Goal: Transaction & Acquisition: Purchase product/service

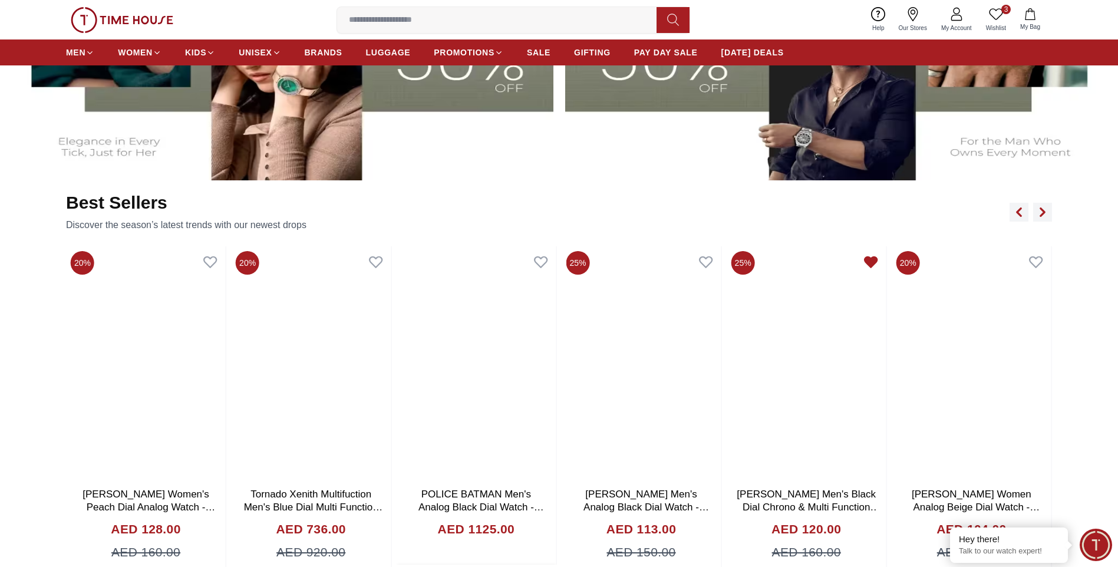
scroll to position [707, 0]
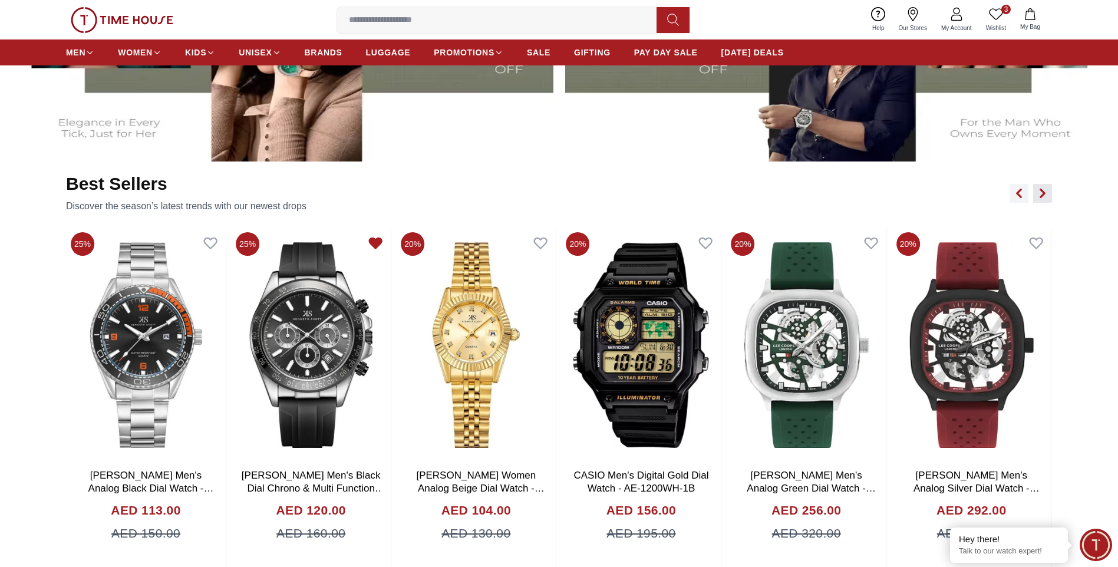
click at [1045, 198] on button "button" at bounding box center [1042, 193] width 19 height 19
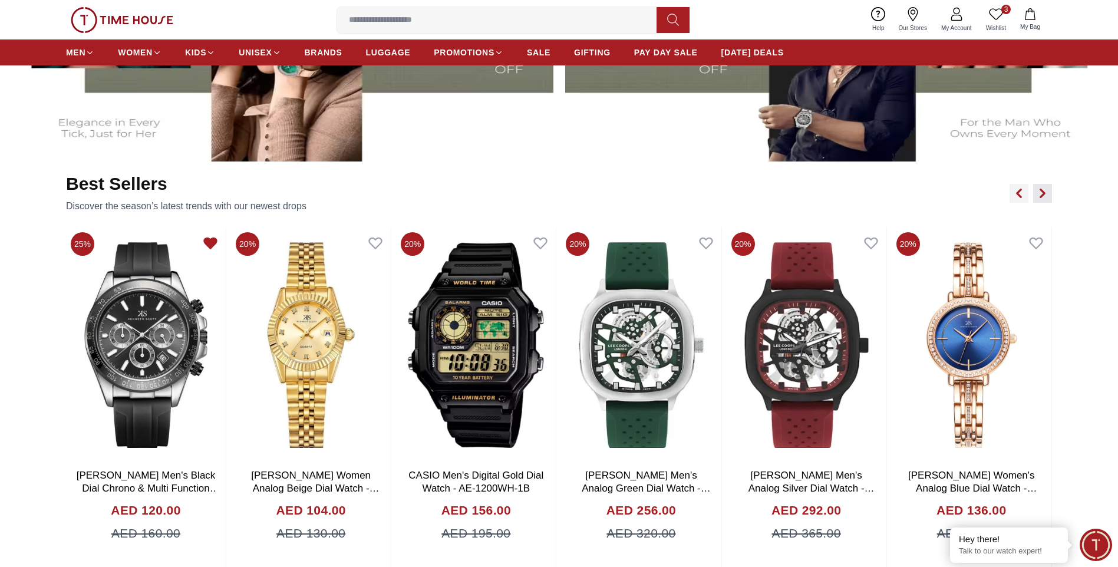
click at [1045, 198] on button "button" at bounding box center [1042, 193] width 19 height 19
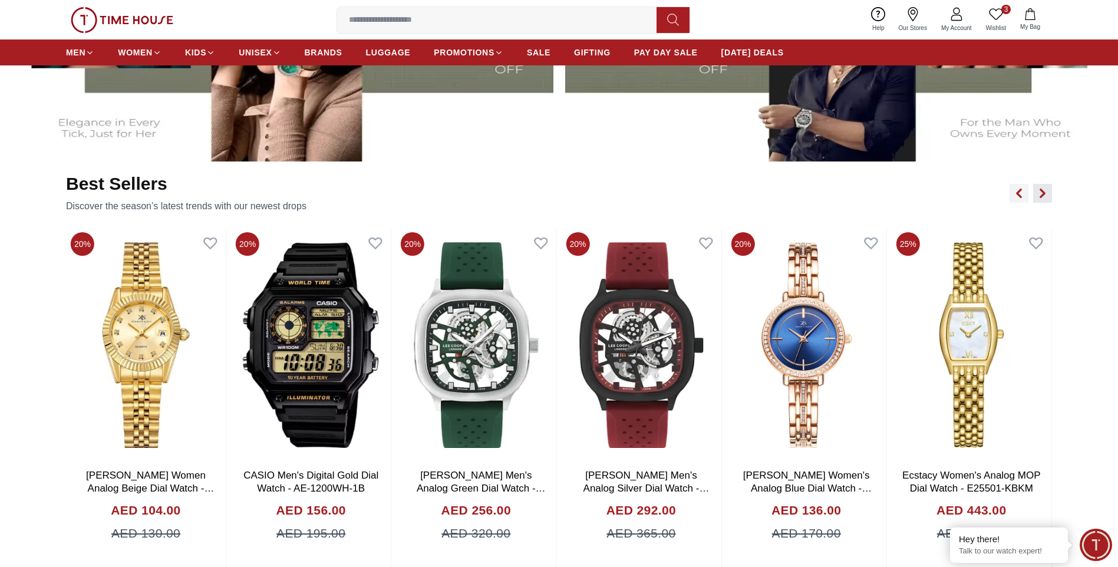
click at [1042, 193] on icon "button" at bounding box center [1042, 193] width 9 height 9
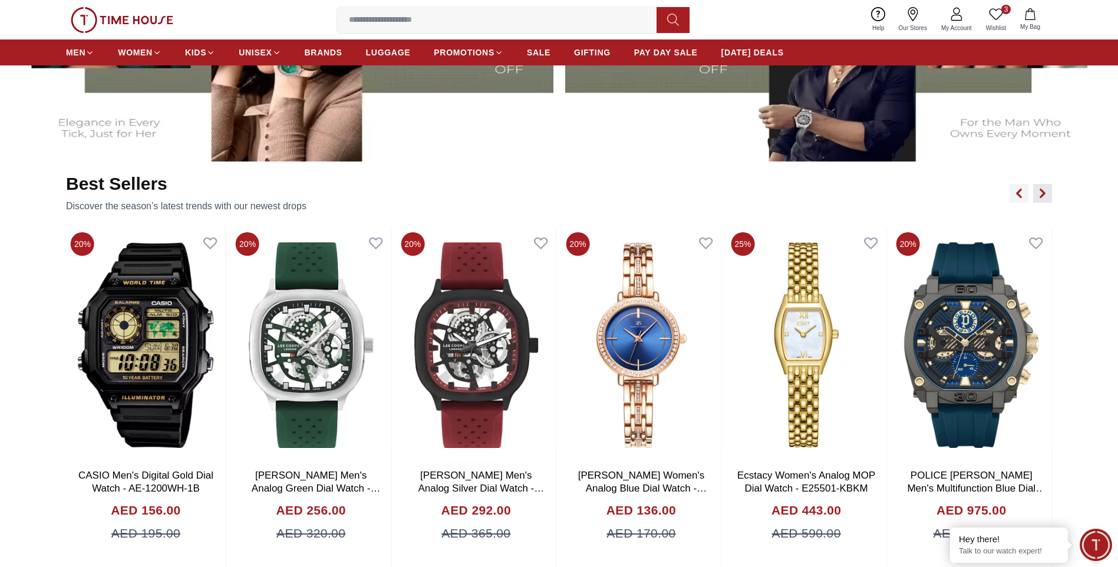
click at [1041, 193] on icon "button" at bounding box center [1042, 193] width 9 height 9
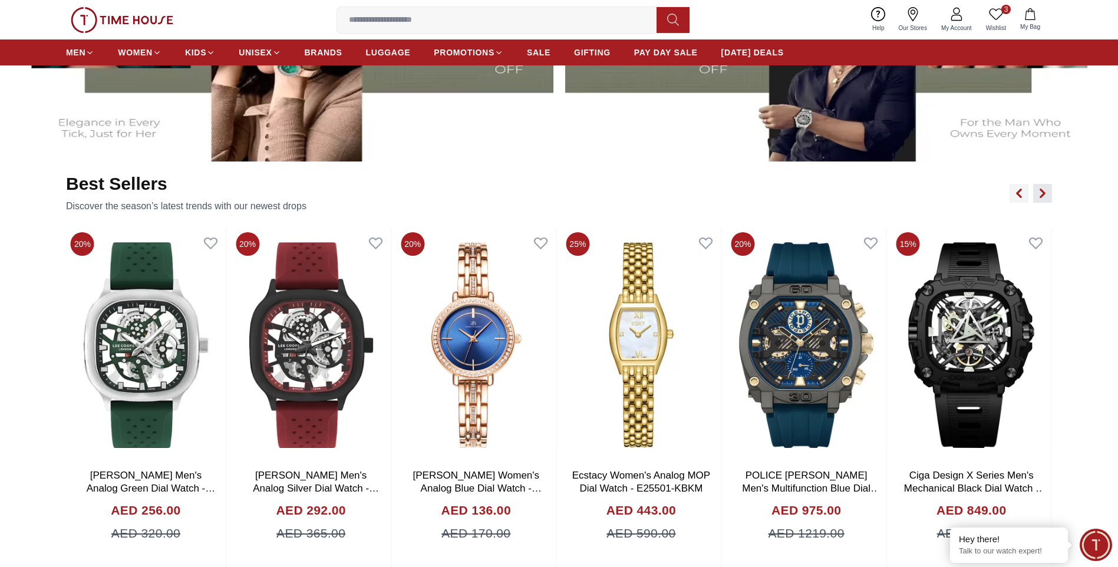
click at [1041, 193] on icon "button" at bounding box center [1042, 193] width 9 height 9
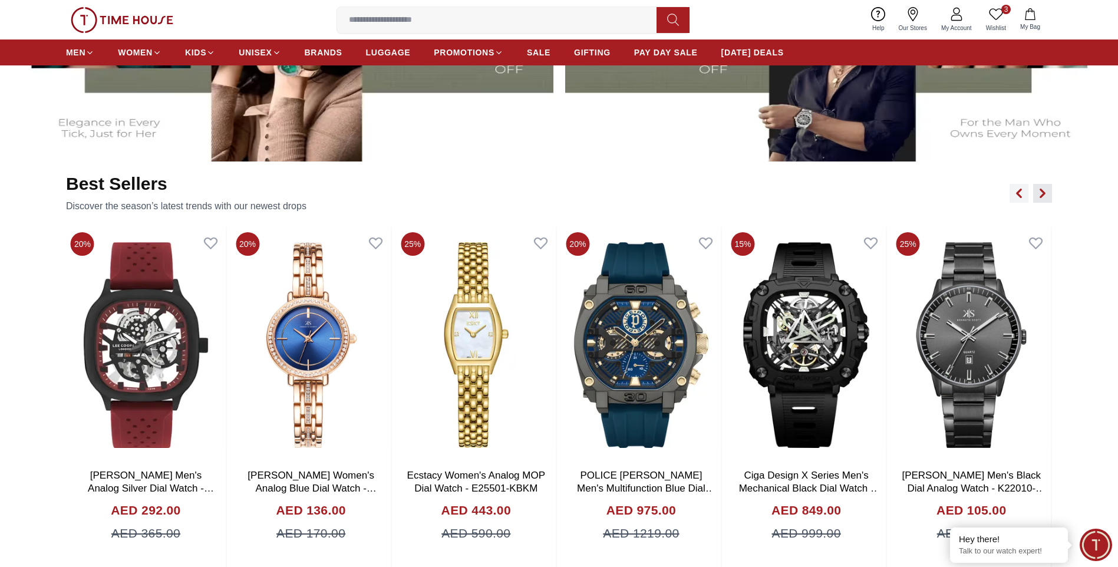
click at [1041, 193] on icon "button" at bounding box center [1042, 193] width 9 height 9
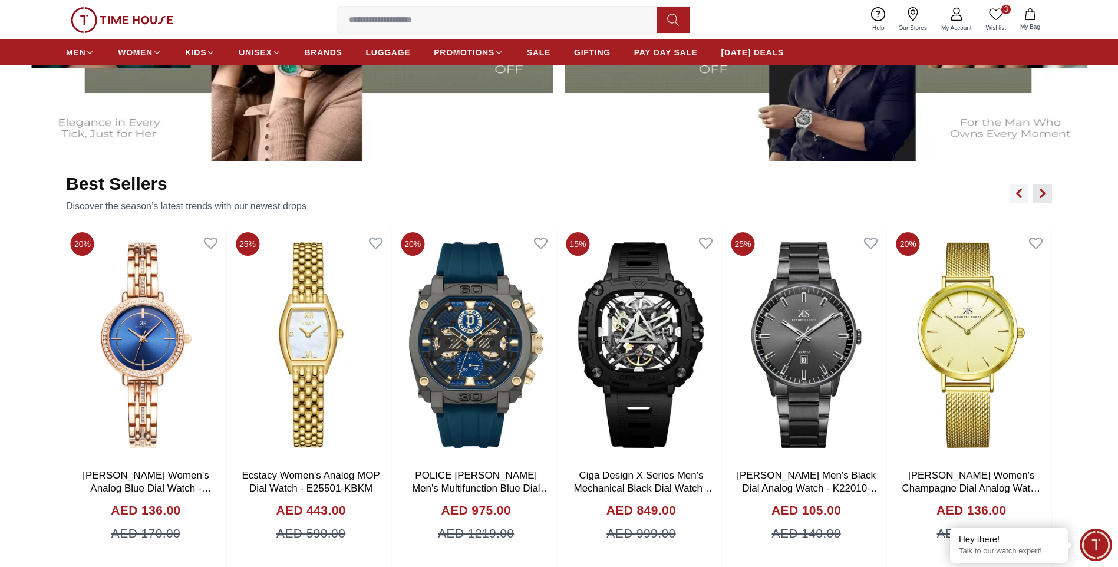
click at [1041, 193] on icon "button" at bounding box center [1042, 193] width 9 height 9
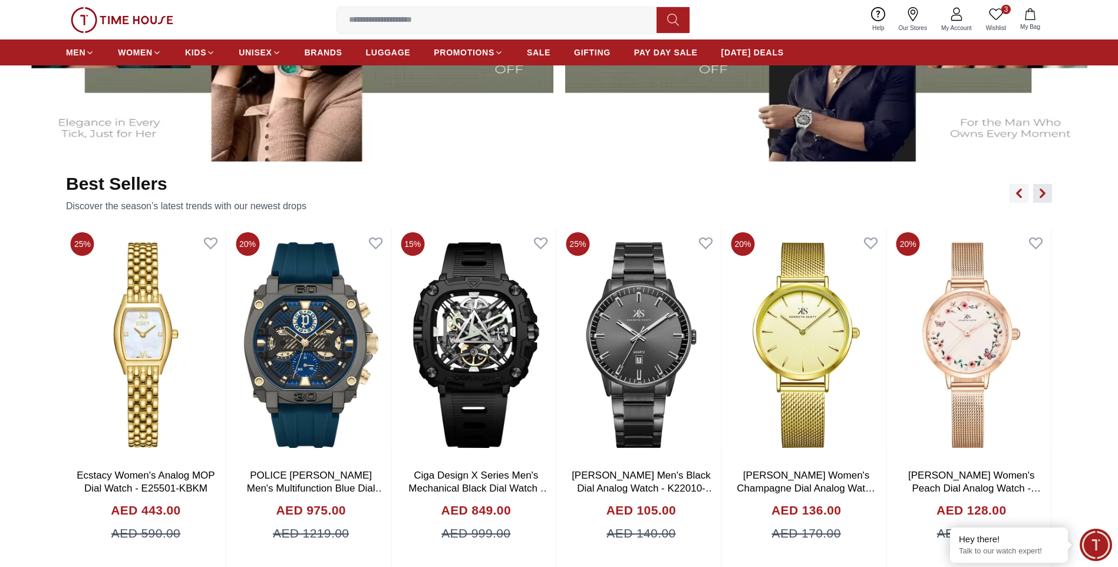
click at [1041, 193] on icon "button" at bounding box center [1042, 193] width 9 height 9
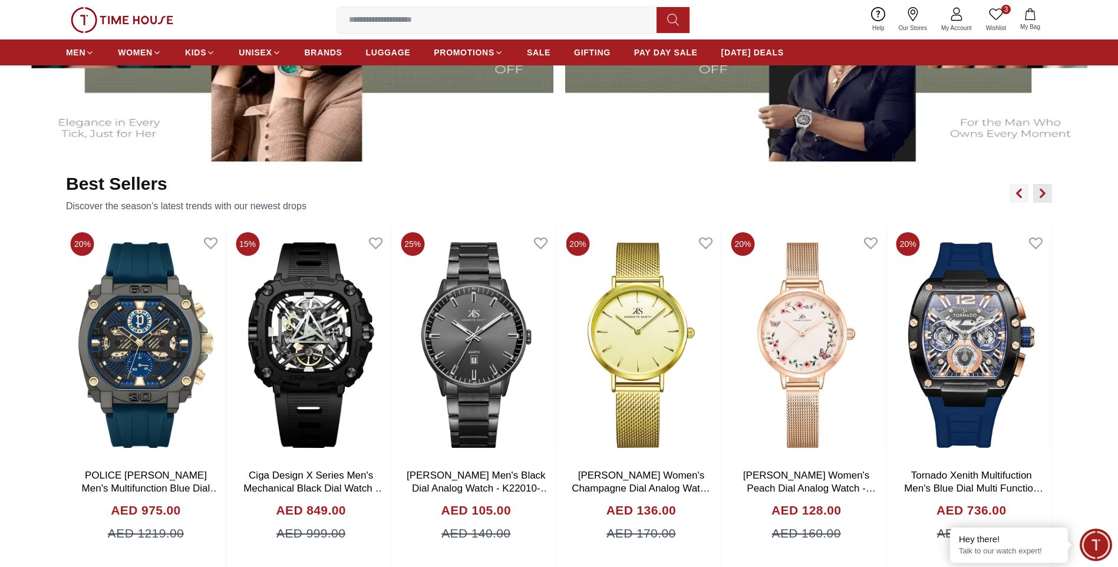
click at [1041, 193] on icon "button" at bounding box center [1042, 193] width 9 height 9
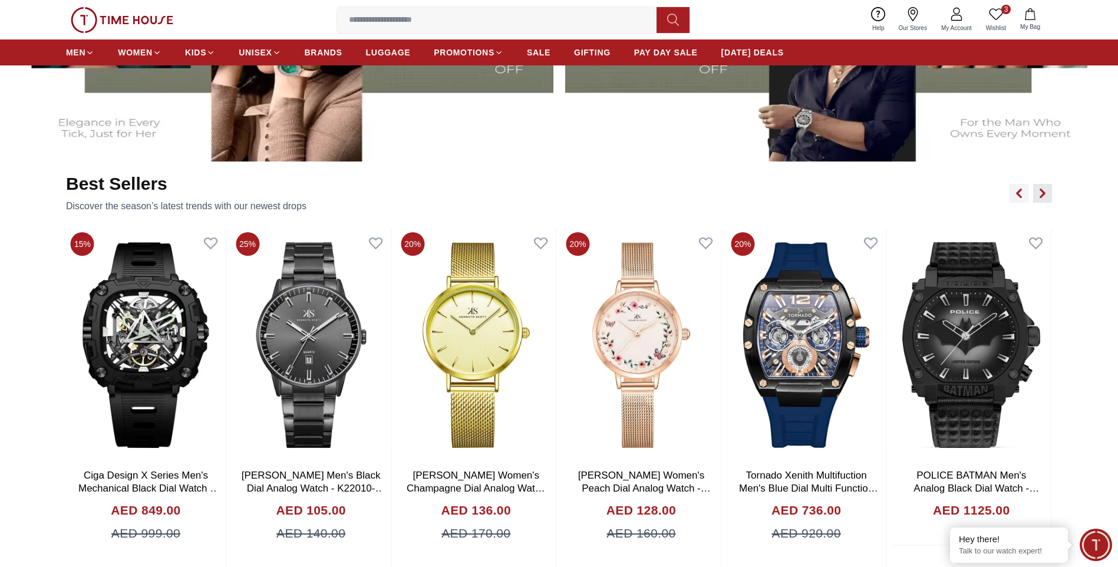
click at [1041, 193] on icon "button" at bounding box center [1042, 193] width 9 height 9
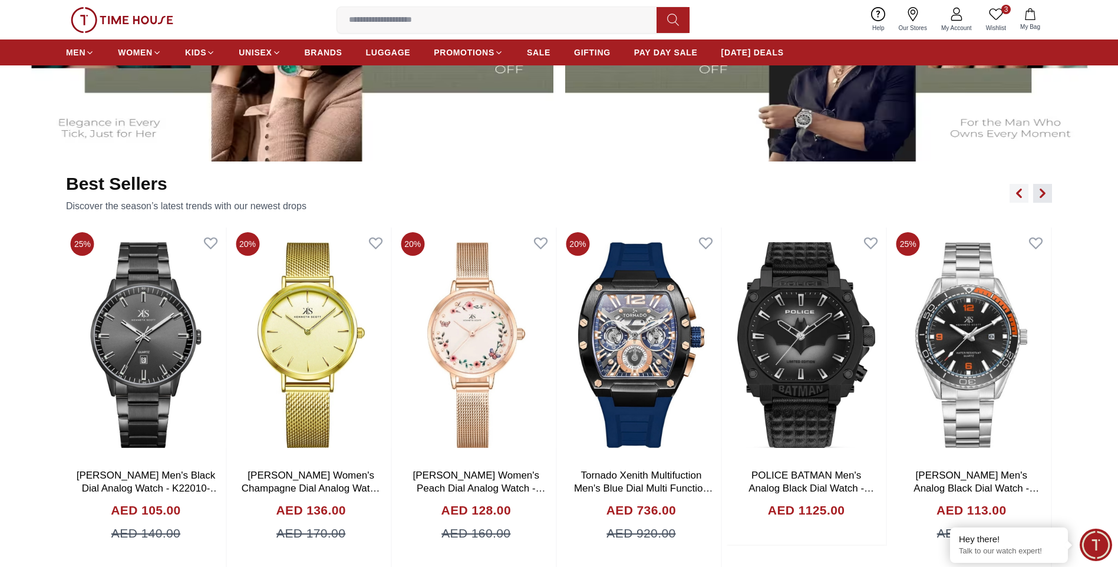
click at [1041, 193] on icon "button" at bounding box center [1042, 193] width 9 height 9
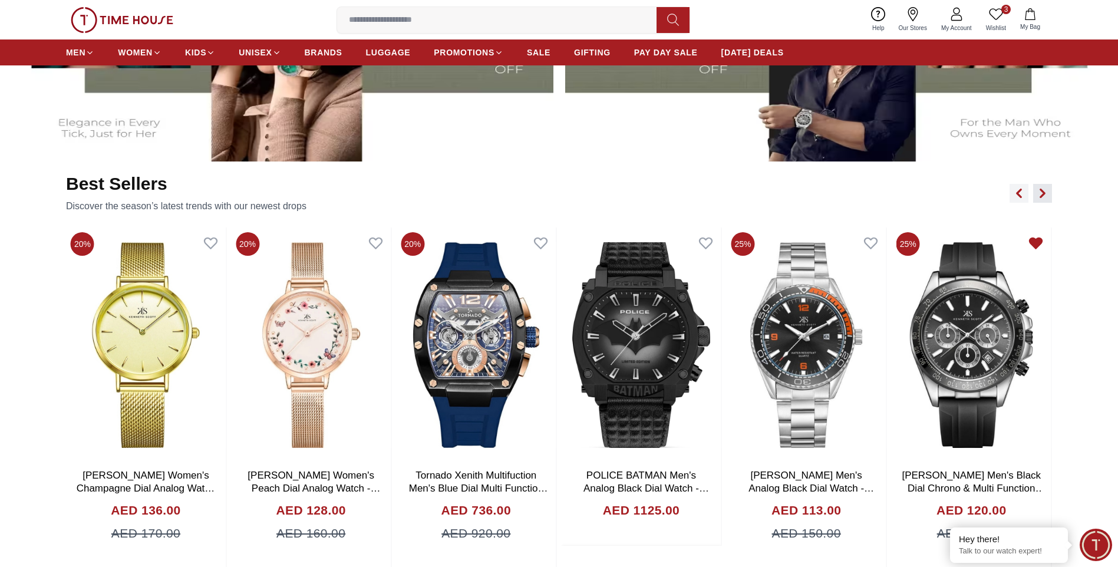
click at [1041, 193] on icon "button" at bounding box center [1042, 193] width 9 height 9
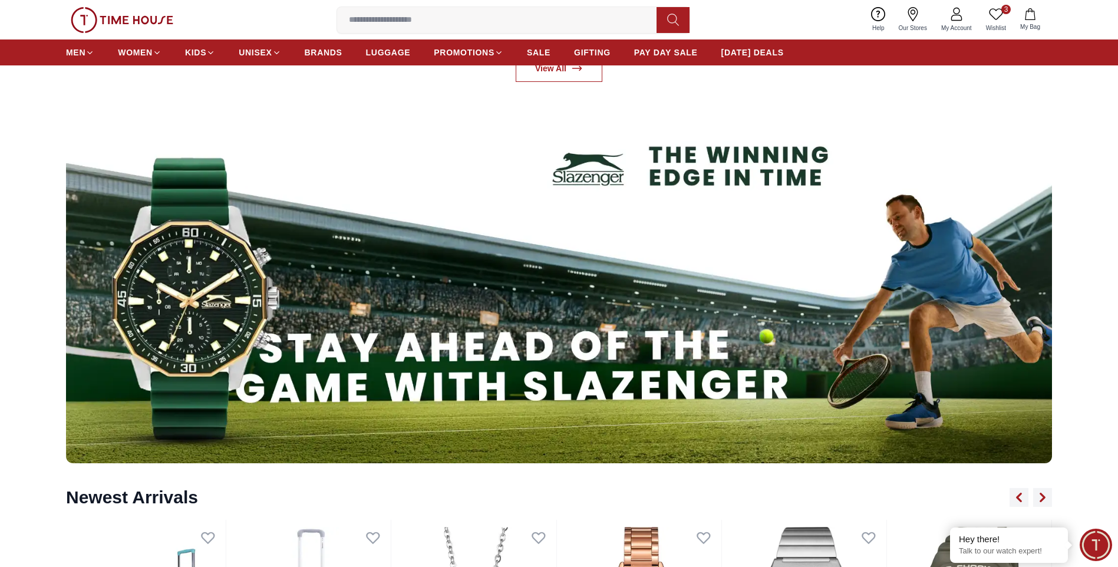
scroll to position [1179, 0]
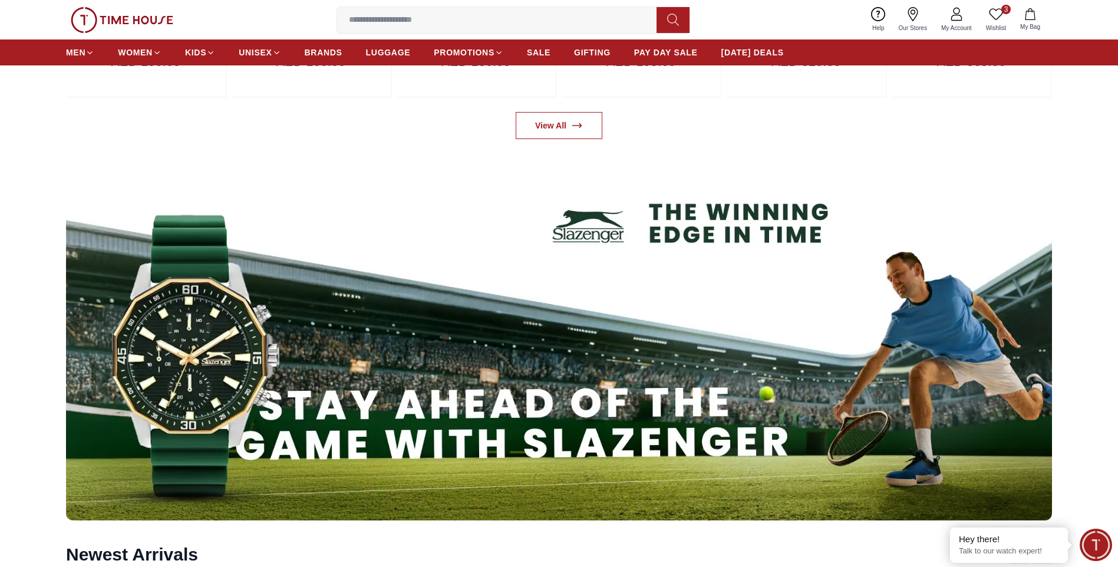
click at [414, 25] on input at bounding box center [501, 20] width 329 height 24
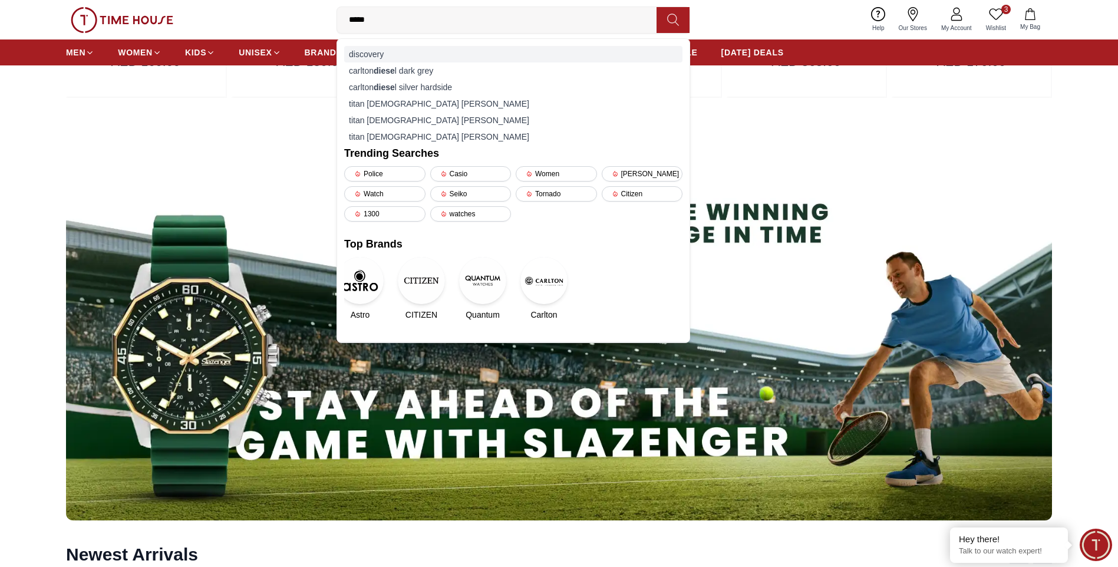
type input "******"
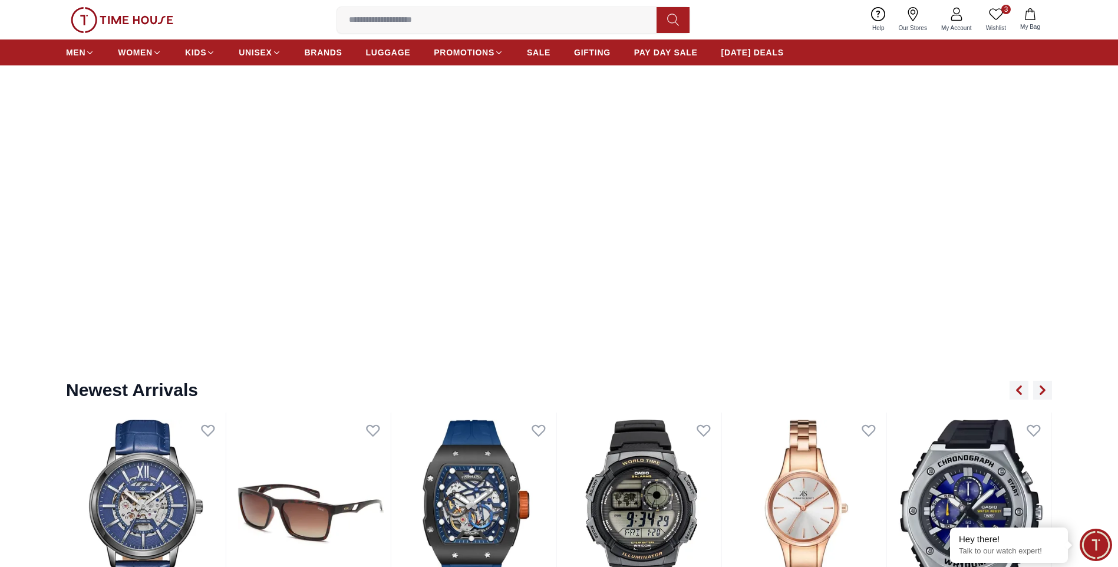
scroll to position [1355, 0]
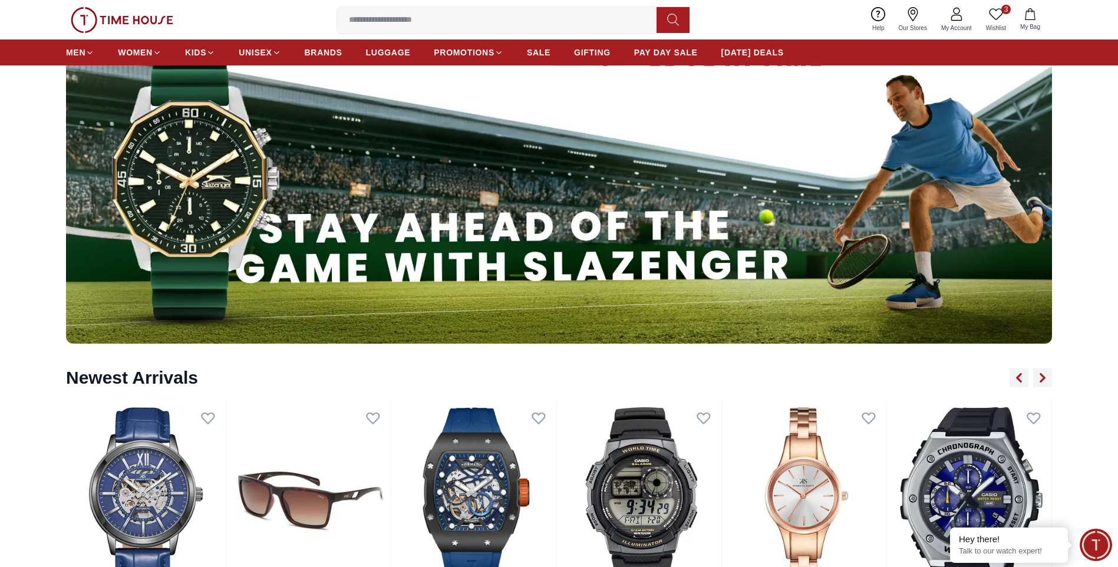
click at [1000, 19] on icon at bounding box center [996, 14] width 14 height 14
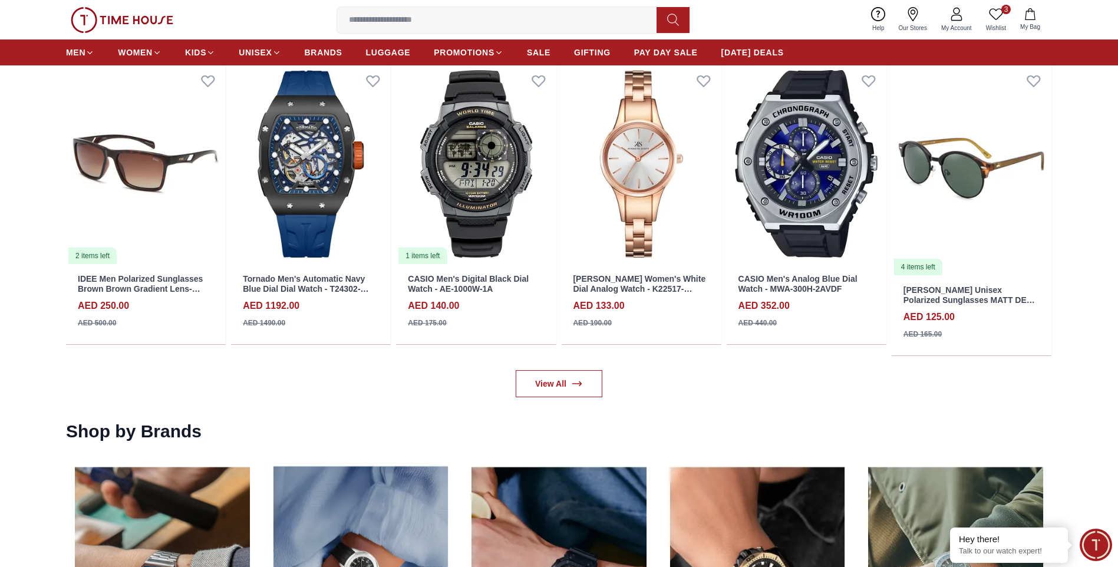
scroll to position [1473, 0]
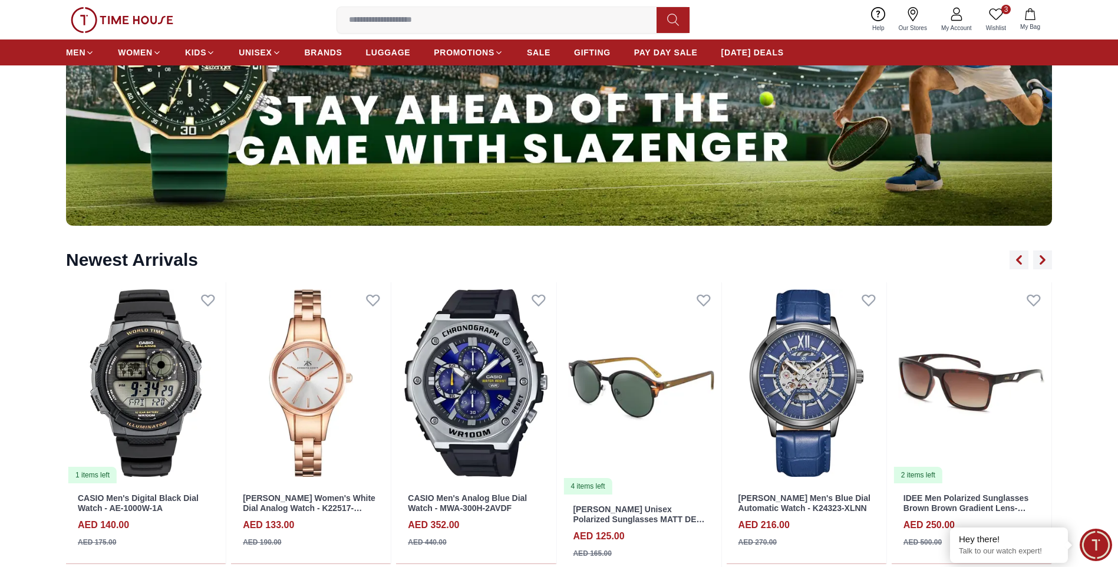
click at [991, 9] on icon at bounding box center [996, 13] width 14 height 11
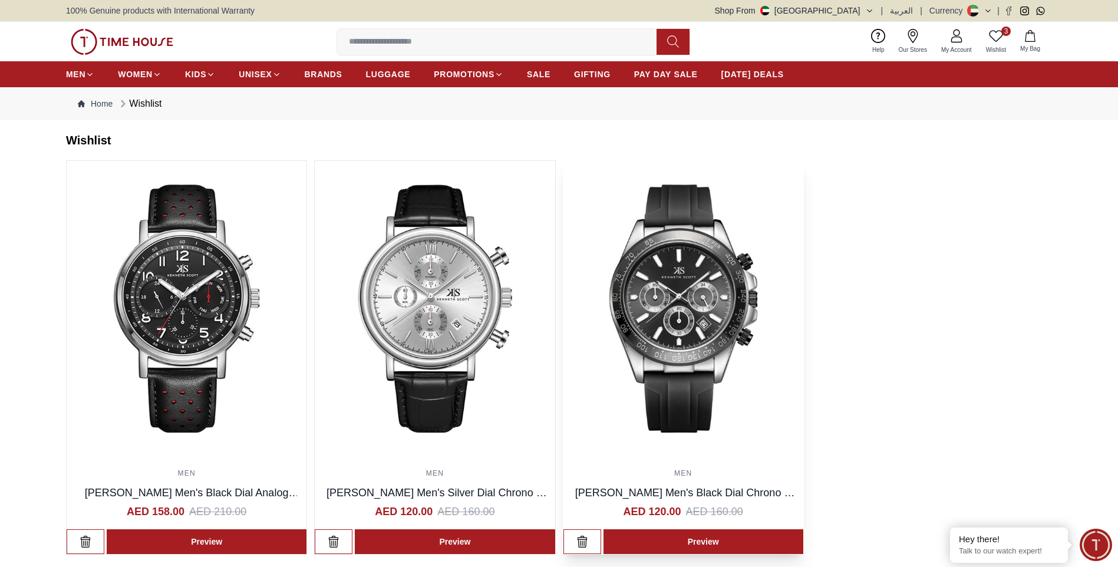
click at [684, 264] on img at bounding box center [683, 308] width 240 height 295
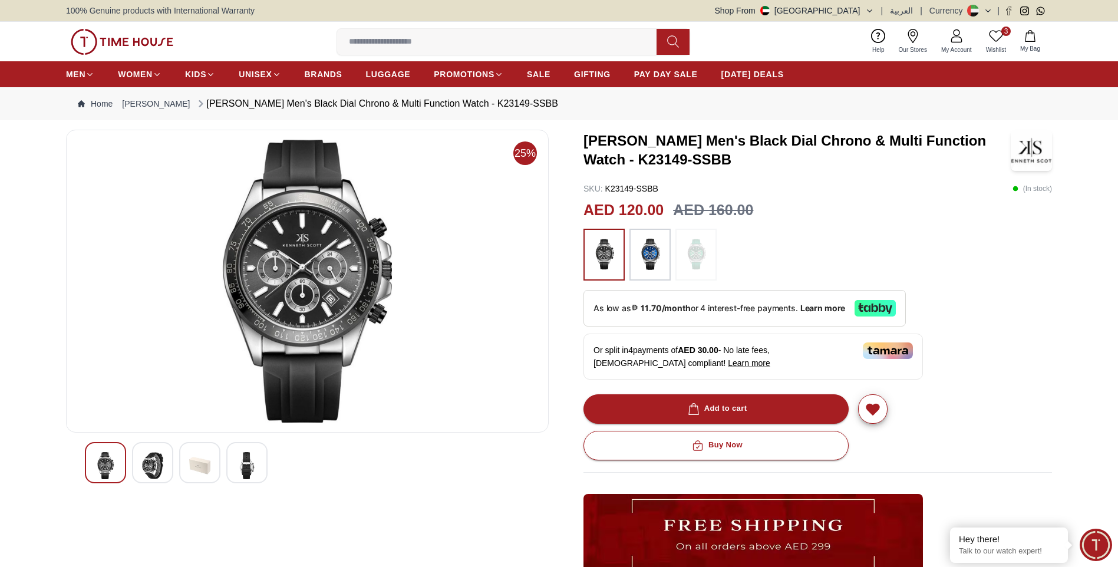
click at [652, 249] on img at bounding box center [649, 255] width 29 height 40
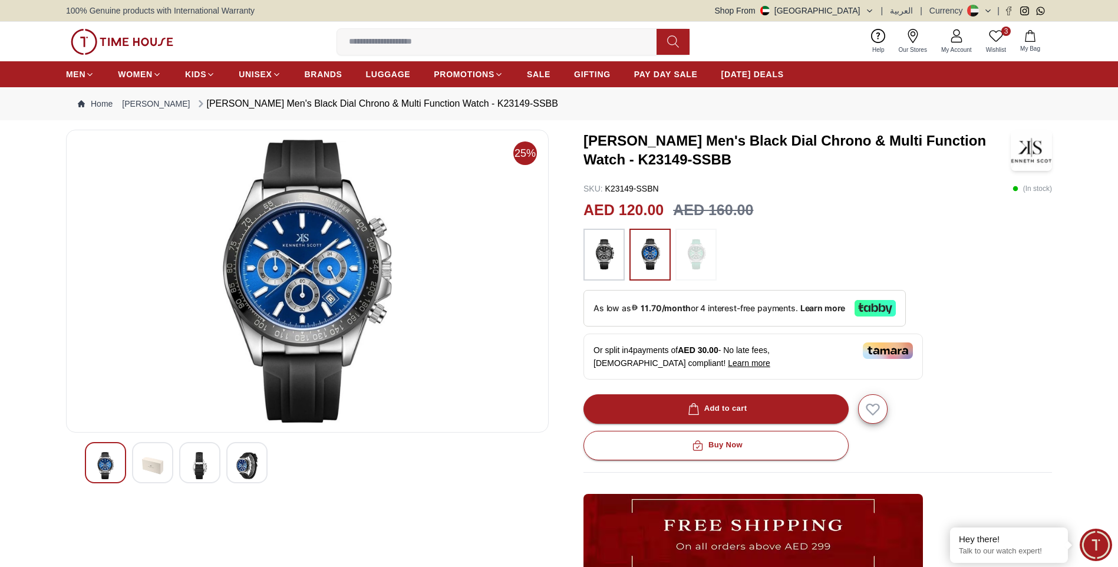
click at [598, 256] on img at bounding box center [603, 255] width 29 height 40
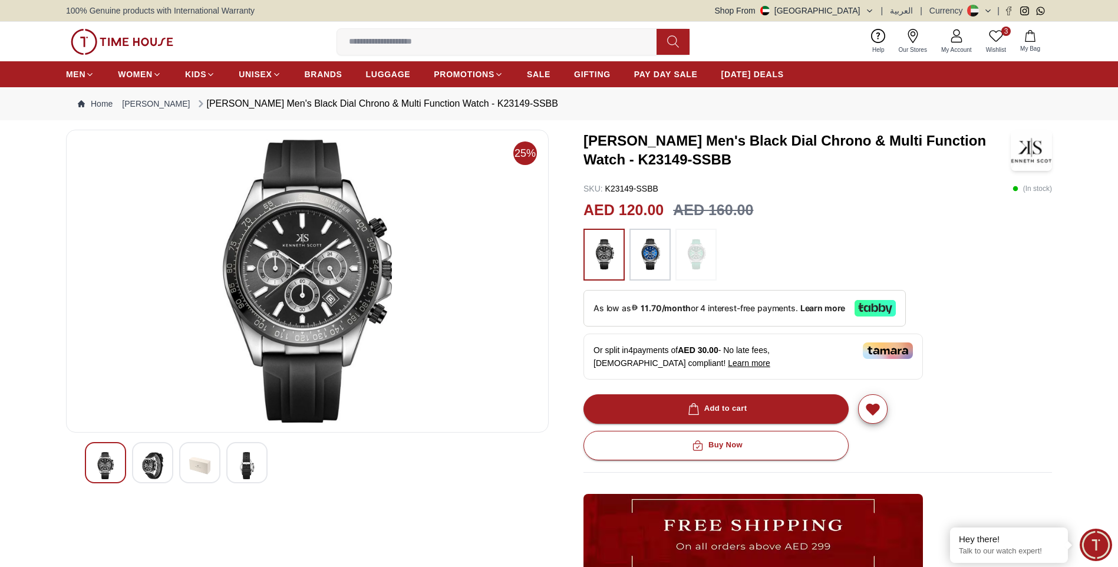
click at [992, 36] on icon at bounding box center [996, 36] width 14 height 14
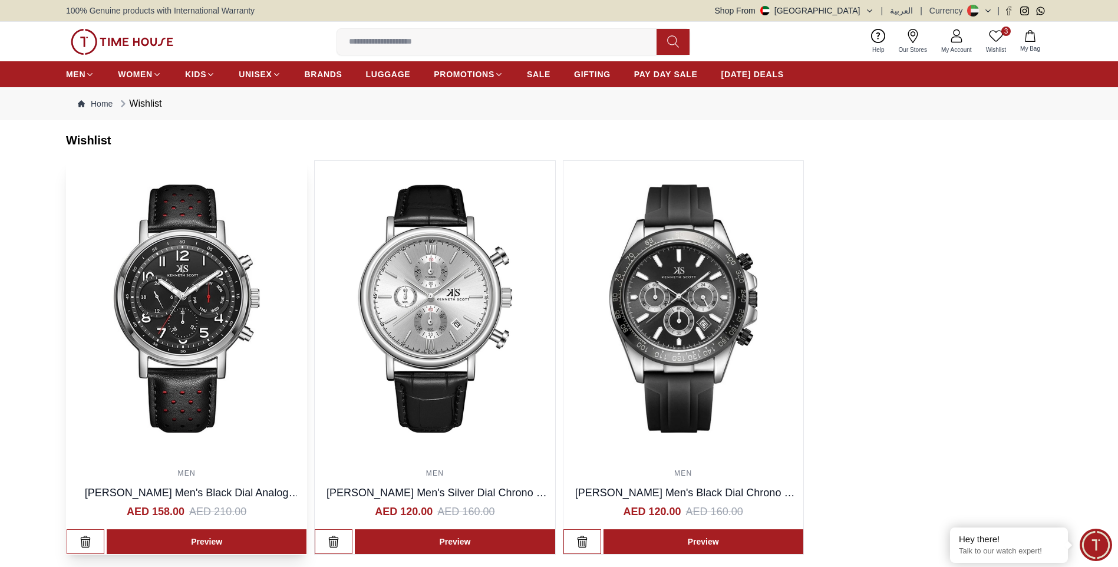
click at [213, 308] on img at bounding box center [187, 308] width 240 height 295
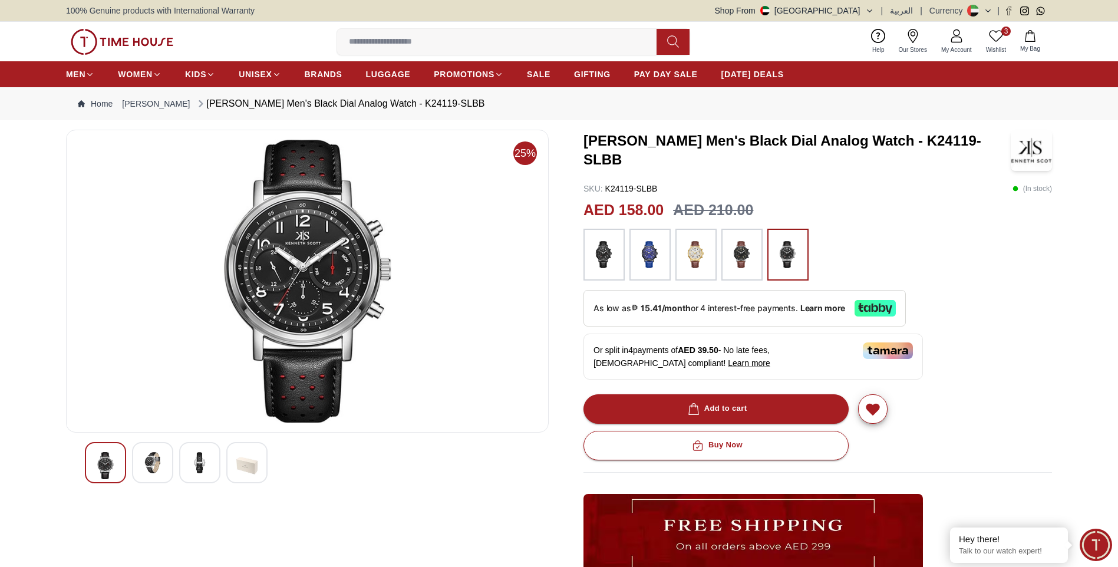
click at [750, 260] on img at bounding box center [741, 255] width 29 height 40
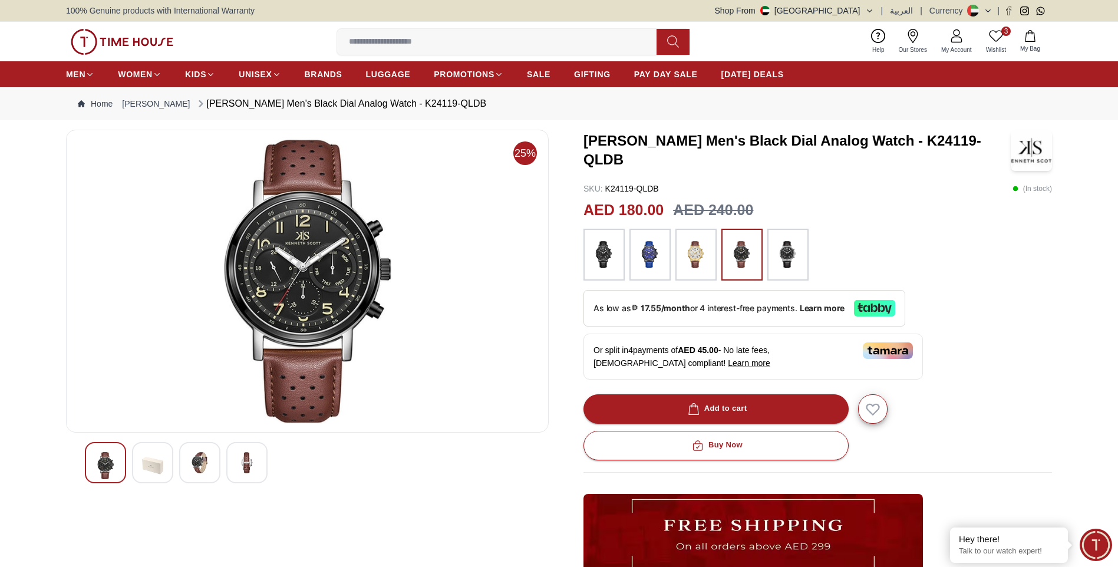
click at [595, 254] on img at bounding box center [603, 255] width 29 height 40
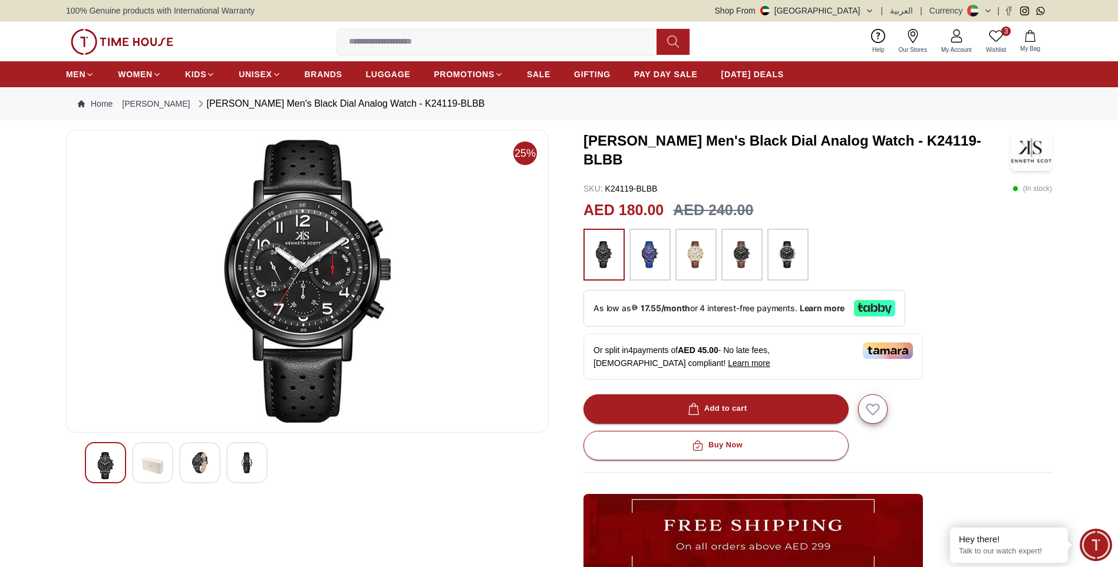
click at [788, 259] on img at bounding box center [787, 255] width 29 height 40
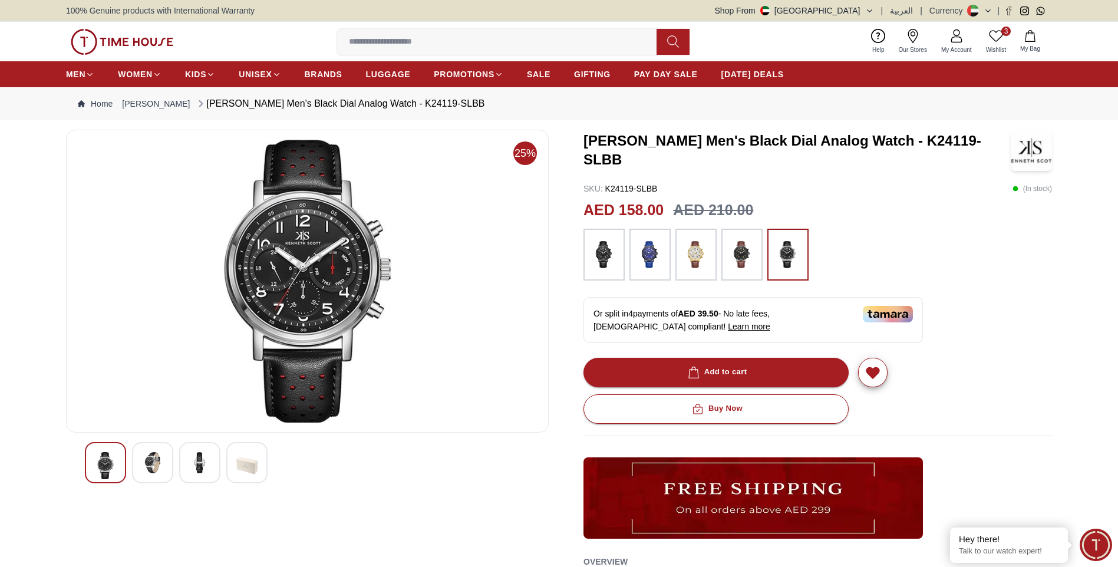
click at [991, 36] on icon at bounding box center [996, 36] width 14 height 14
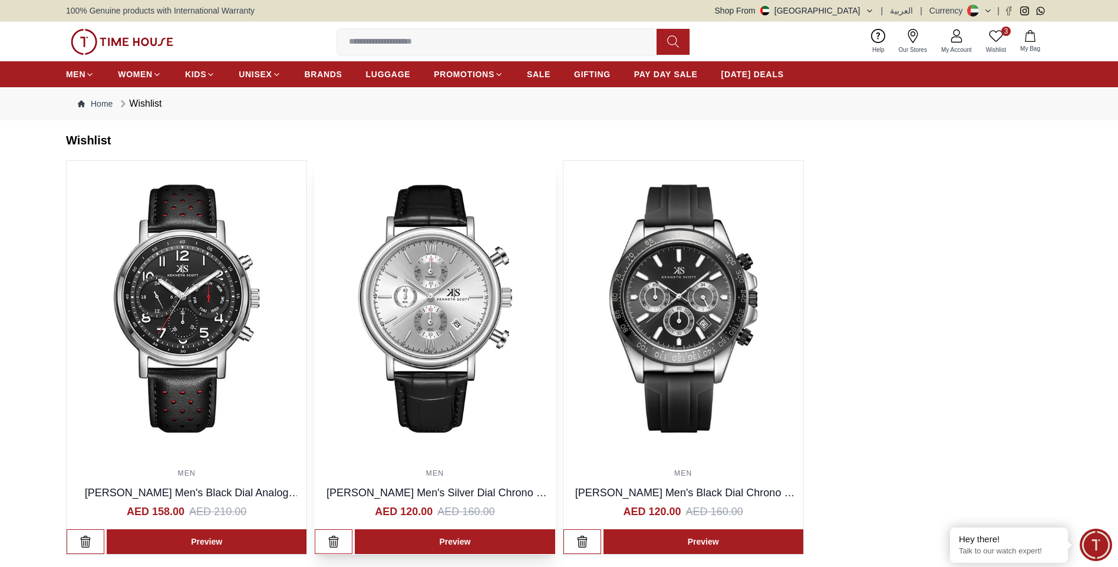
click at [416, 292] on img at bounding box center [435, 308] width 240 height 295
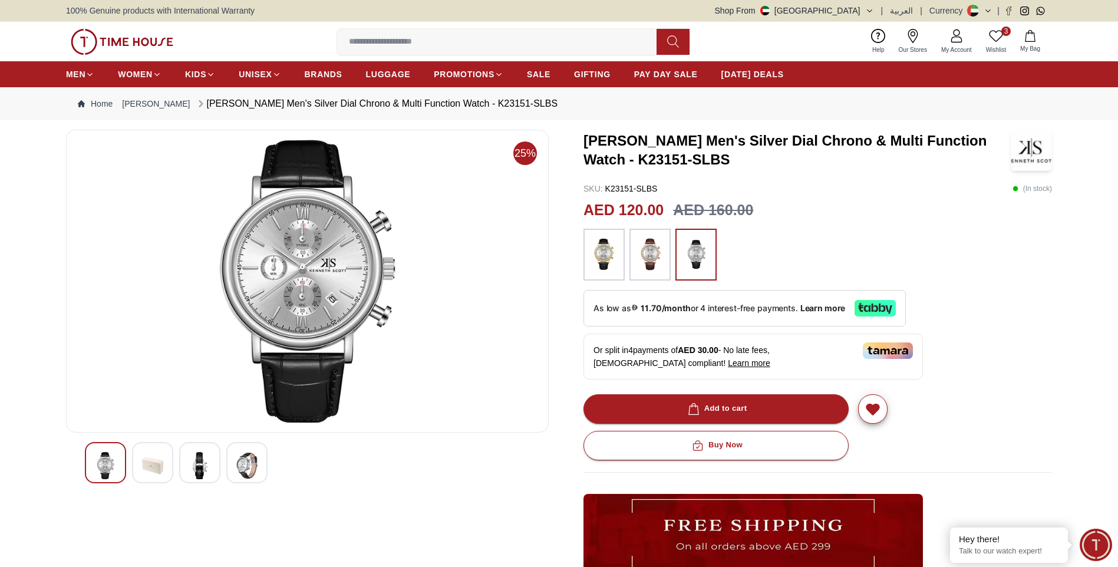
click at [656, 258] on img at bounding box center [649, 255] width 29 height 40
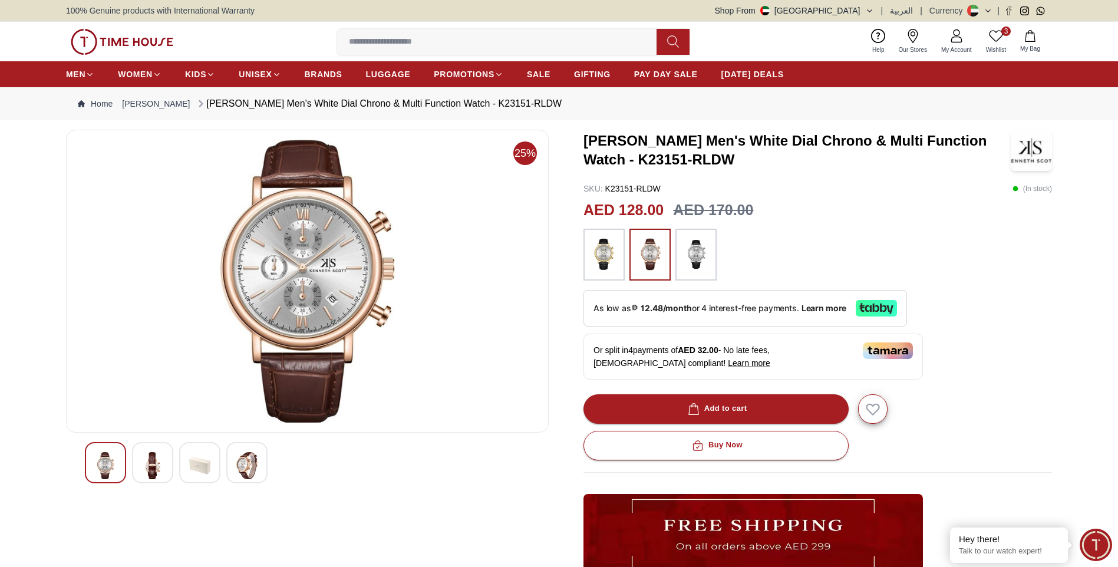
click at [589, 272] on div at bounding box center [603, 255] width 41 height 52
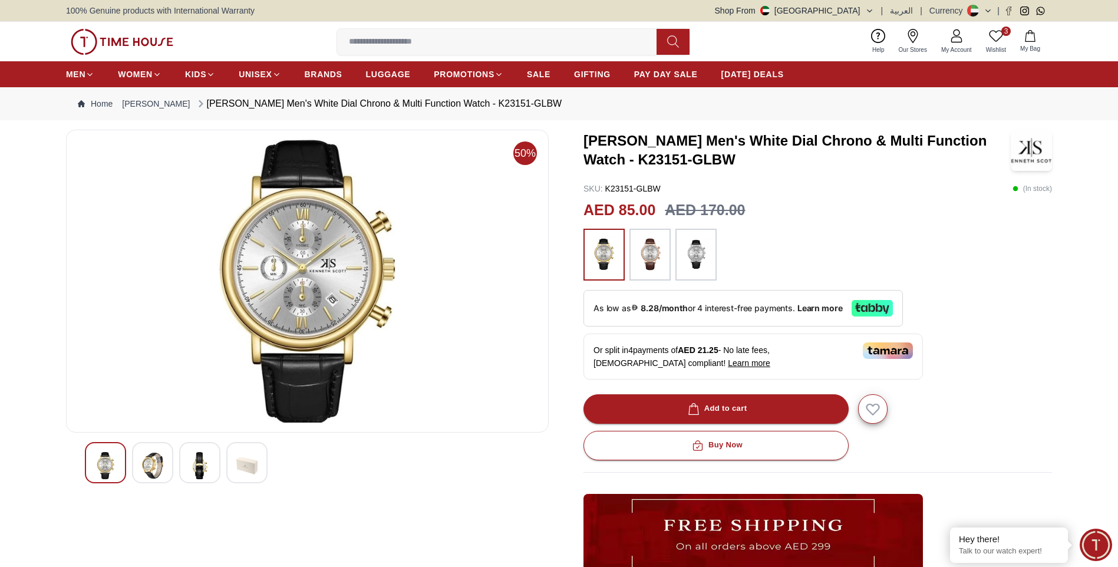
click at [133, 471] on div at bounding box center [152, 462] width 41 height 41
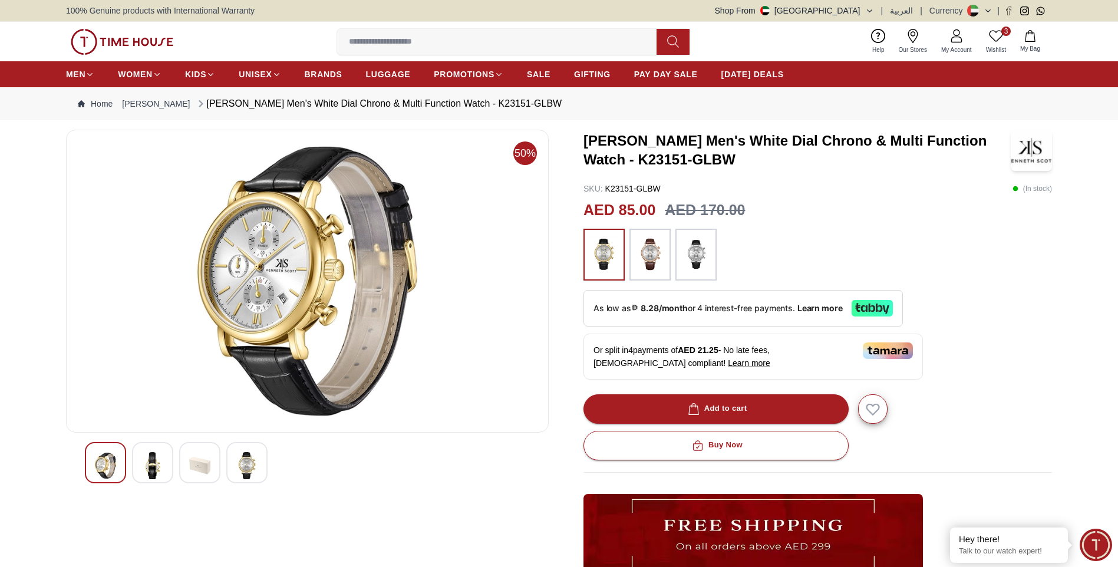
click at [249, 463] on img at bounding box center [246, 465] width 21 height 27
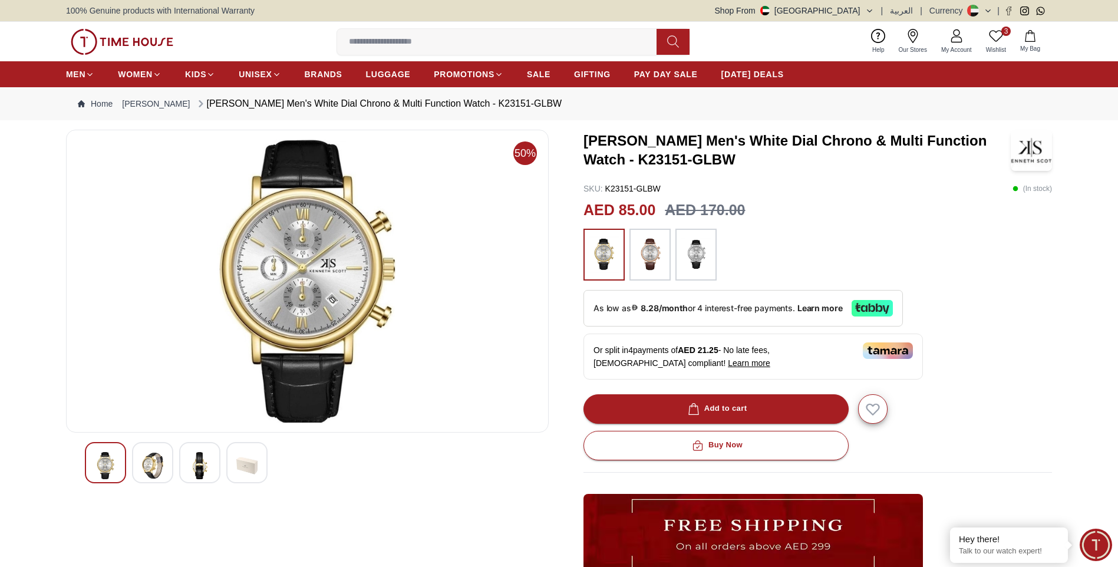
click at [988, 42] on link "3 Wishlist" at bounding box center [996, 42] width 34 height 30
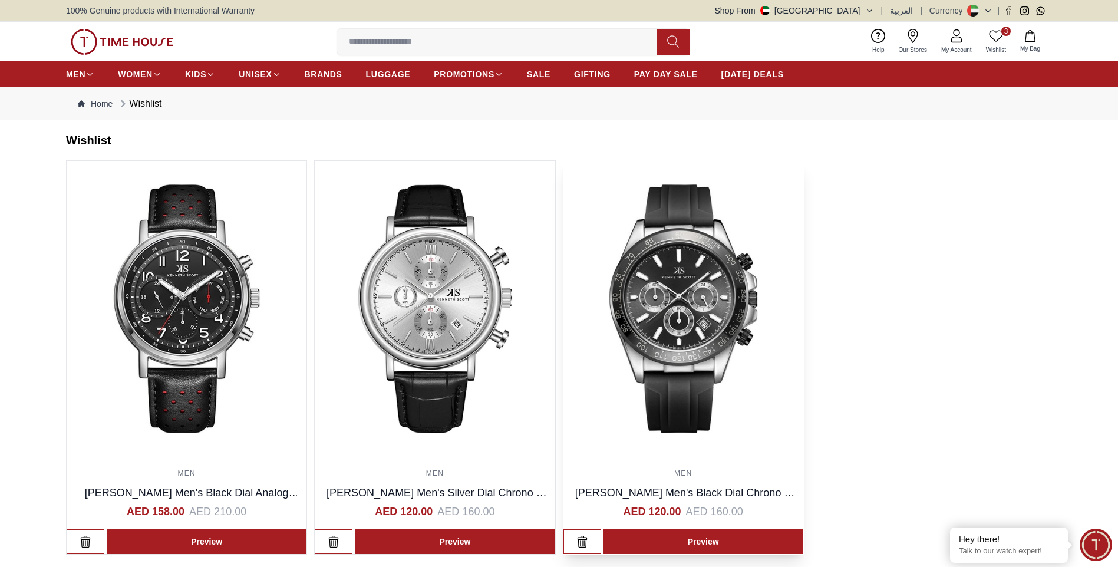
click at [713, 234] on img at bounding box center [683, 308] width 240 height 295
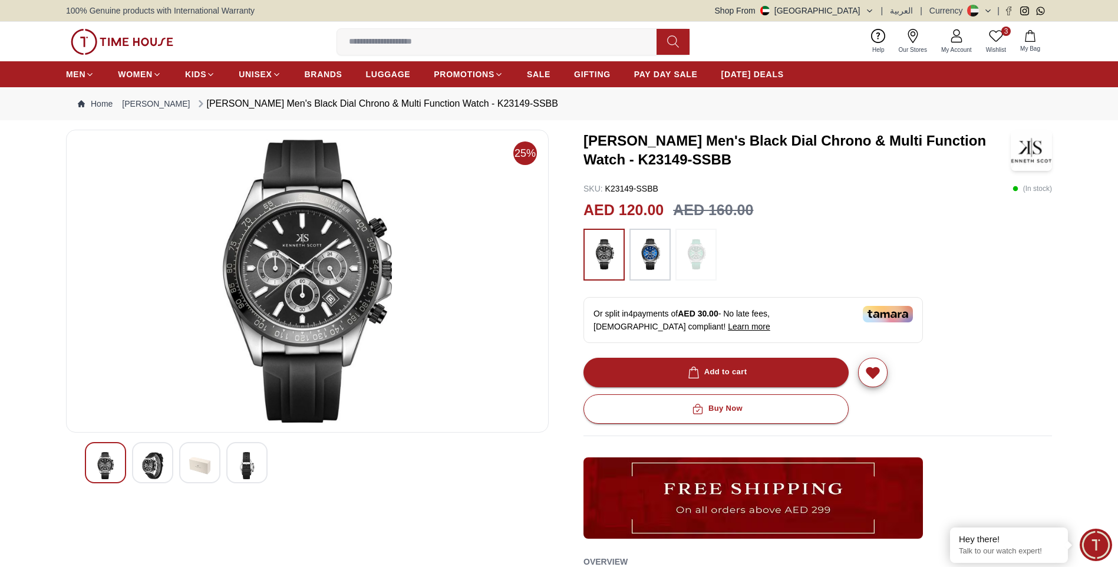
click at [153, 458] on img at bounding box center [152, 465] width 21 height 27
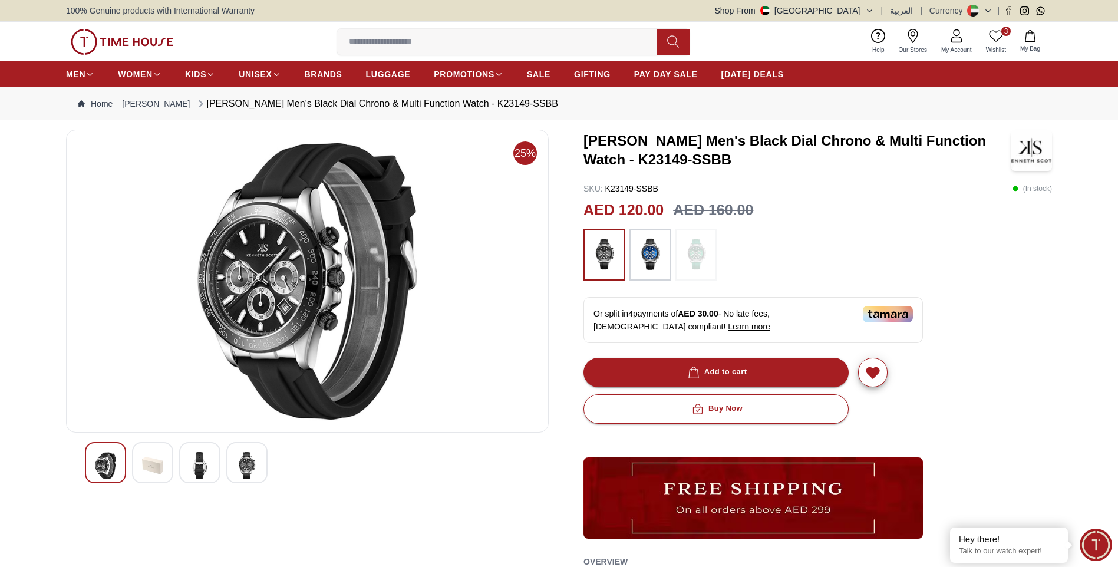
click at [246, 462] on img at bounding box center [246, 465] width 21 height 27
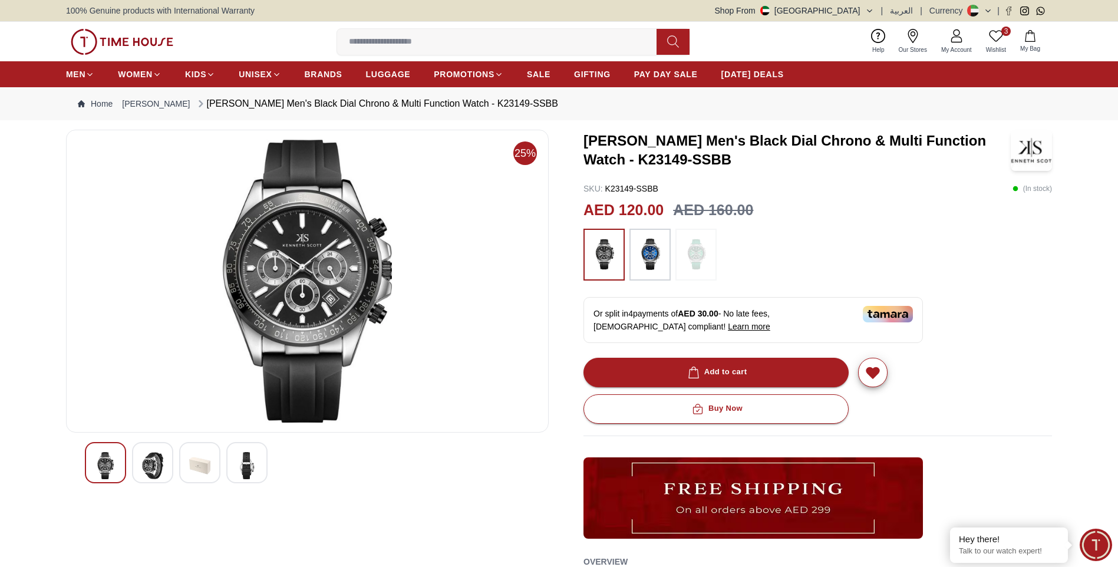
click at [168, 462] on div at bounding box center [152, 462] width 41 height 41
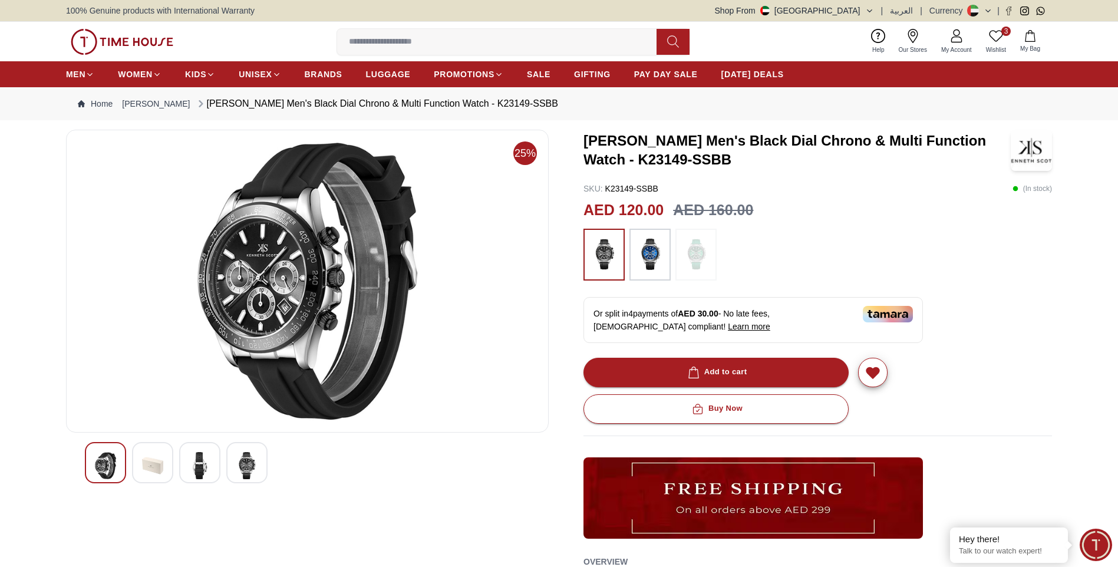
click at [635, 260] on div at bounding box center [649, 255] width 41 height 52
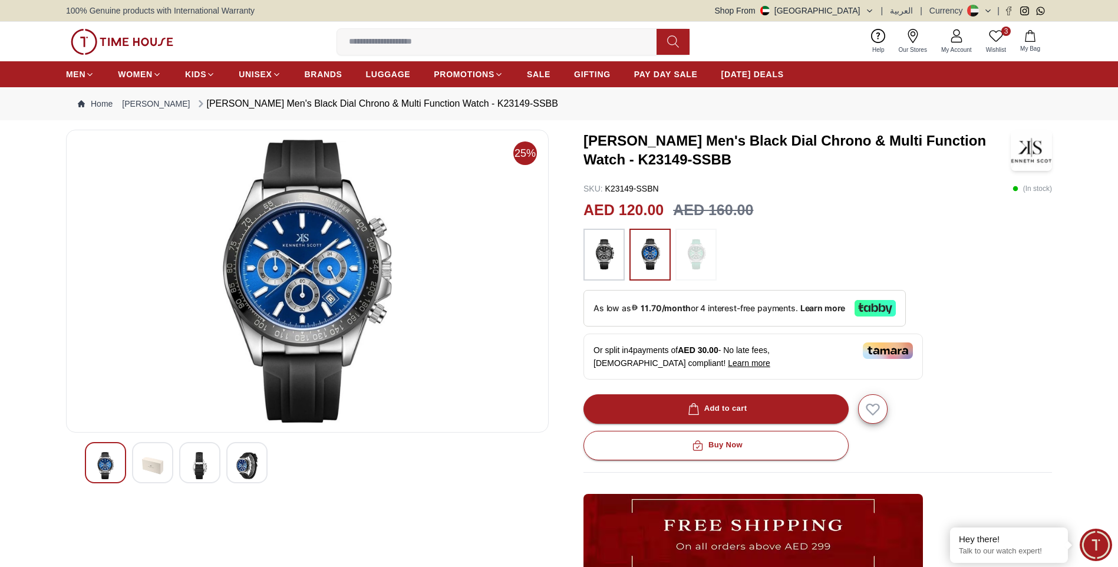
click at [595, 247] on img at bounding box center [603, 255] width 29 height 40
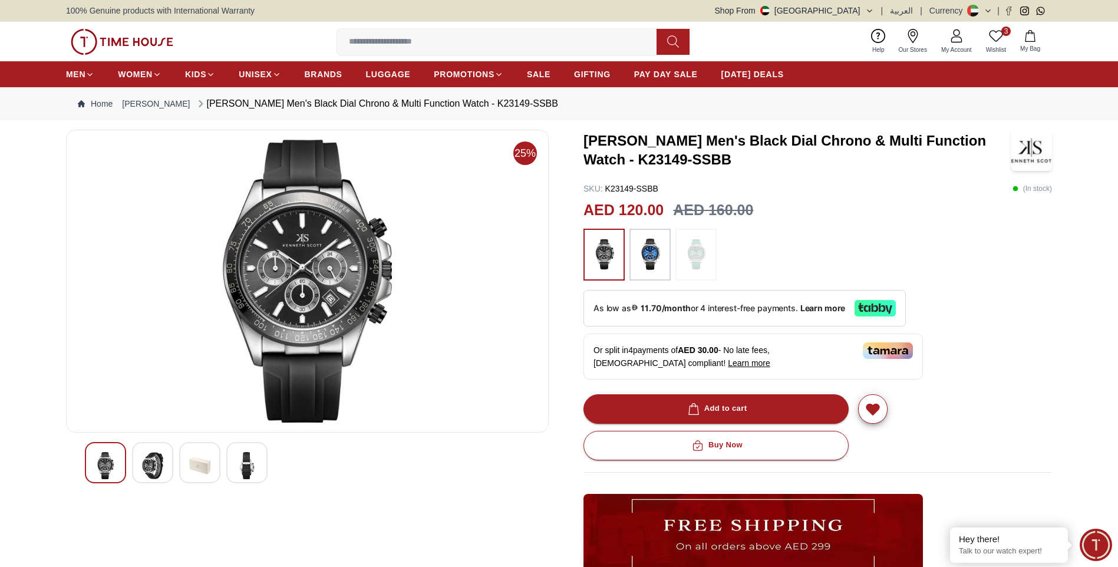
click at [646, 245] on img at bounding box center [649, 255] width 29 height 40
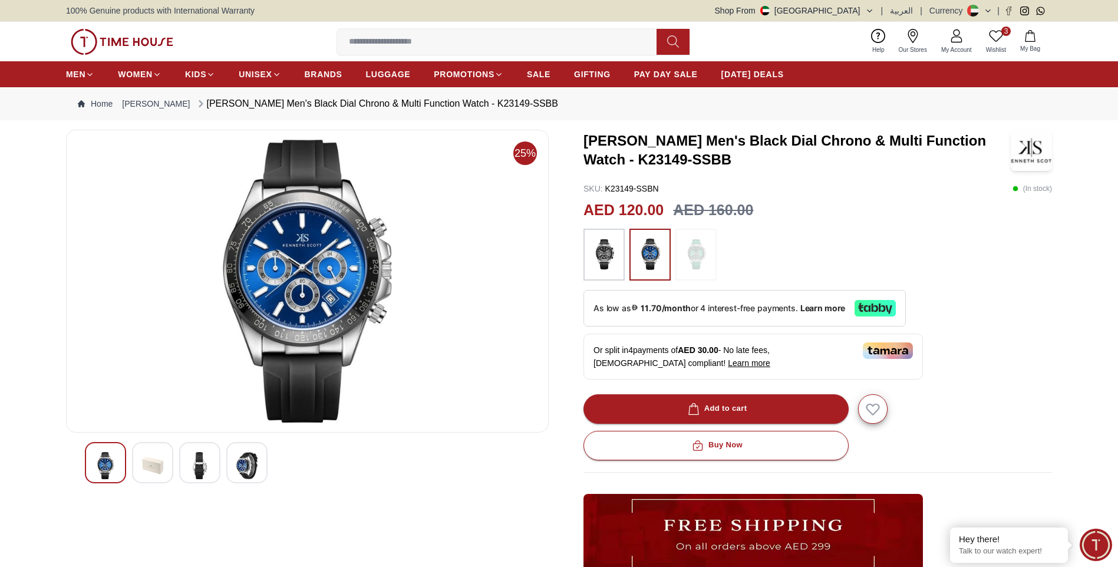
click at [250, 458] on img at bounding box center [246, 465] width 21 height 27
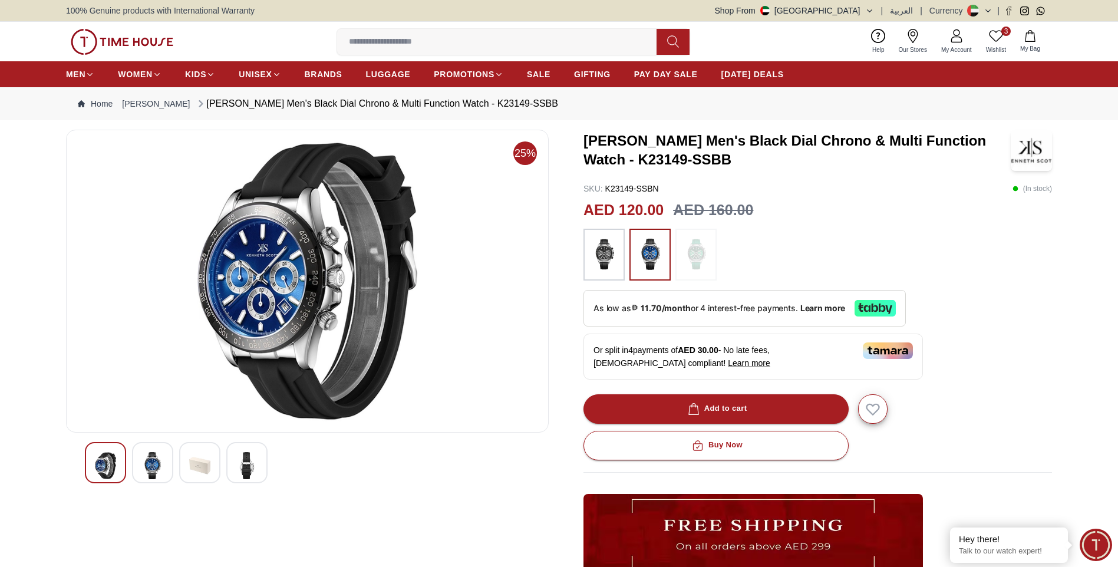
click at [598, 256] on img at bounding box center [603, 255] width 29 height 40
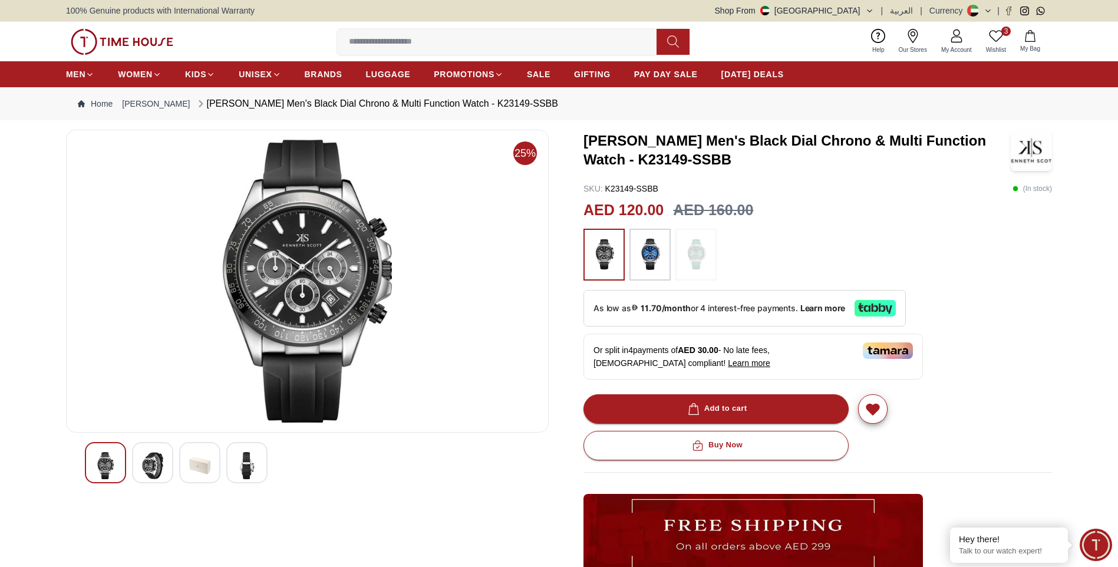
click at [423, 37] on input at bounding box center [501, 42] width 329 height 24
click at [312, 71] on span "BRANDS" at bounding box center [324, 74] width 38 height 12
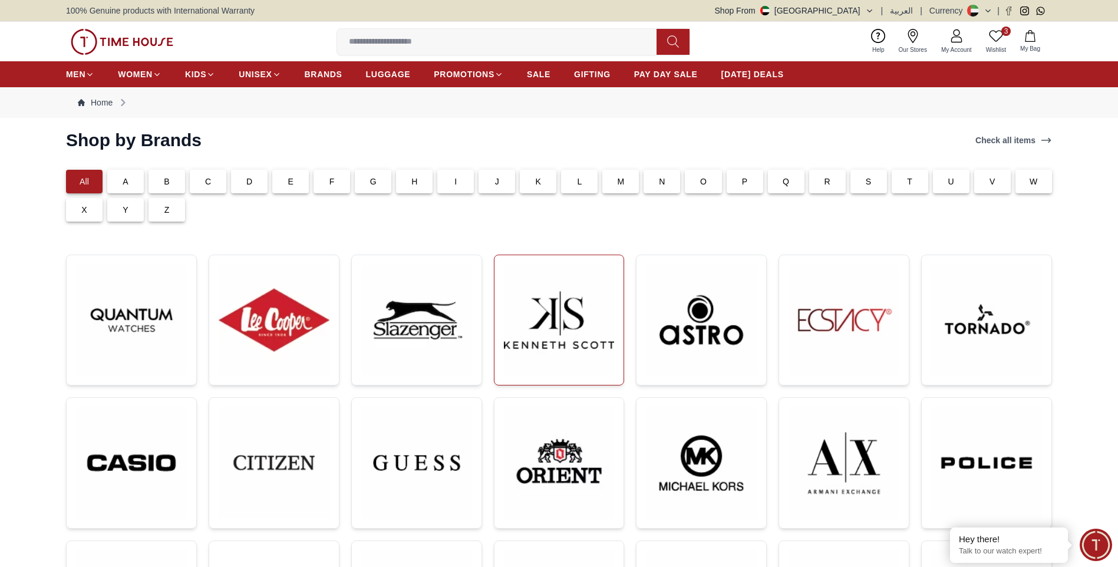
click at [560, 299] on img at bounding box center [559, 320] width 111 height 111
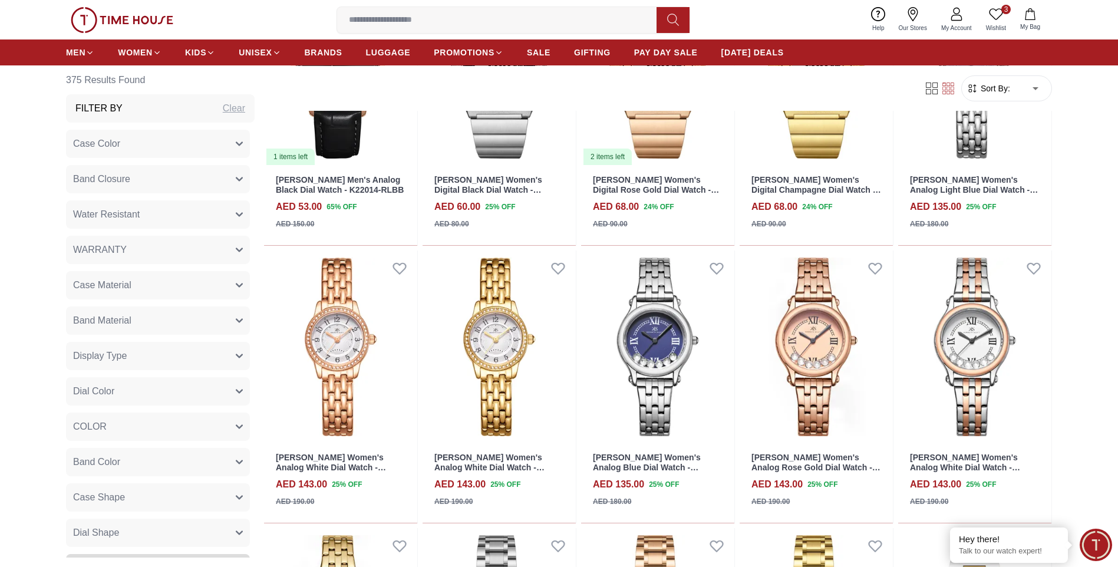
click at [215, 212] on button "Water Resistant" at bounding box center [158, 214] width 184 height 28
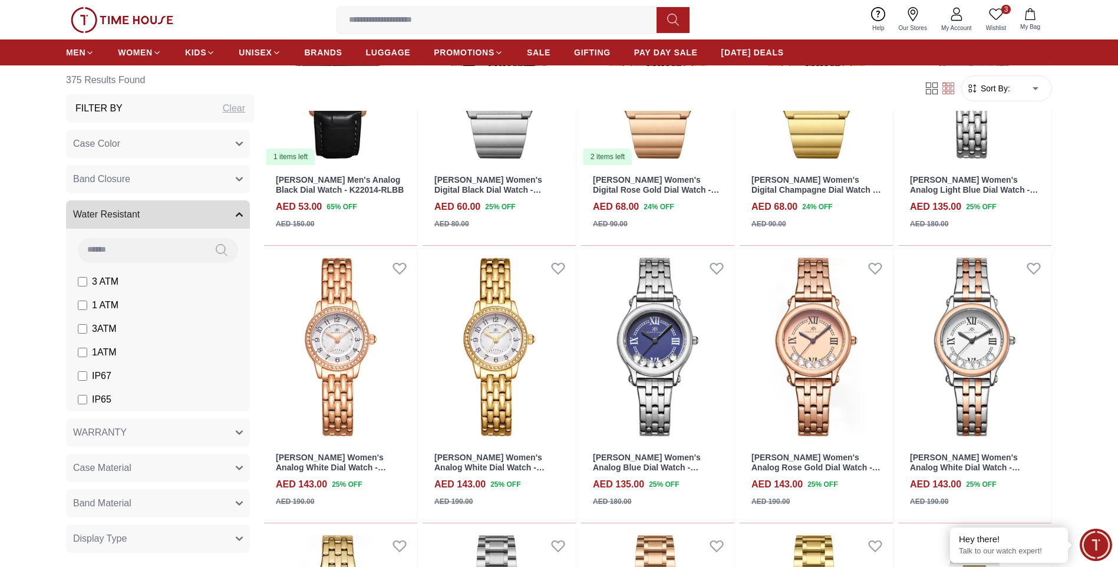
click at [215, 212] on button "Water Resistant" at bounding box center [158, 214] width 184 height 28
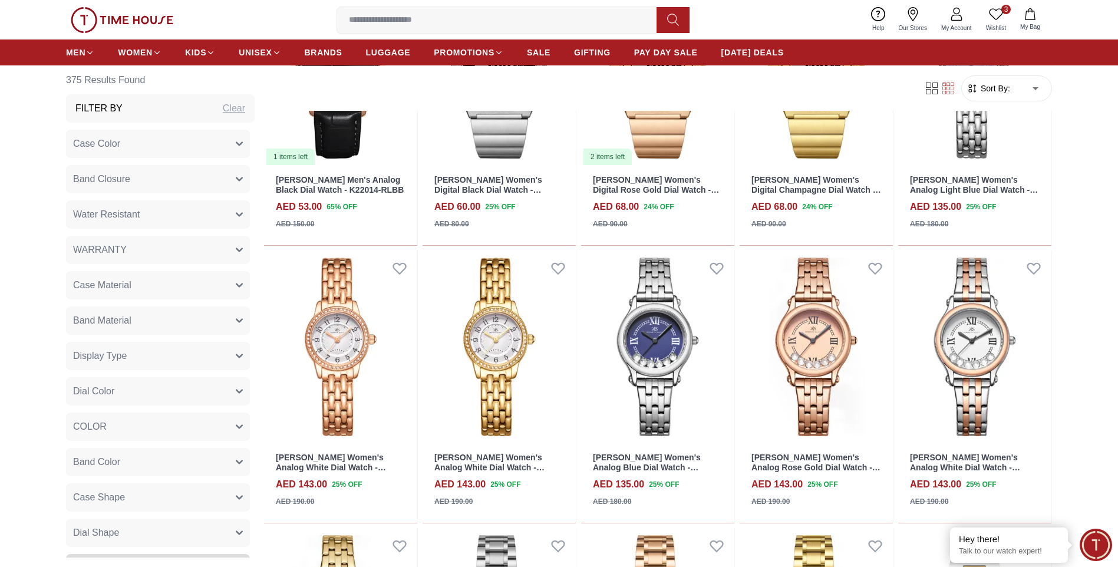
click at [226, 315] on button "Band Material" at bounding box center [158, 320] width 184 height 28
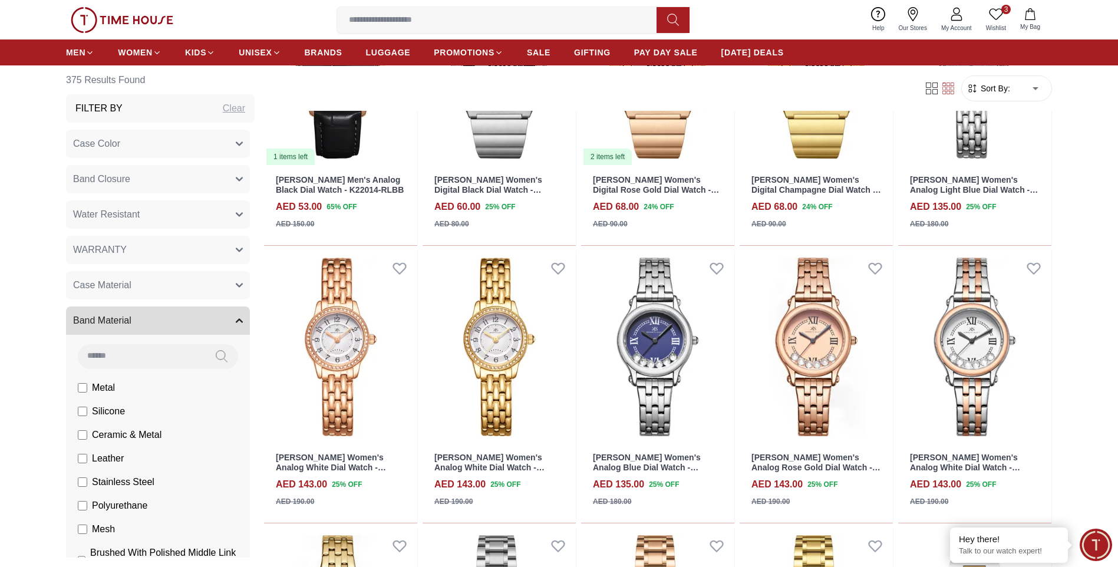
click at [226, 315] on button "Band Material" at bounding box center [158, 320] width 184 height 28
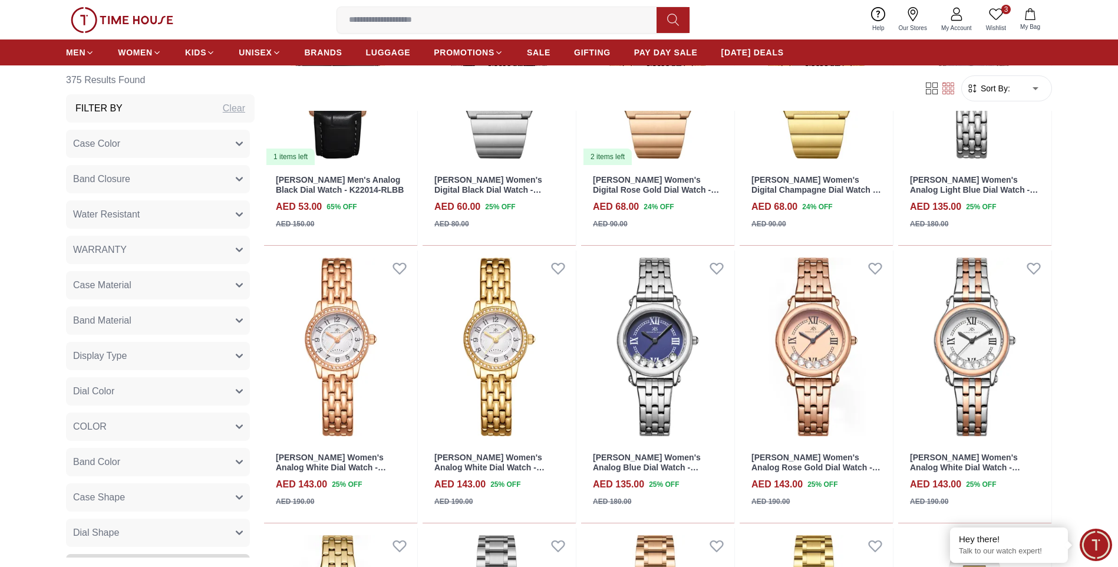
click at [224, 386] on button "Dial Color" at bounding box center [158, 391] width 184 height 28
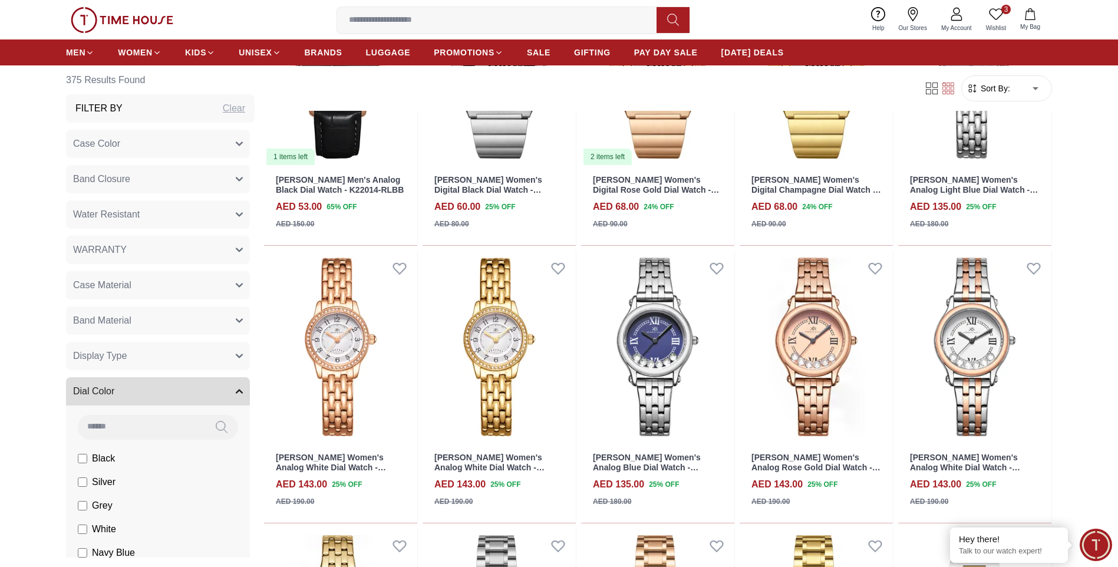
click at [224, 386] on button "Dial Color" at bounding box center [158, 391] width 184 height 28
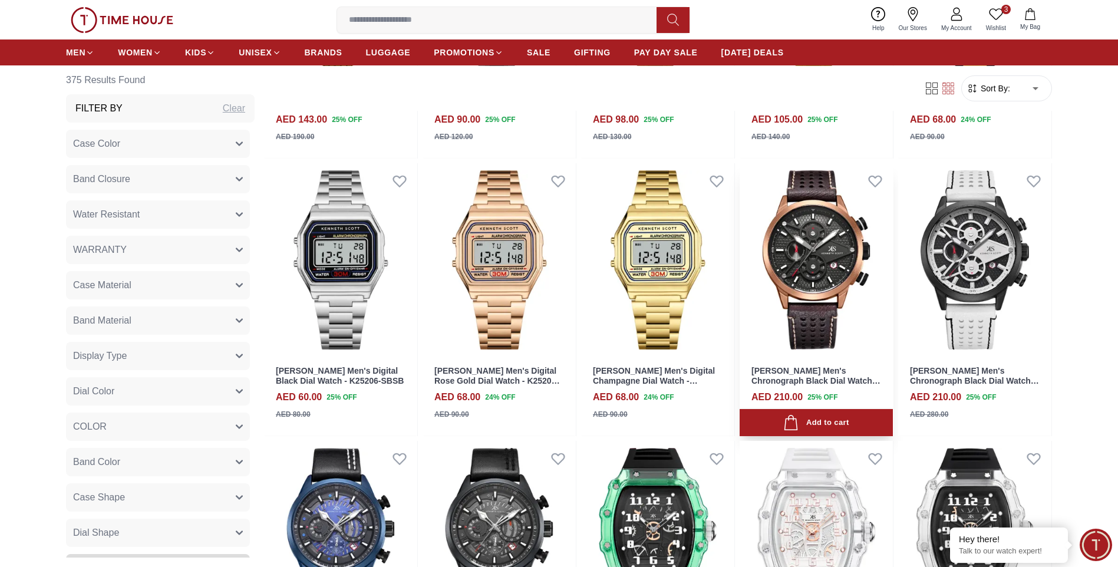
scroll to position [1346, 0]
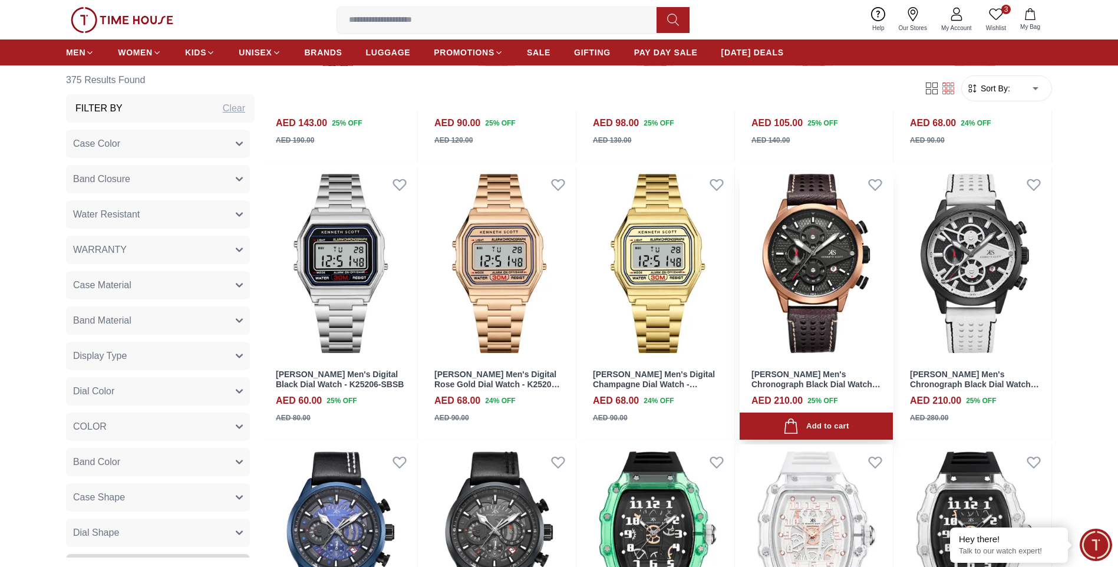
click at [827, 257] on img at bounding box center [816, 263] width 153 height 193
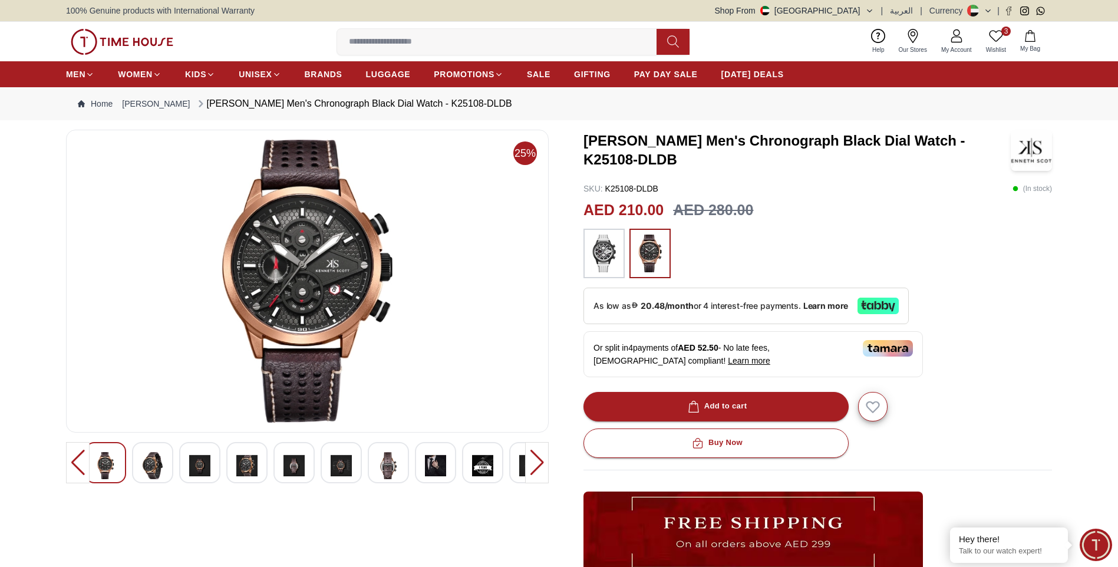
click at [148, 456] on img at bounding box center [152, 465] width 21 height 27
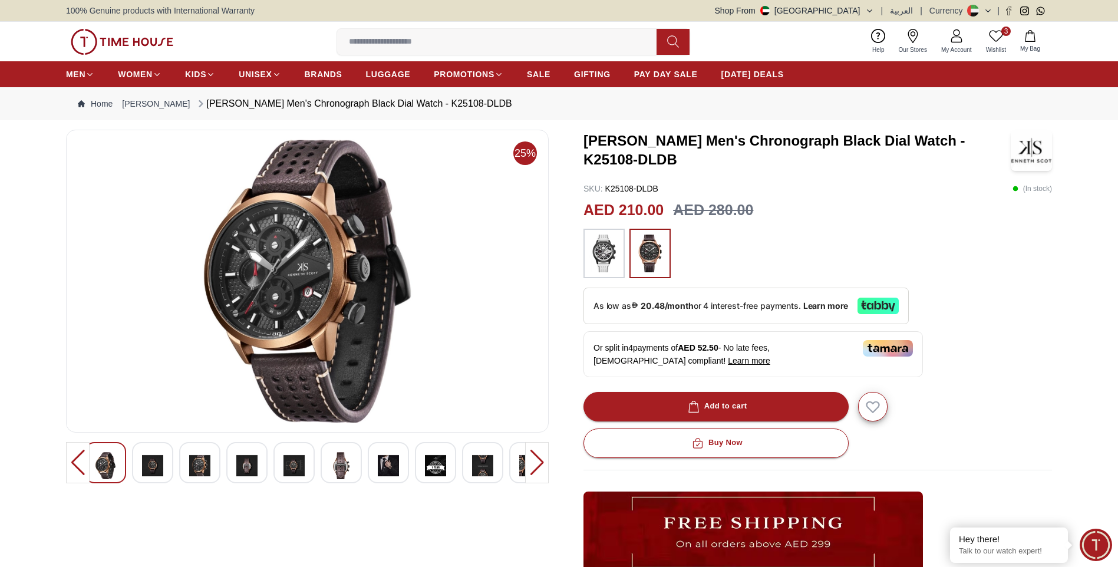
click at [191, 467] on img at bounding box center [199, 465] width 21 height 27
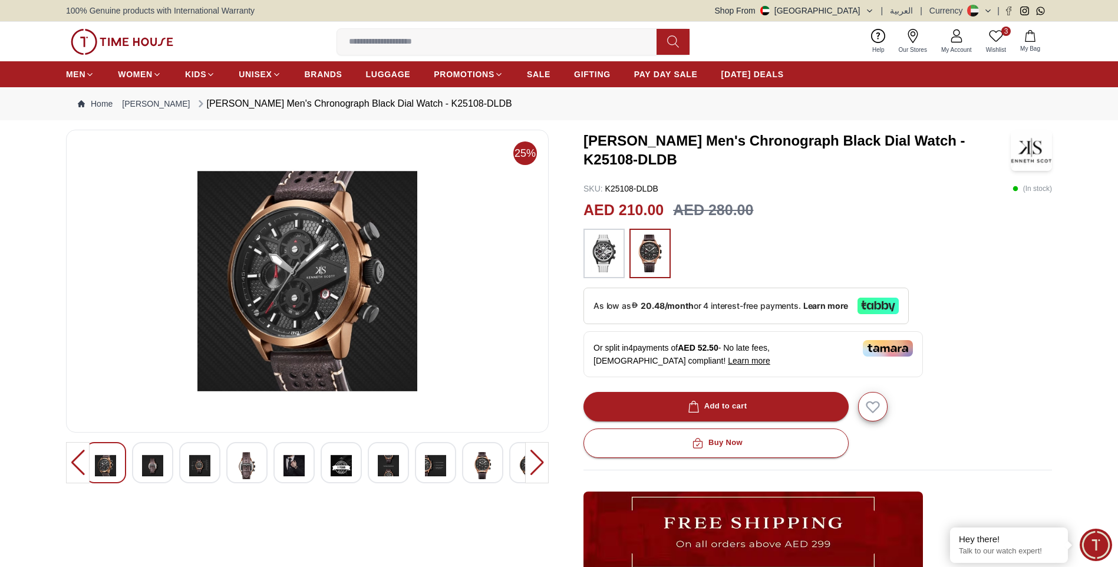
click at [191, 467] on img at bounding box center [199, 465] width 21 height 27
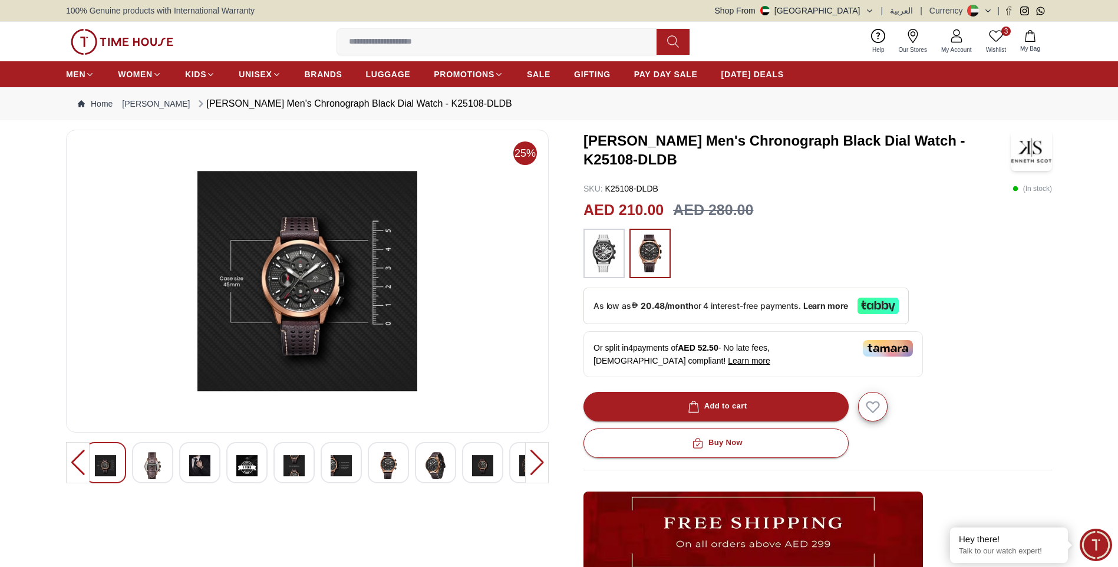
click at [250, 468] on img at bounding box center [246, 465] width 21 height 27
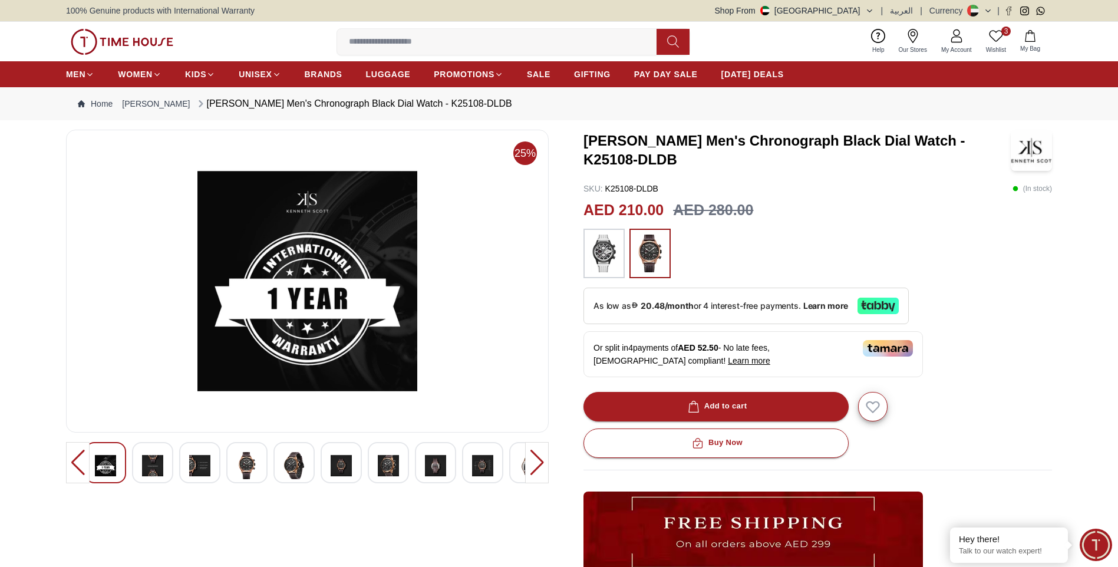
click at [336, 467] on img at bounding box center [341, 465] width 21 height 27
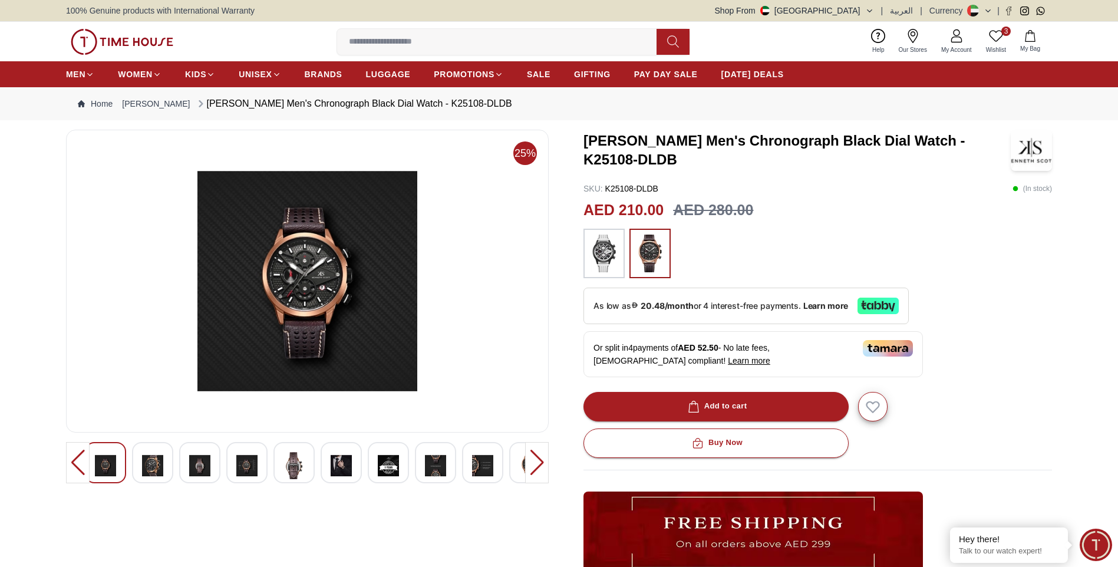
click at [424, 466] on div at bounding box center [435, 462] width 41 height 41
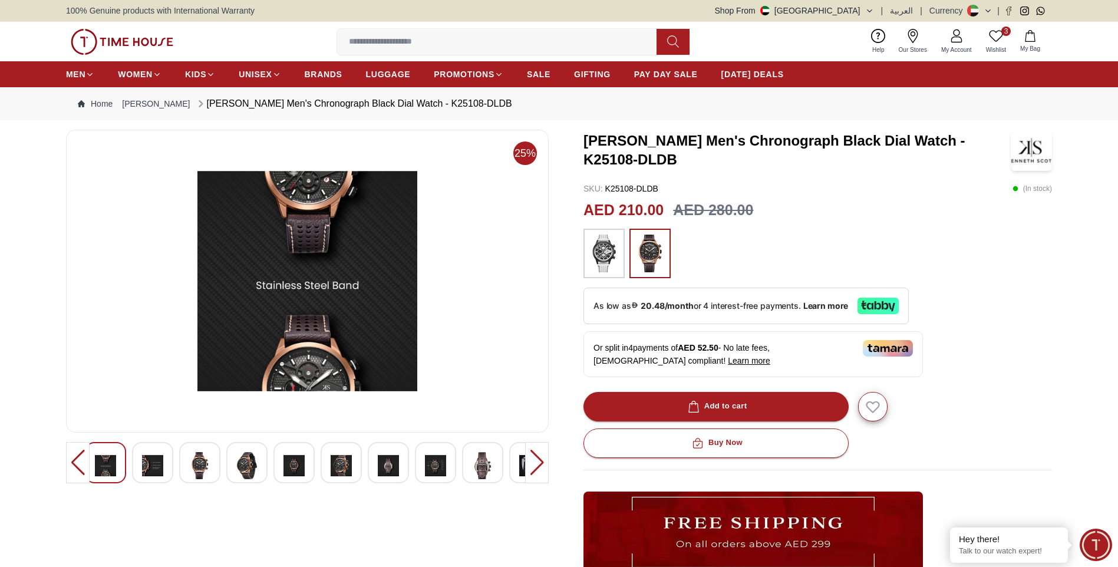
click at [542, 465] on div at bounding box center [537, 462] width 24 height 41
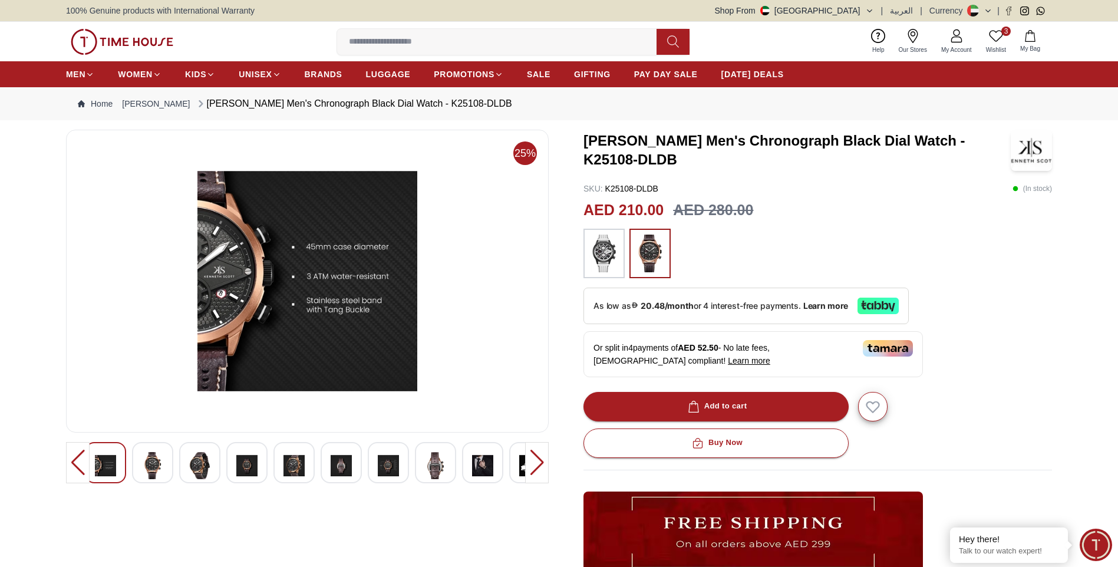
click at [393, 331] on img at bounding box center [307, 281] width 463 height 283
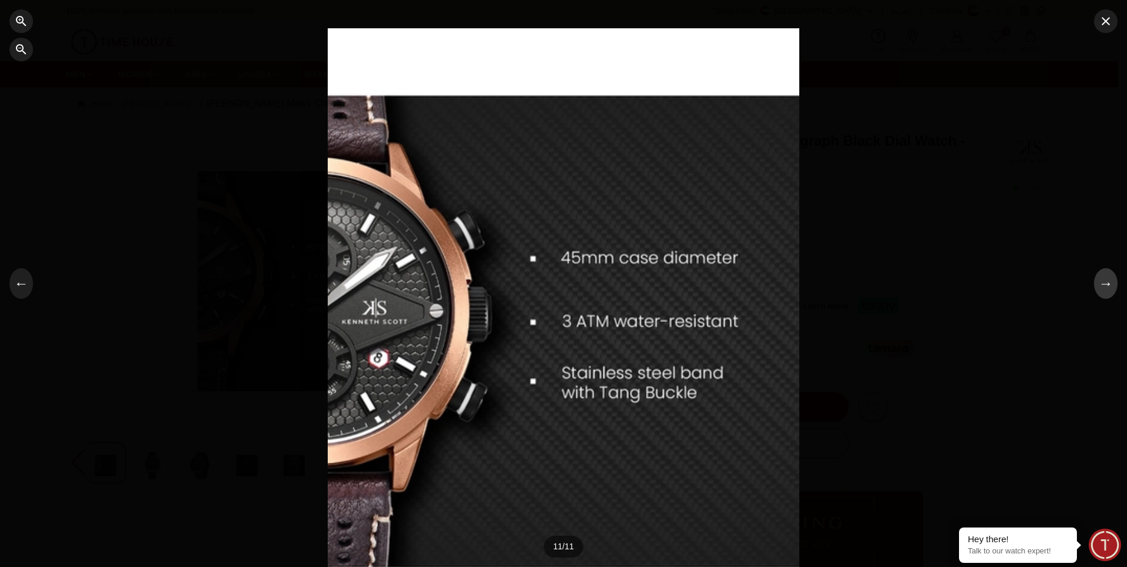
click at [1109, 288] on button "→" at bounding box center [1106, 283] width 24 height 31
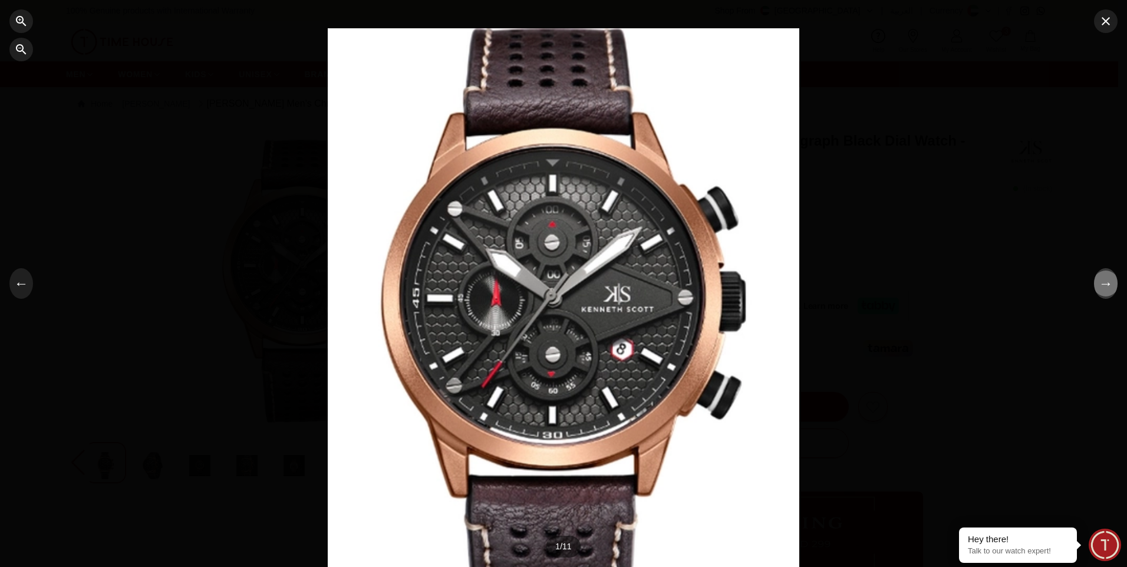
click at [1109, 288] on button "→" at bounding box center [1106, 283] width 24 height 31
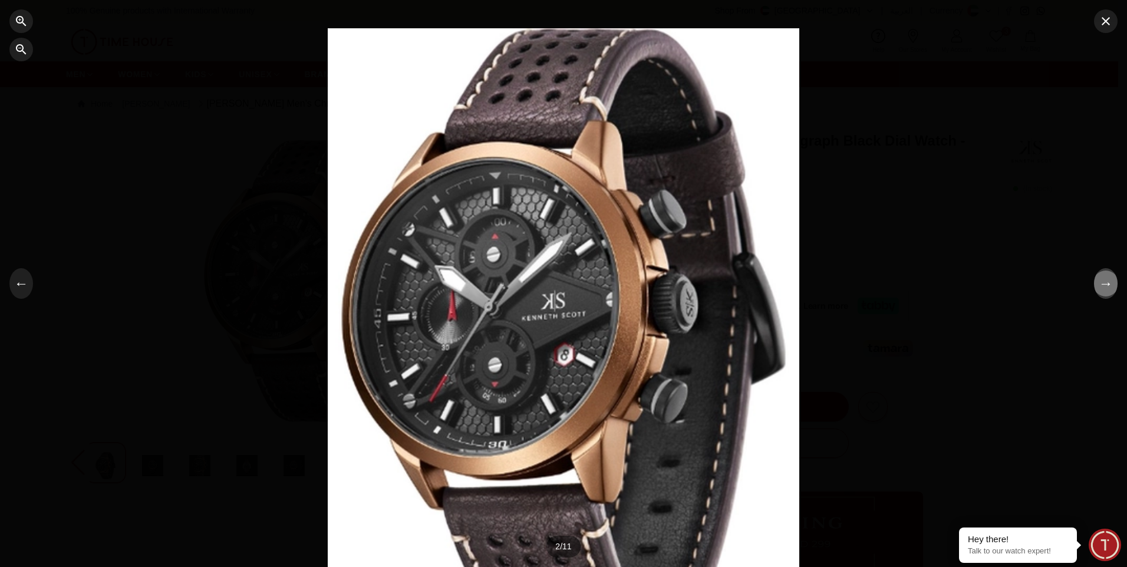
click at [1109, 288] on button "→" at bounding box center [1106, 283] width 24 height 31
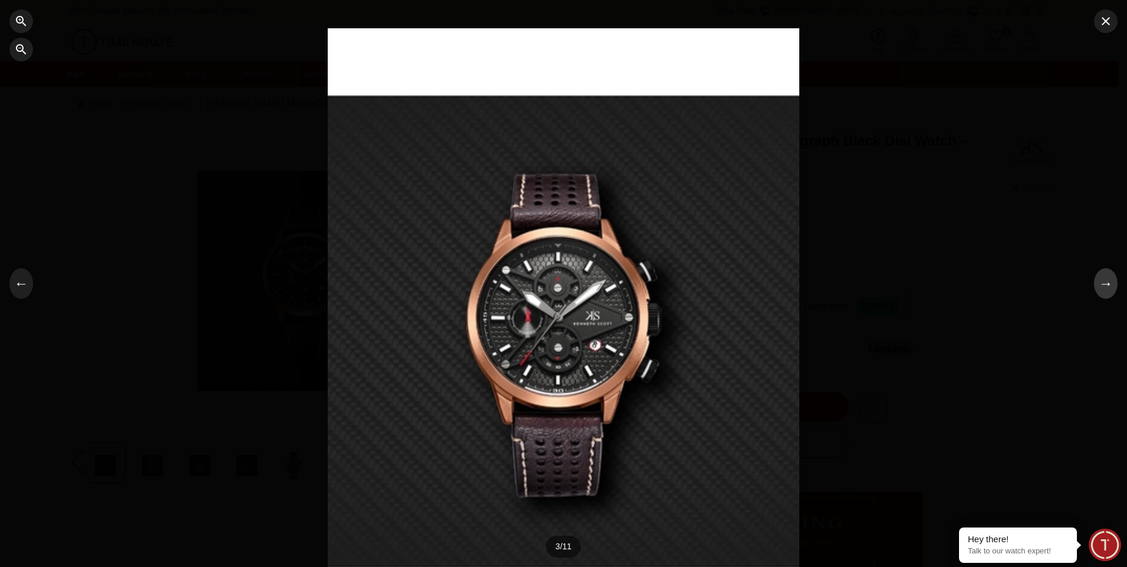
click at [1109, 288] on button "→" at bounding box center [1106, 283] width 24 height 31
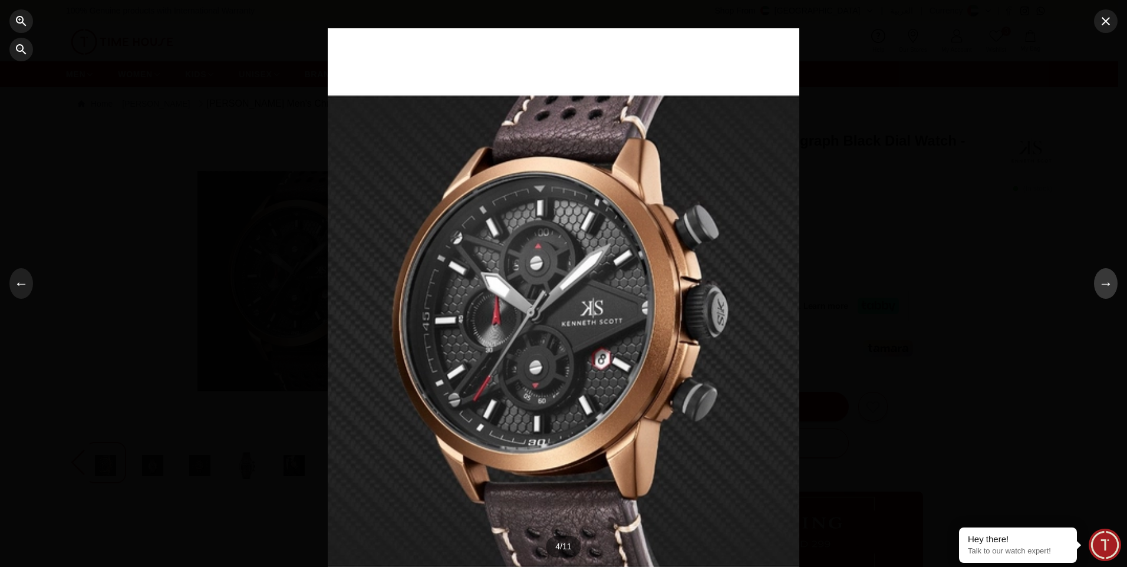
click at [1109, 288] on button "→" at bounding box center [1106, 283] width 24 height 31
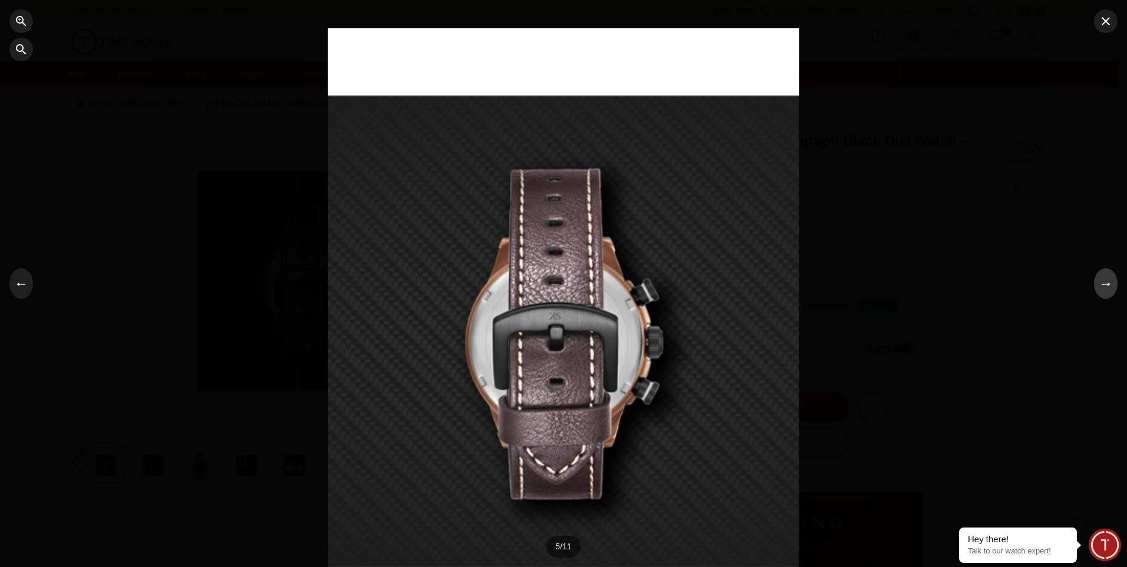
click at [1109, 288] on button "→" at bounding box center [1106, 283] width 24 height 31
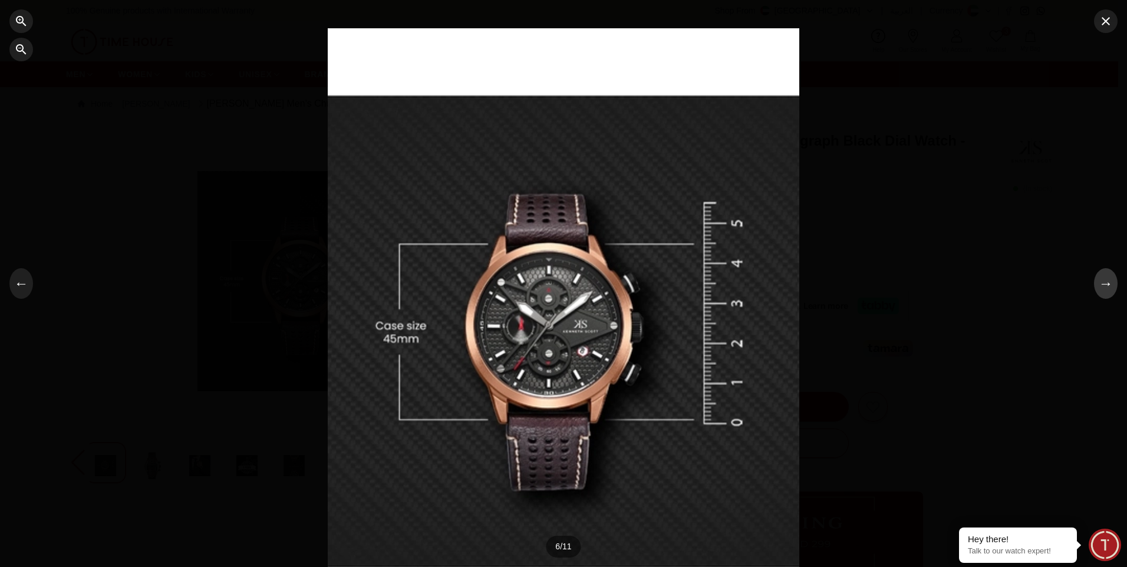
click at [1109, 288] on button "→" at bounding box center [1106, 283] width 24 height 31
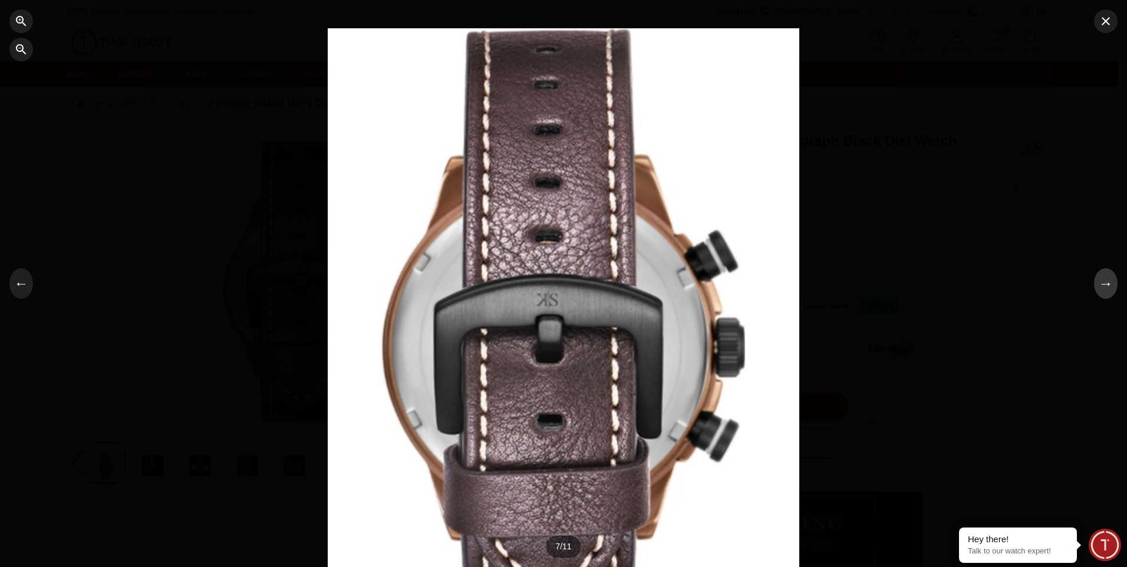
click at [1106, 288] on button "→" at bounding box center [1106, 283] width 24 height 31
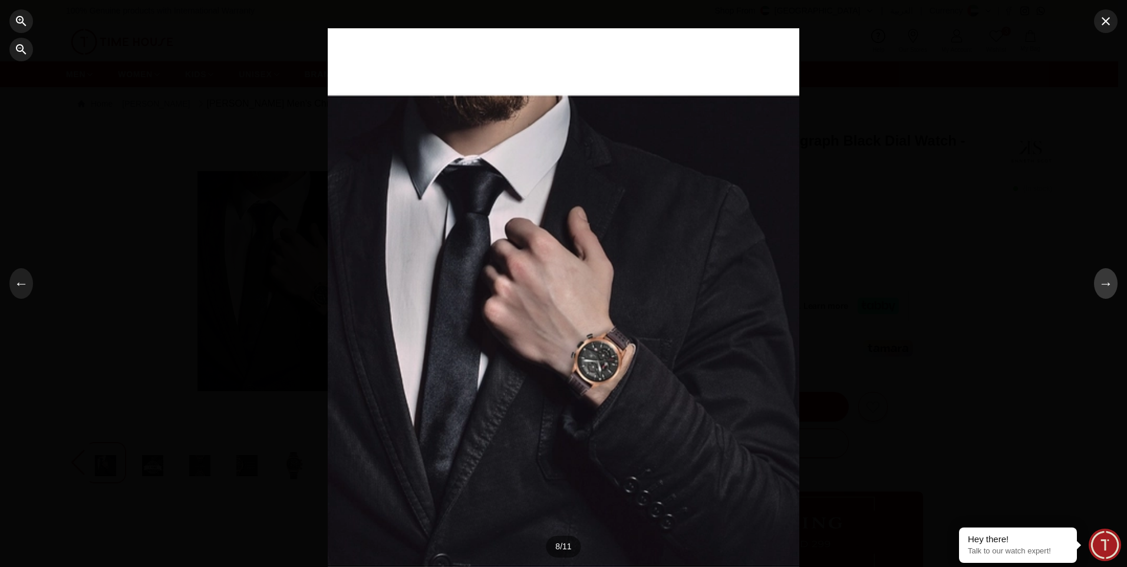
click at [1106, 288] on button "→" at bounding box center [1106, 283] width 24 height 31
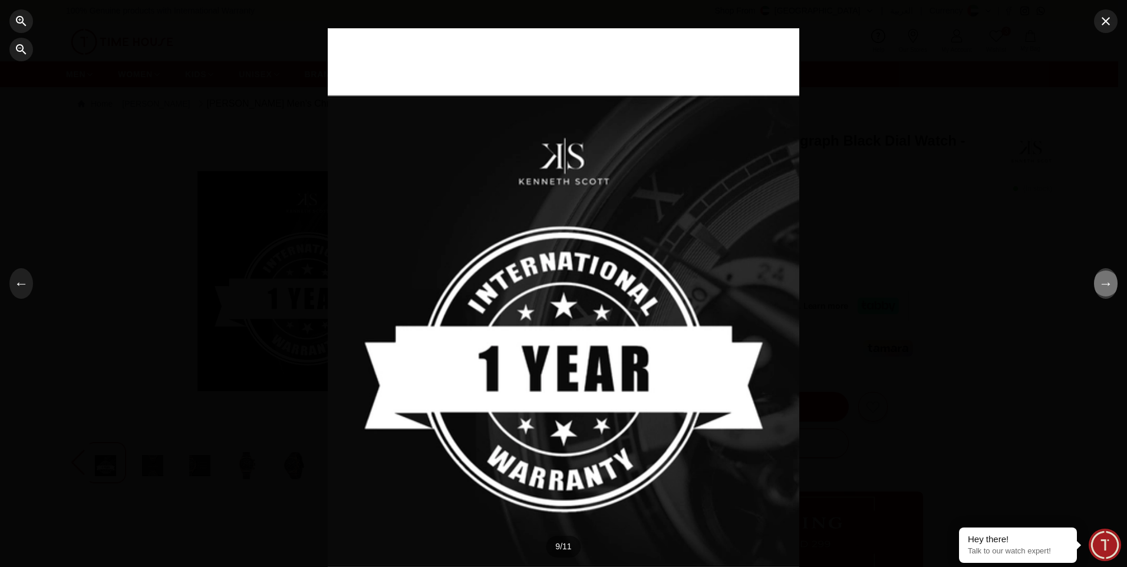
click at [1106, 288] on button "→" at bounding box center [1106, 283] width 24 height 31
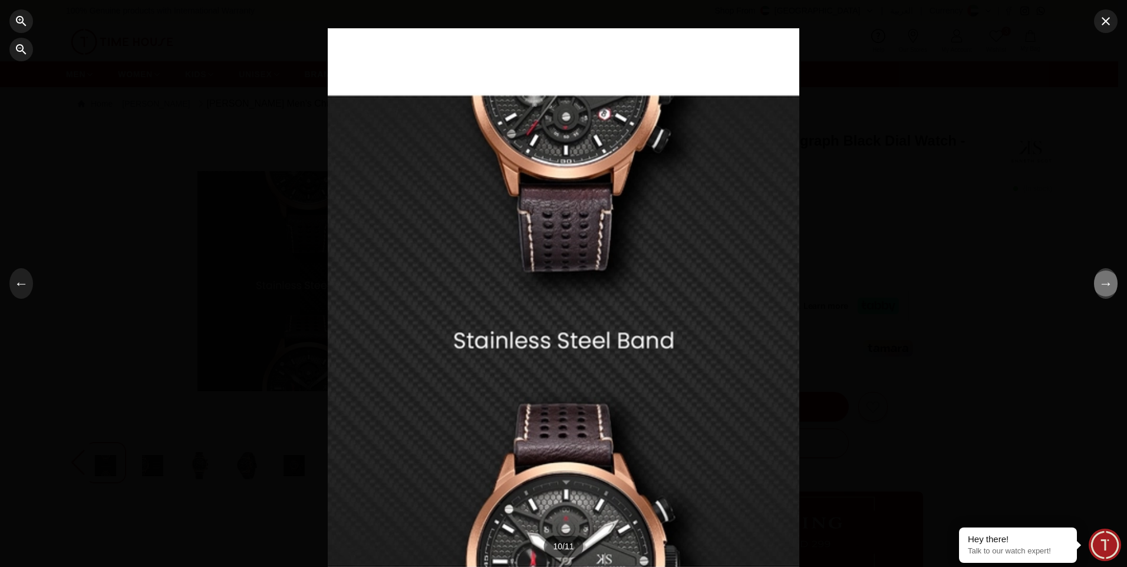
click at [1106, 288] on button "→" at bounding box center [1106, 283] width 24 height 31
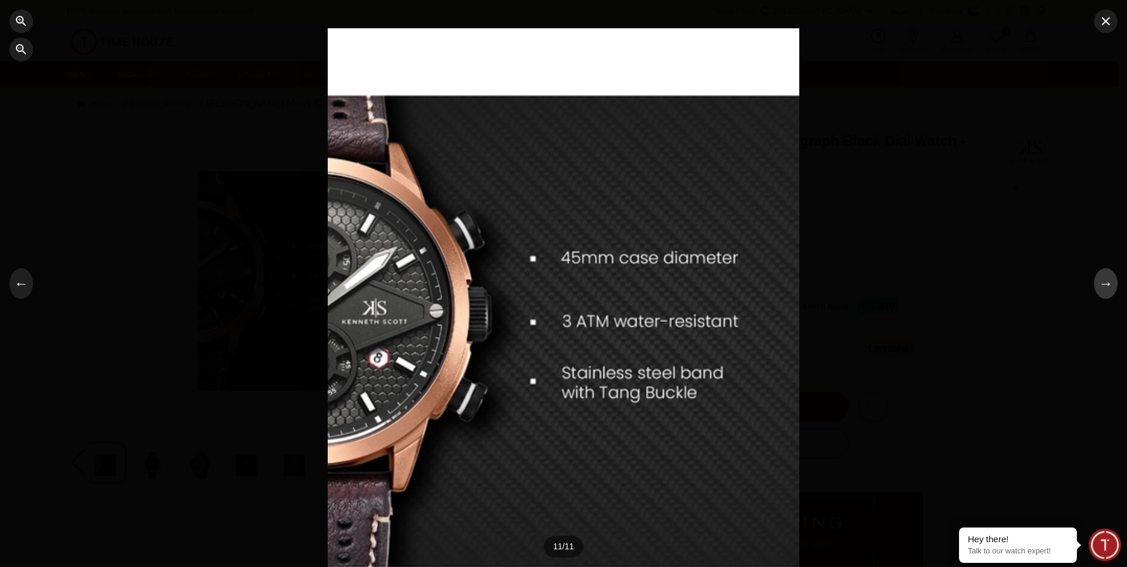
click at [1106, 288] on button "→" at bounding box center [1106, 283] width 24 height 31
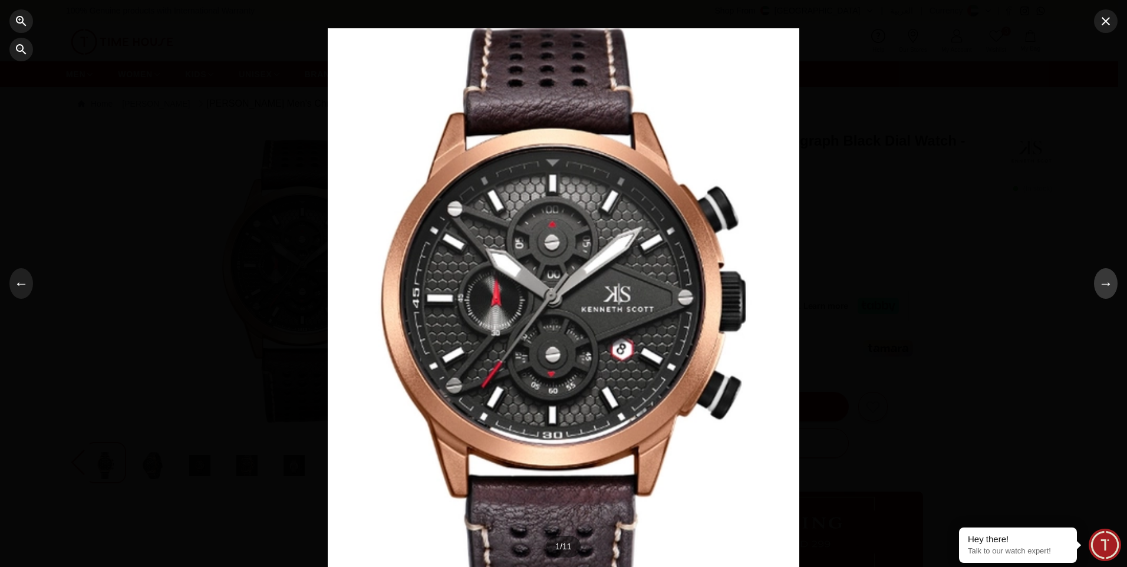
click at [1106, 288] on button "→" at bounding box center [1106, 283] width 24 height 31
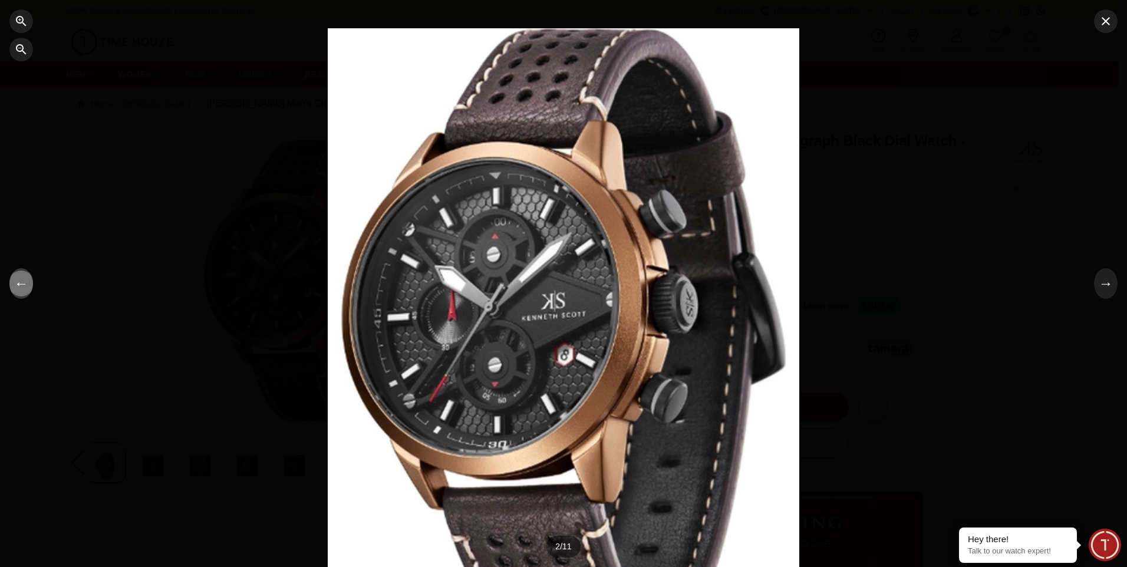
click at [24, 291] on button "←" at bounding box center [21, 283] width 24 height 31
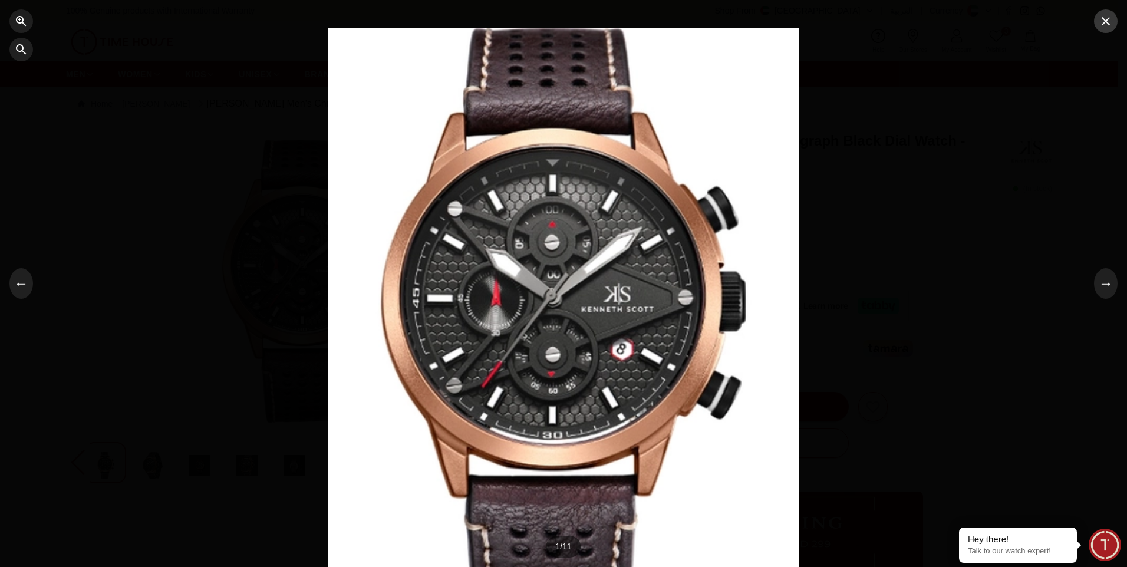
click at [1113, 24] on button "button" at bounding box center [1106, 21] width 24 height 24
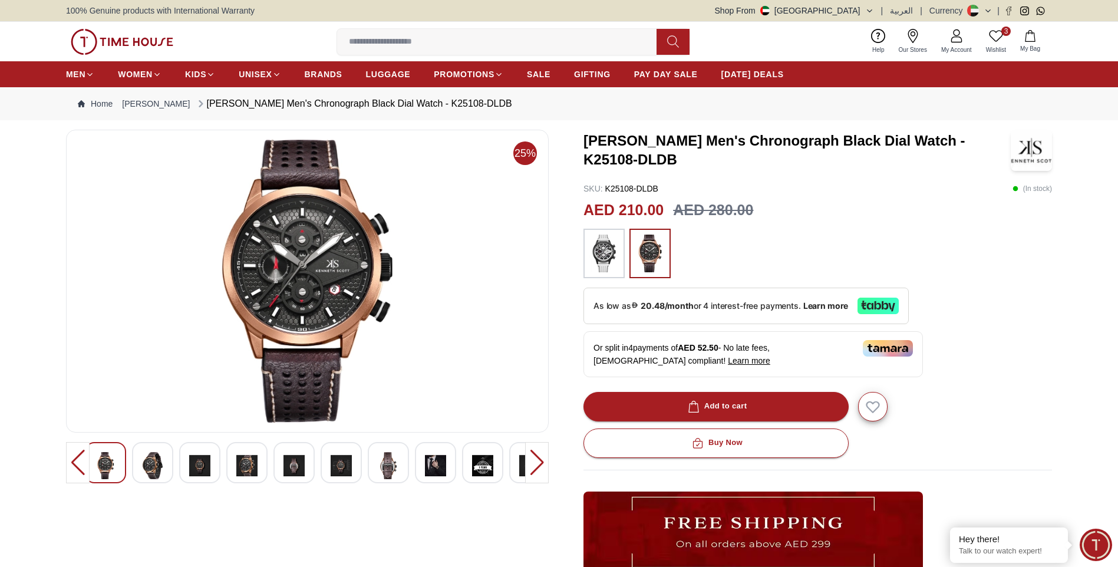
click at [599, 254] on img at bounding box center [603, 254] width 29 height 38
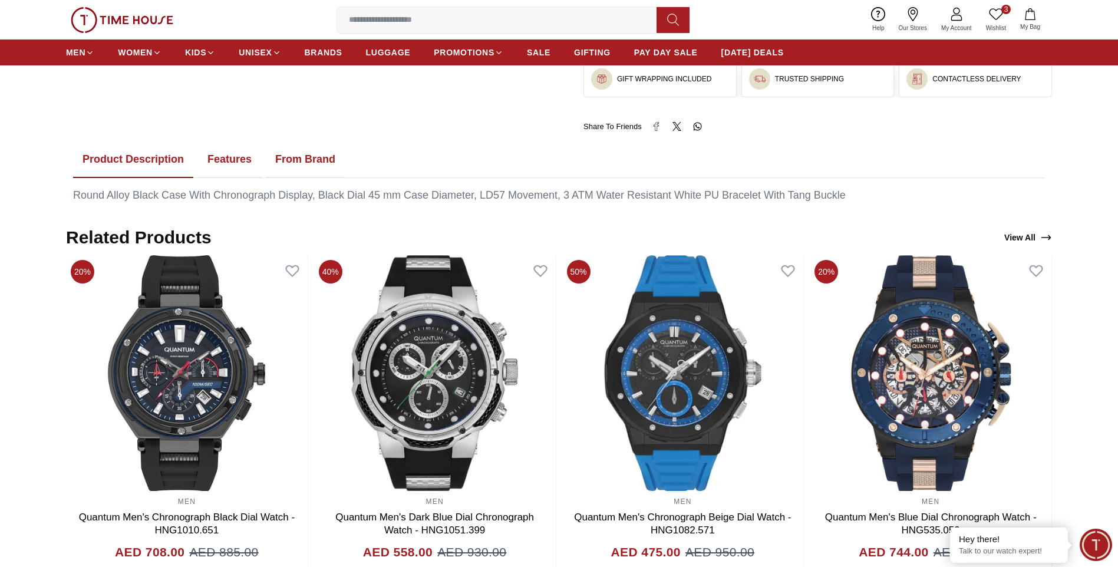
scroll to position [589, 0]
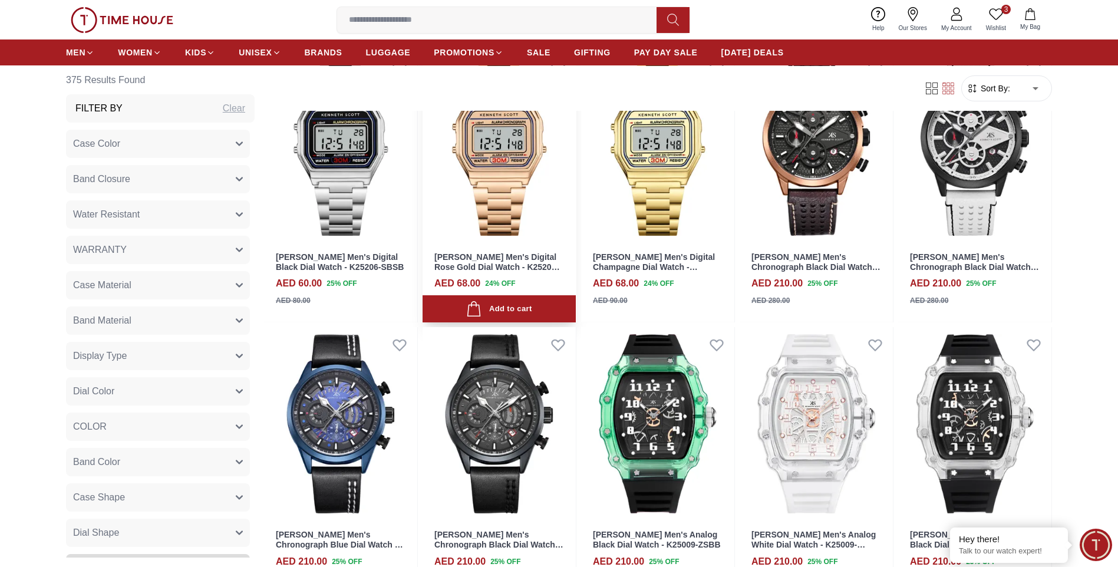
scroll to position [1464, 0]
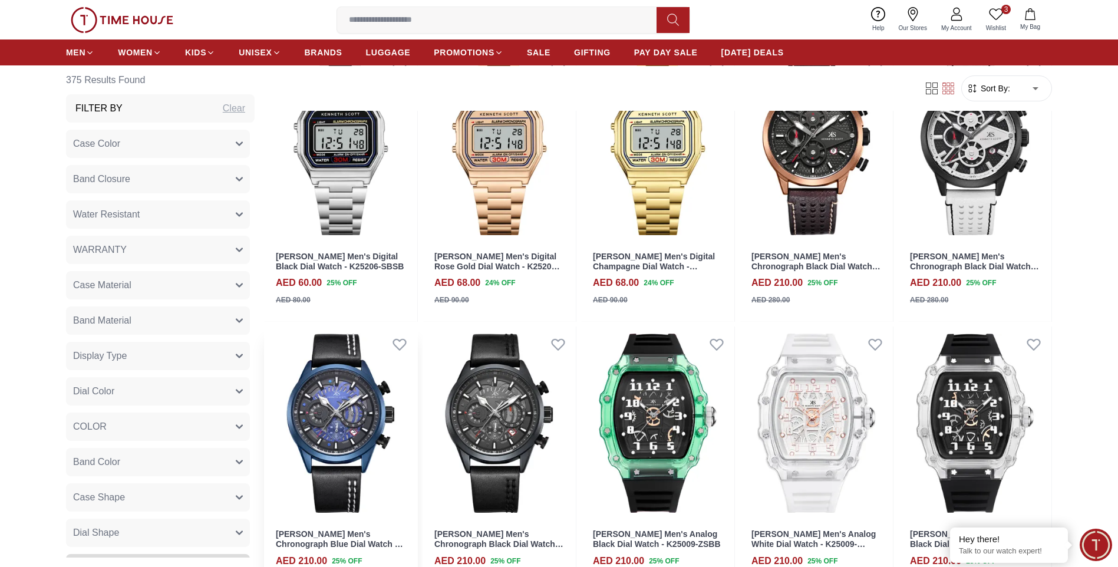
click at [329, 413] on img at bounding box center [340, 422] width 153 height 193
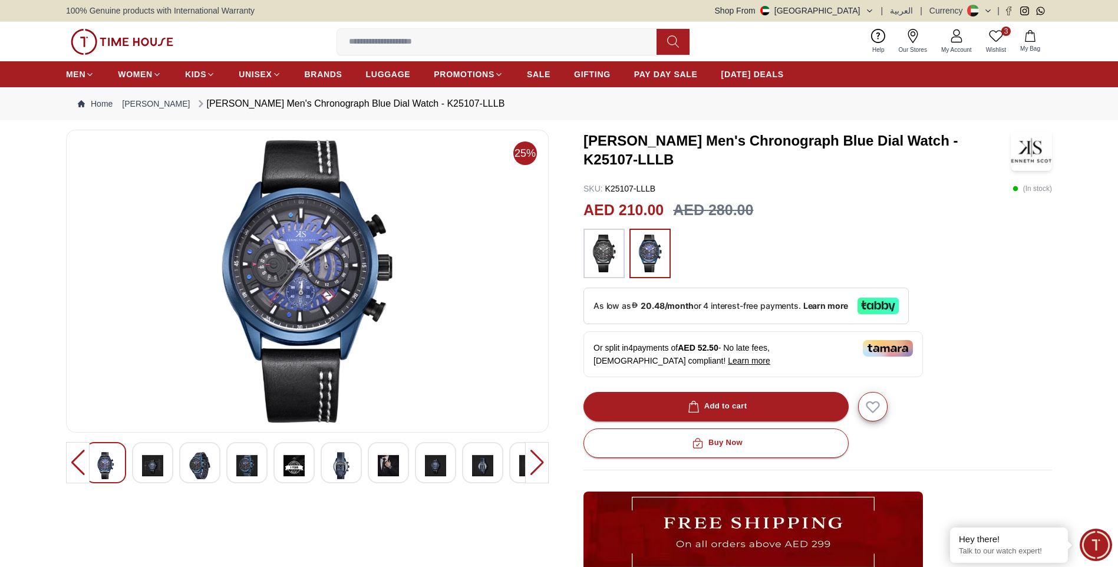
click at [607, 243] on img at bounding box center [603, 254] width 29 height 38
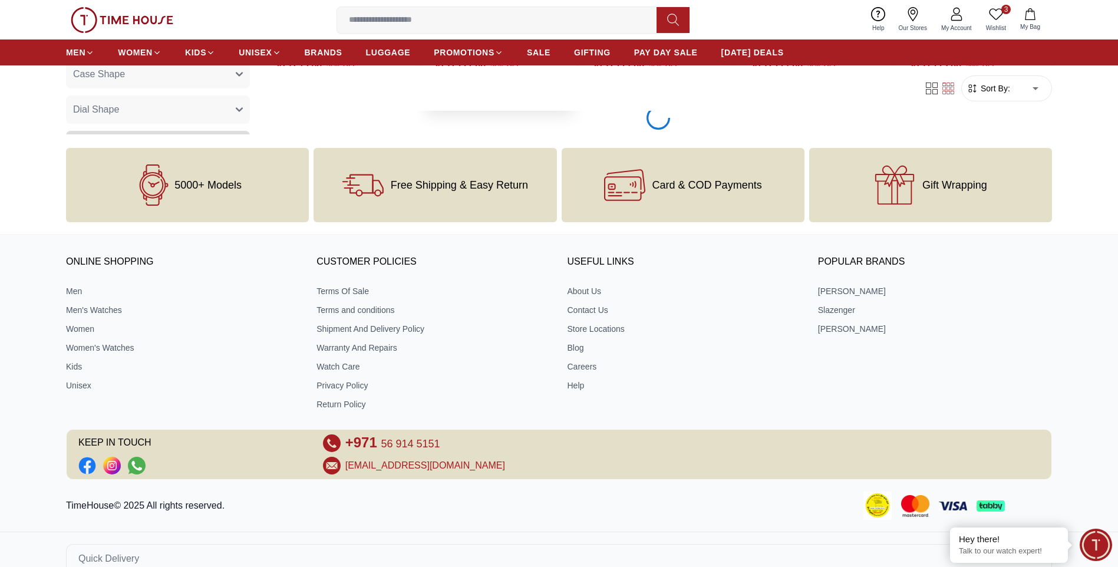
scroll to position [1697, 0]
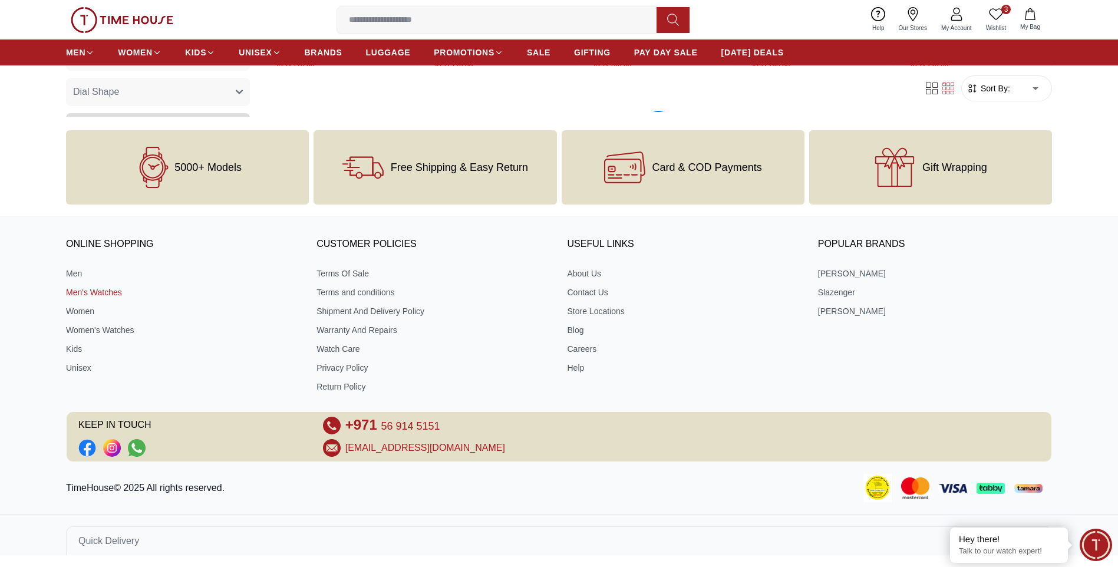
click at [81, 291] on link "Men's Watches" at bounding box center [183, 292] width 234 height 12
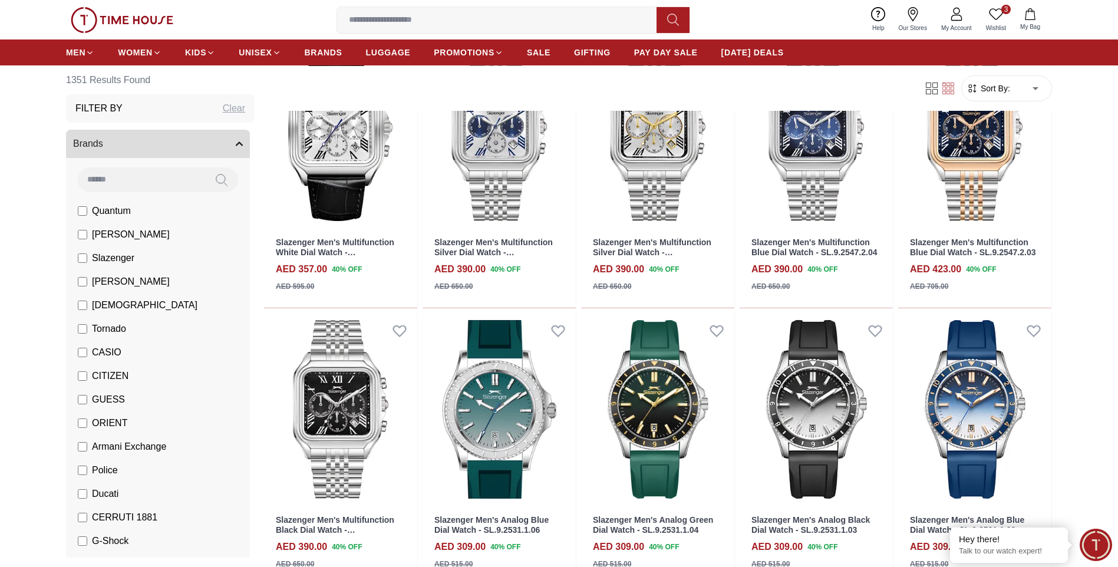
scroll to position [1002, 0]
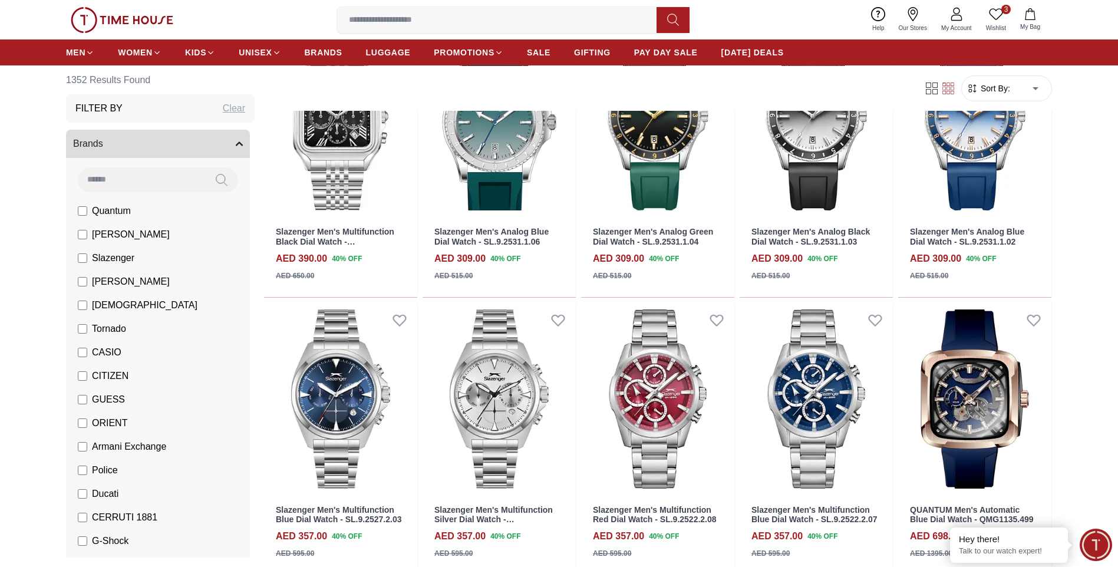
click at [422, 25] on input at bounding box center [501, 20] width 329 height 24
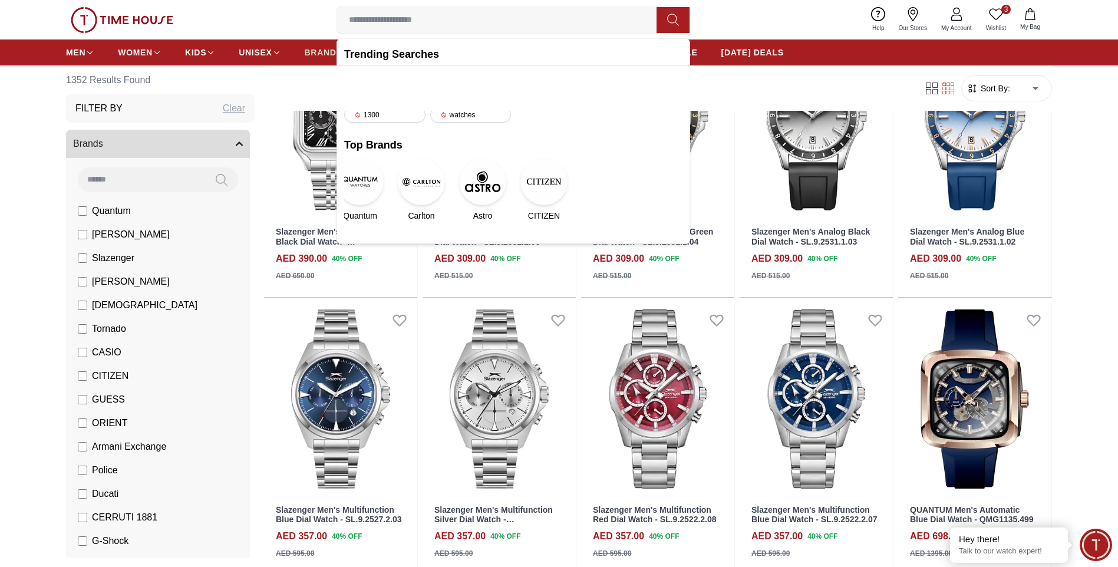
click at [324, 51] on span "BRANDS" at bounding box center [324, 53] width 38 height 12
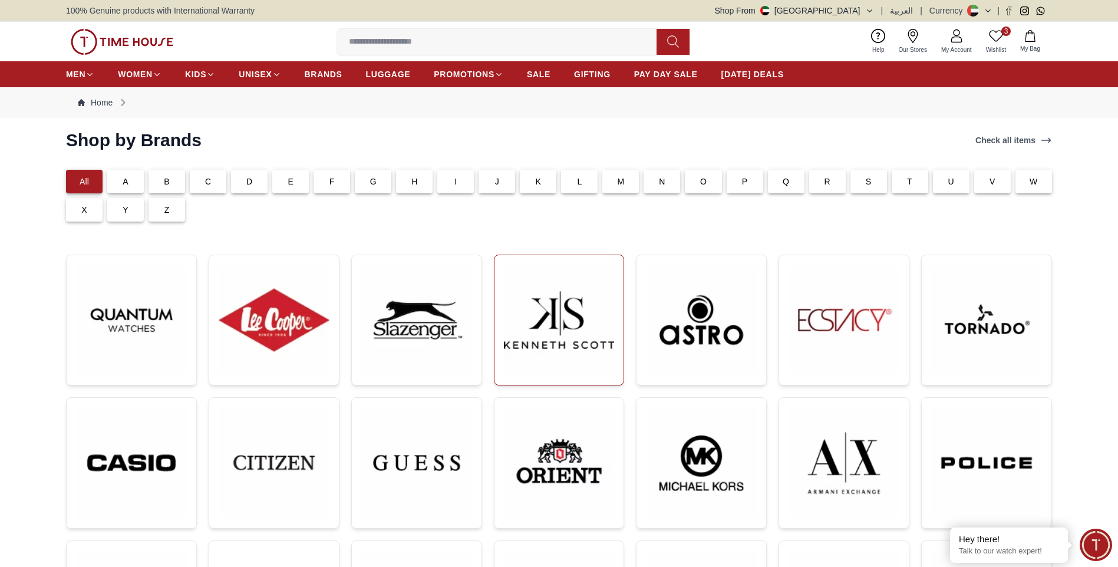
click at [546, 349] on img at bounding box center [559, 320] width 111 height 111
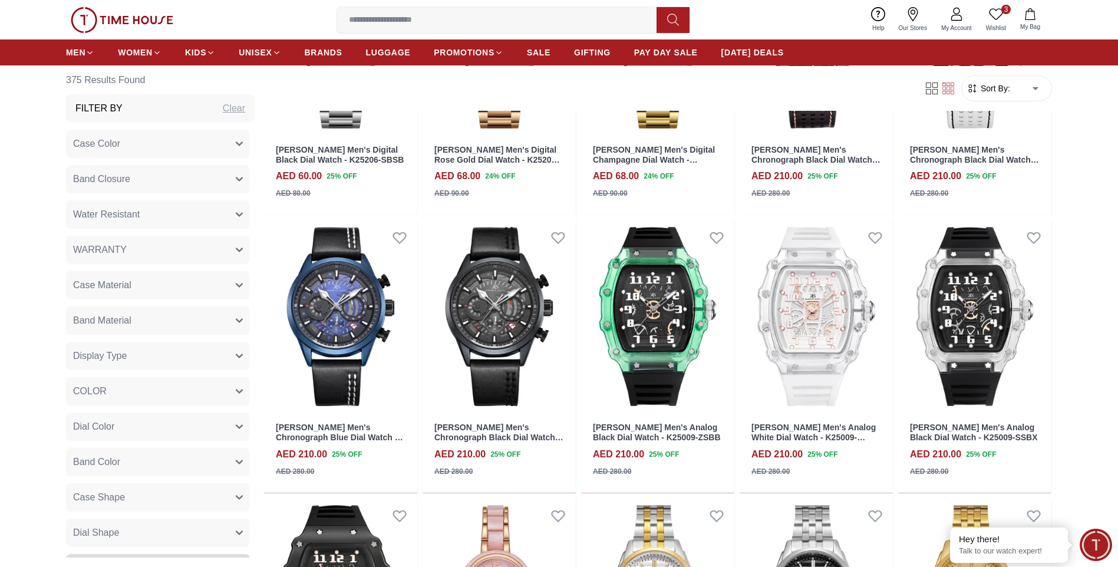
scroll to position [1591, 0]
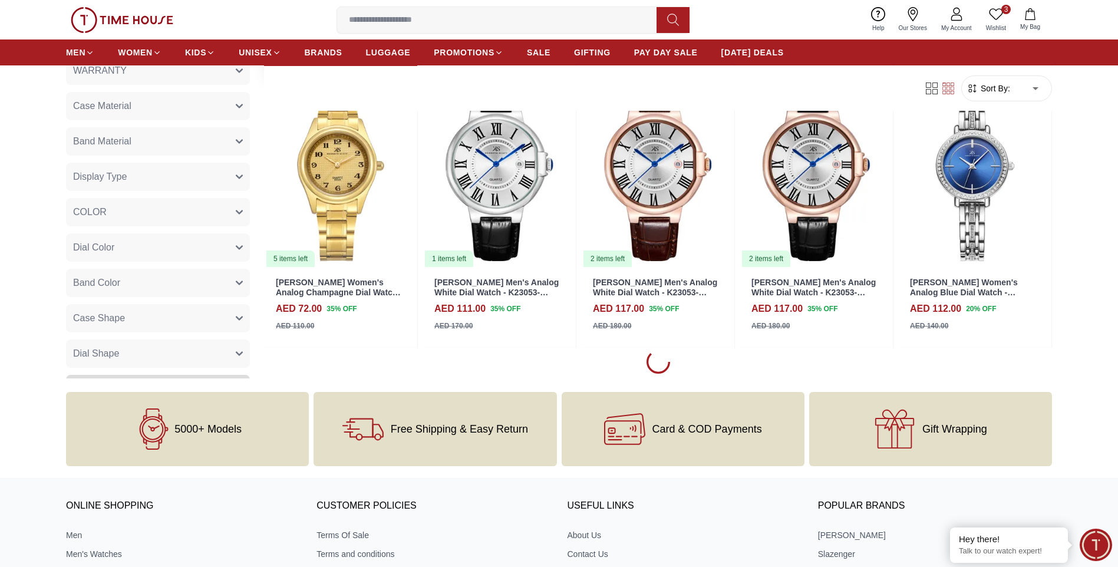
scroll to position [2652, 0]
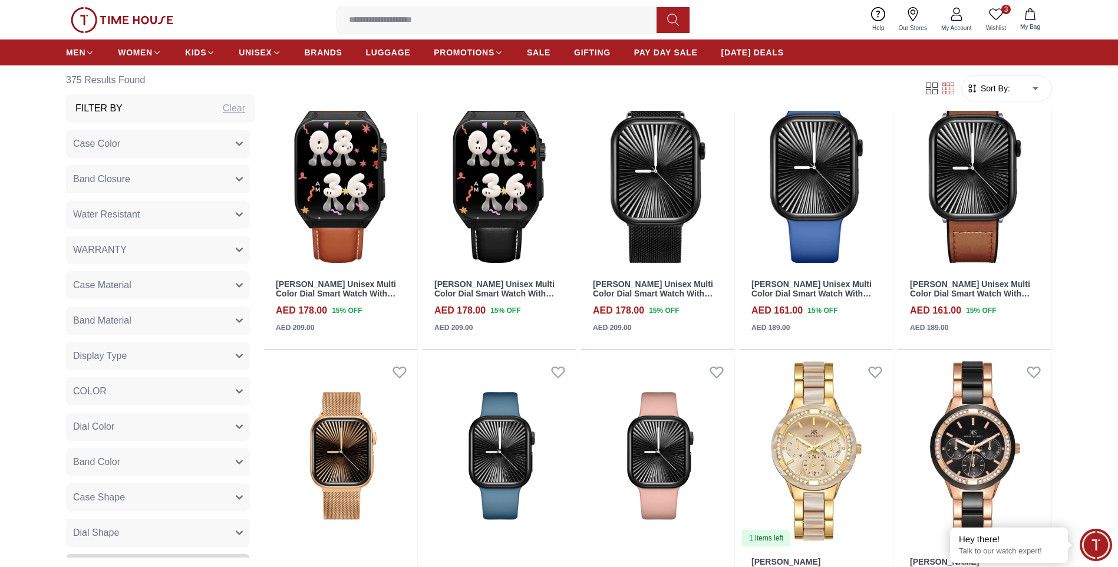
scroll to position [3654, 0]
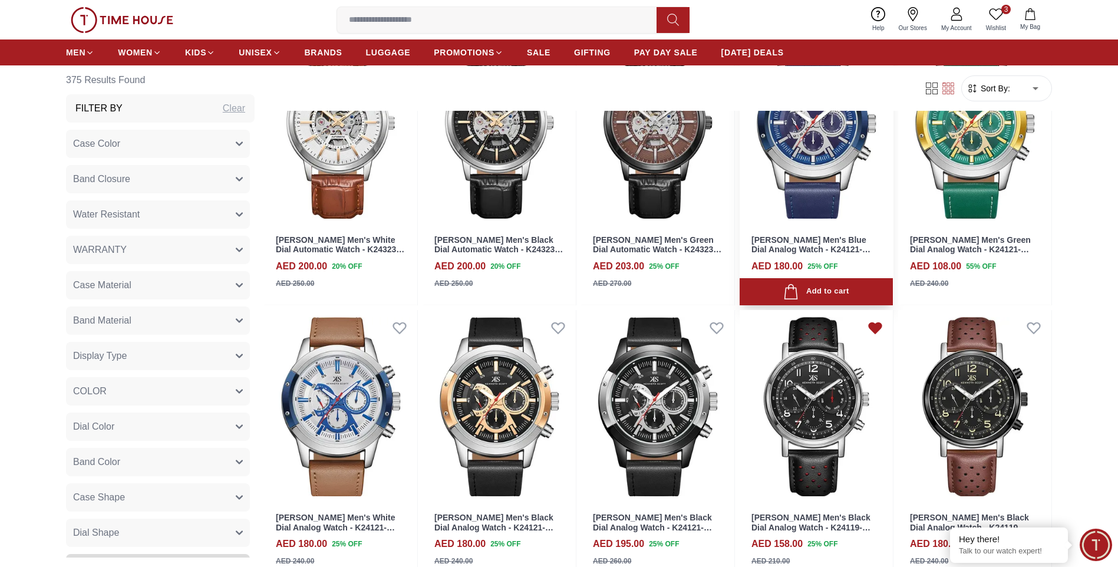
scroll to position [5834, 0]
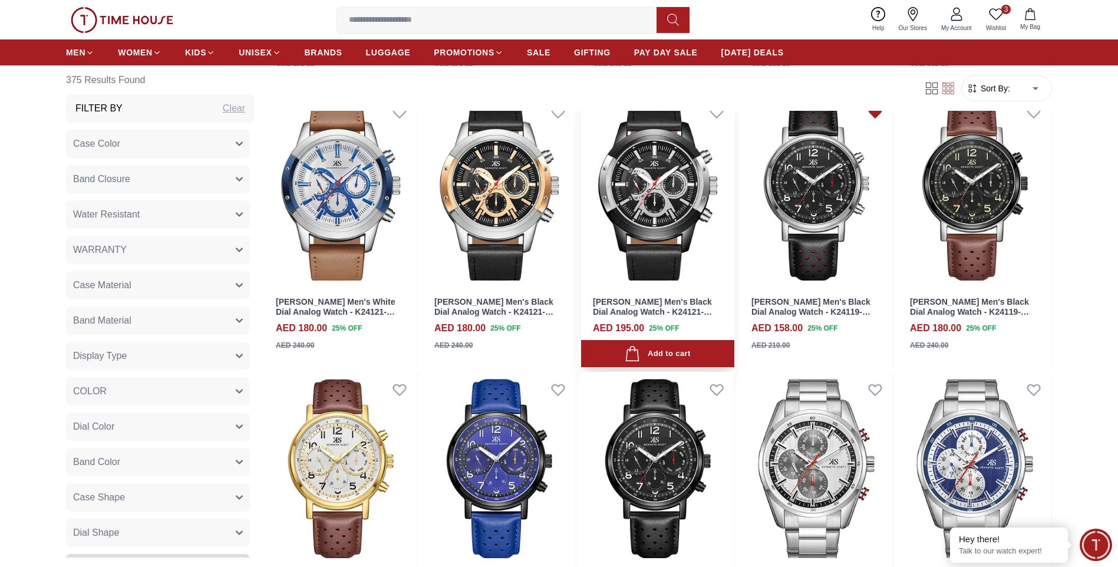
scroll to position [5893, 0]
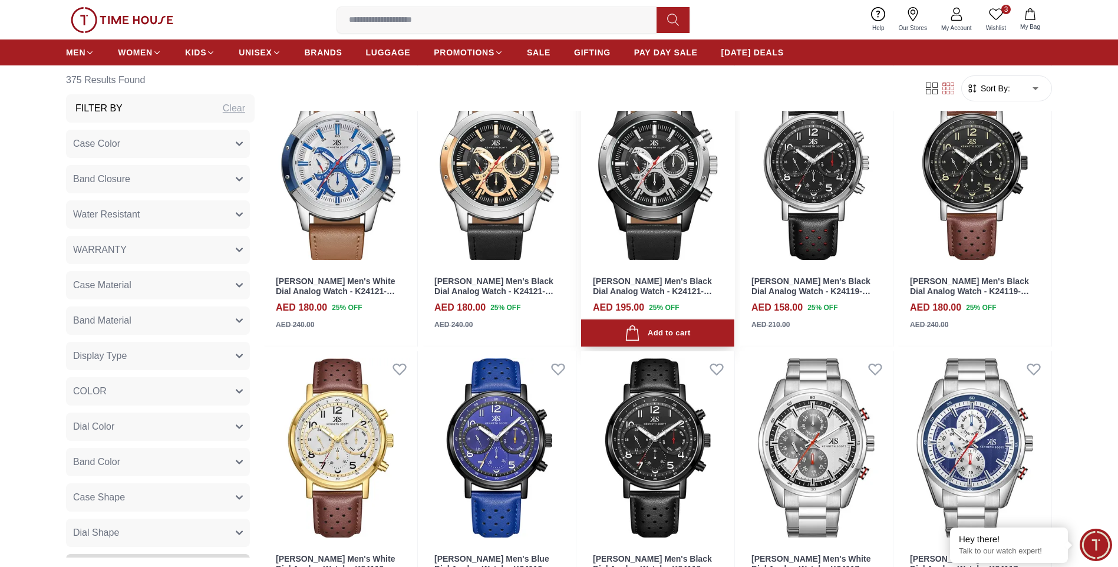
click at [655, 177] on img at bounding box center [657, 170] width 153 height 193
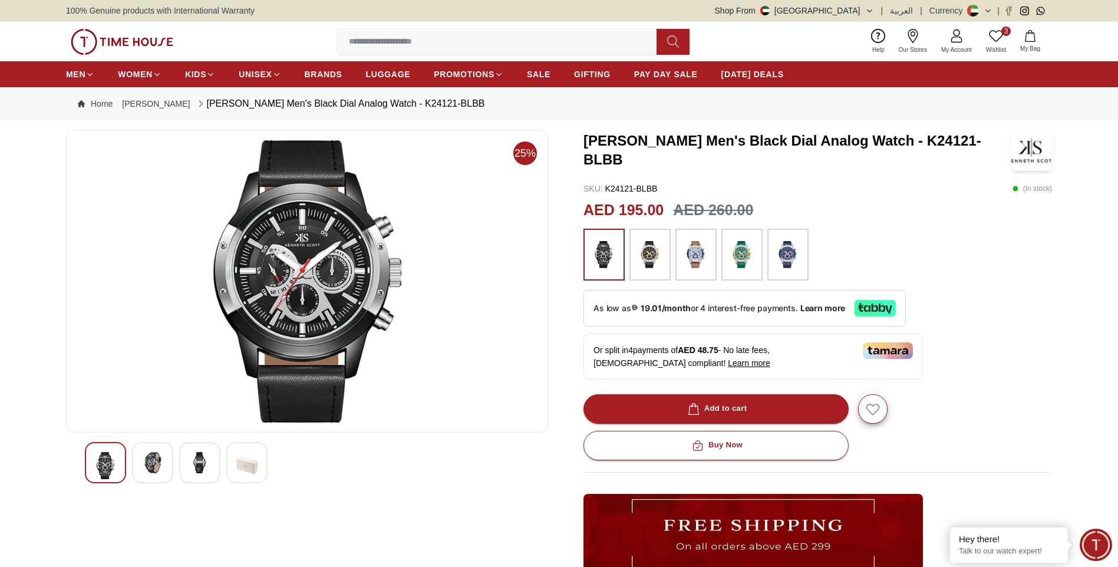
click at [132, 457] on div at bounding box center [152, 462] width 41 height 41
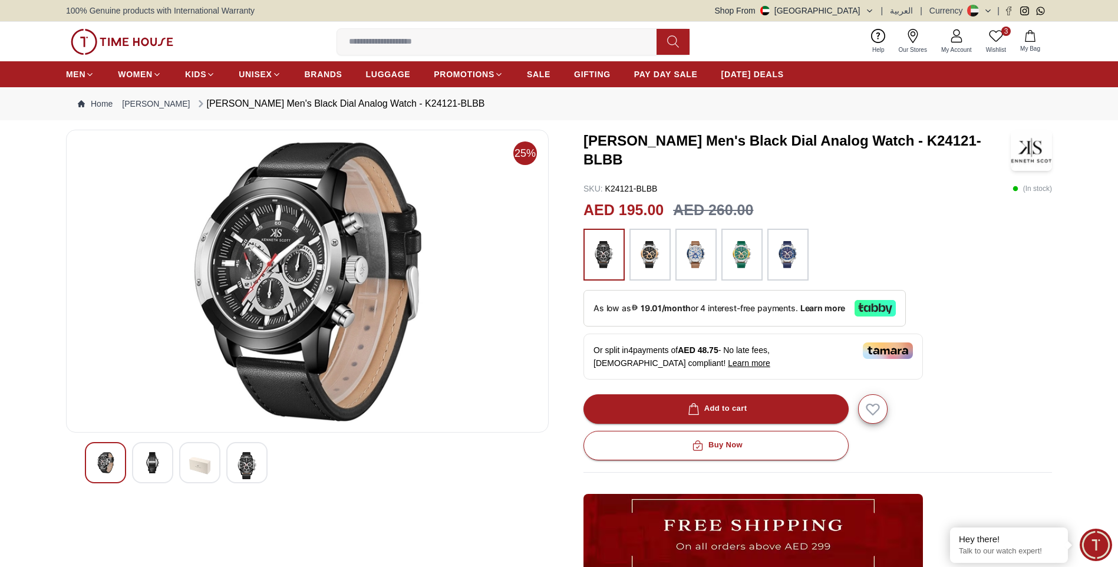
click at [246, 469] on img at bounding box center [246, 465] width 21 height 27
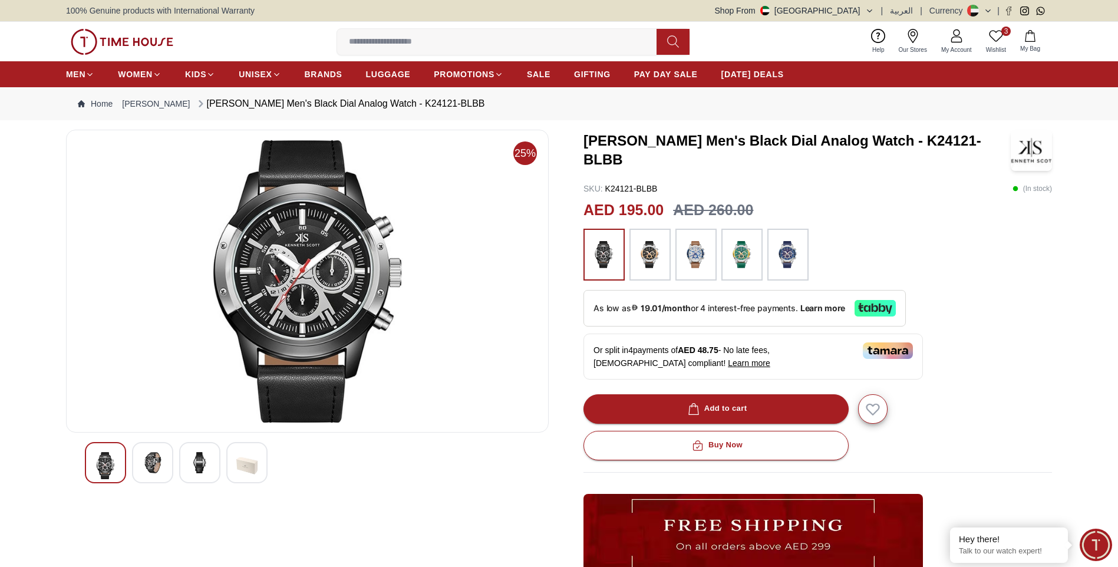
click at [653, 248] on img at bounding box center [649, 255] width 29 height 40
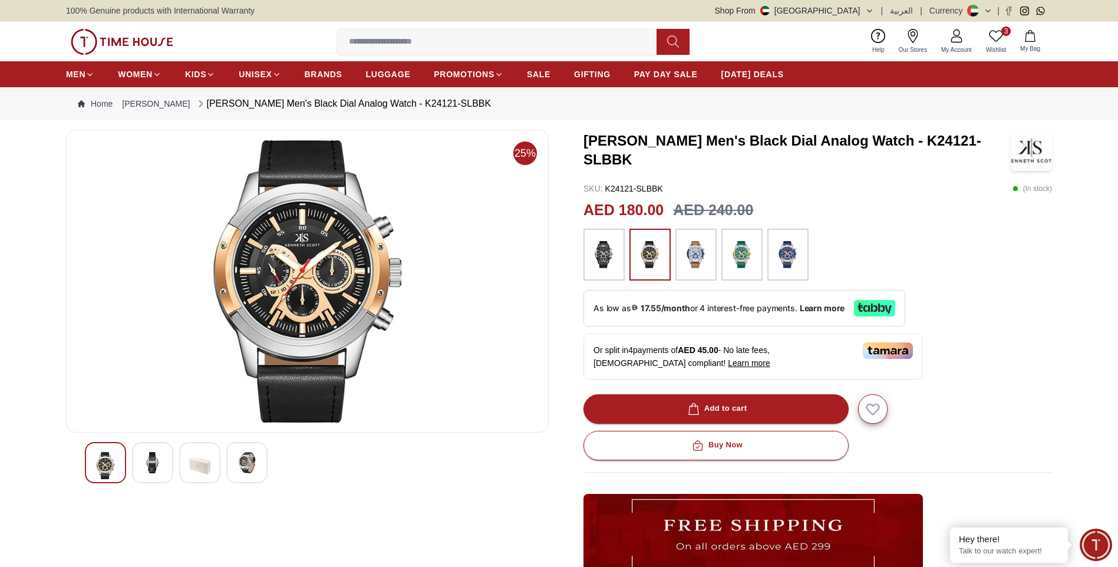
click at [692, 262] on img at bounding box center [695, 255] width 29 height 40
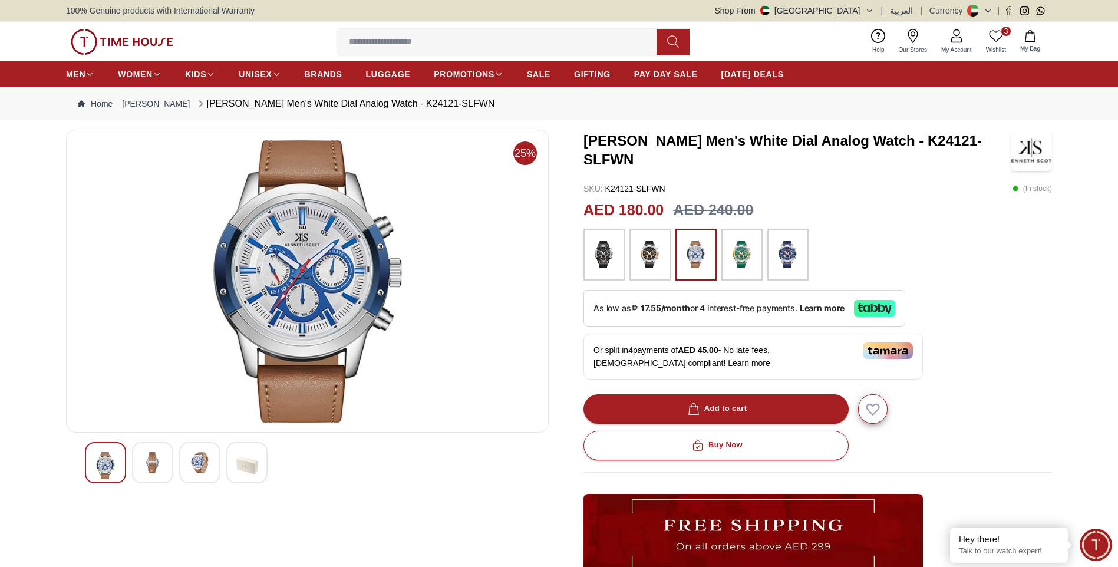
click at [787, 259] on img at bounding box center [787, 255] width 29 height 40
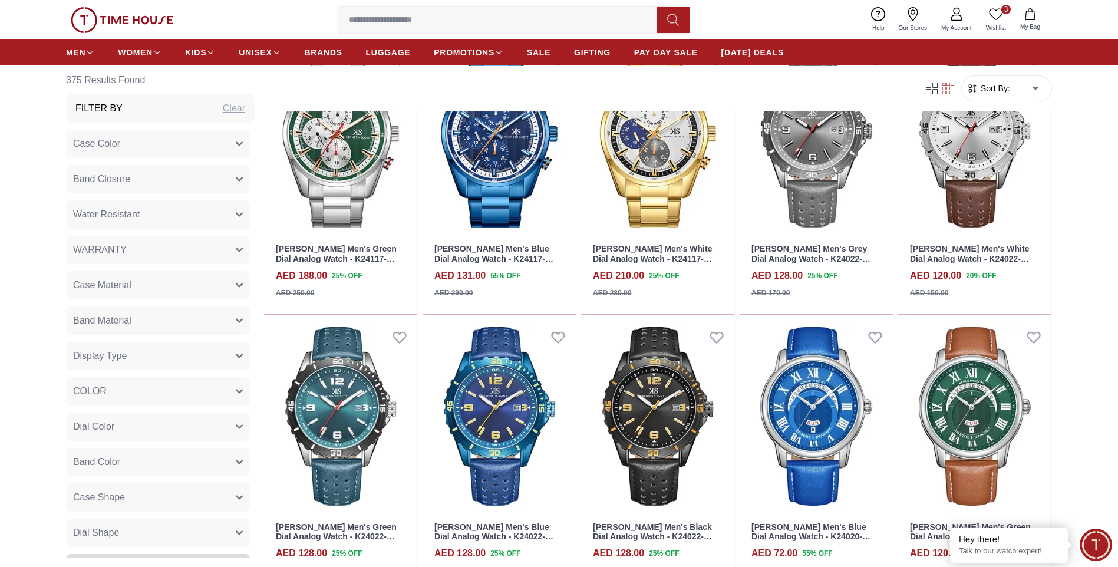
scroll to position [6775, 0]
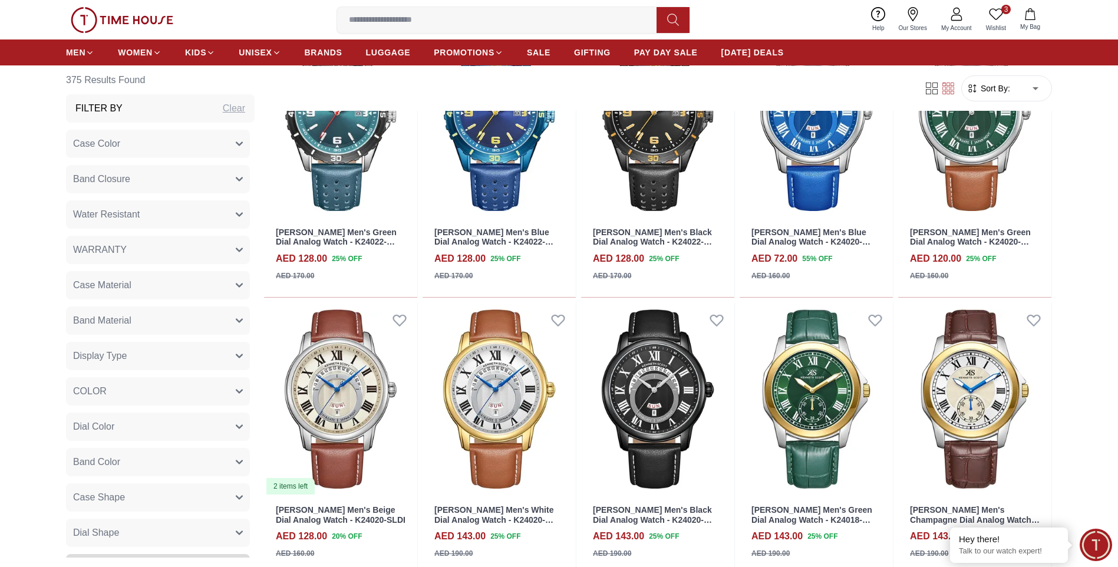
scroll to position [6952, 0]
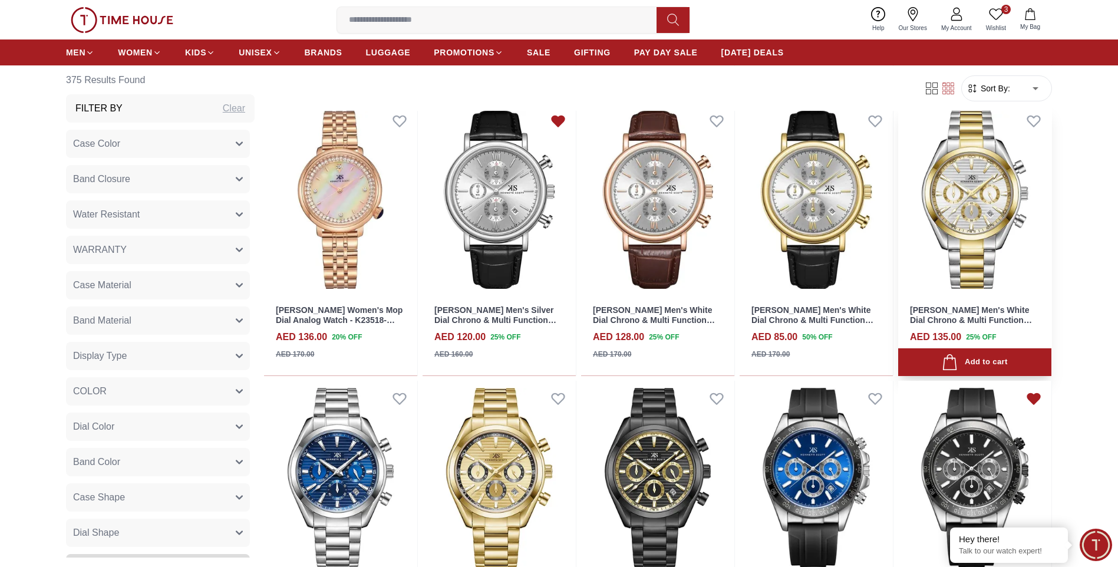
scroll to position [7777, 0]
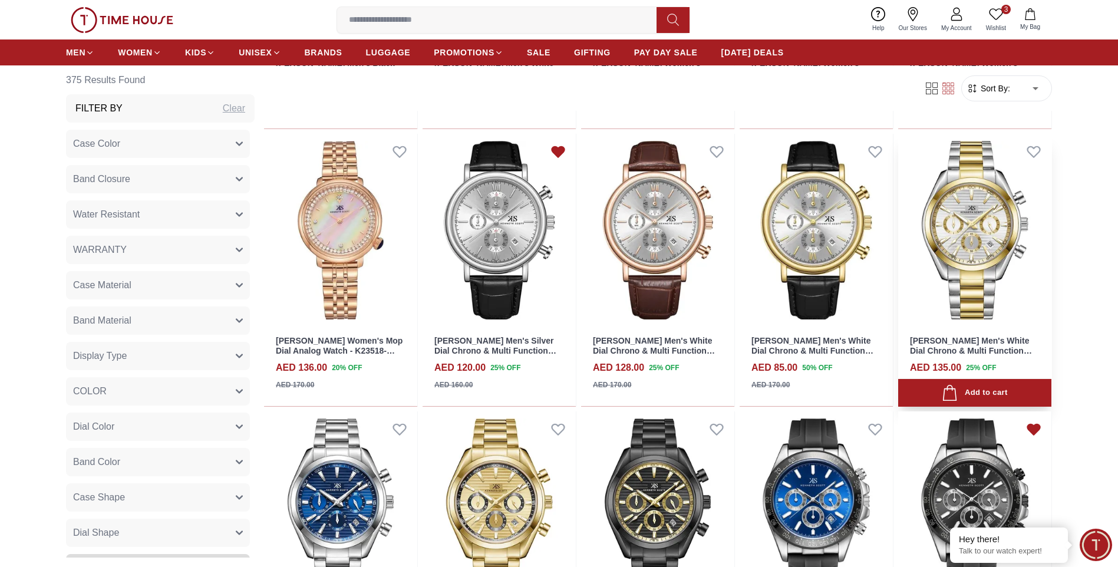
click at [996, 237] on img at bounding box center [974, 230] width 153 height 193
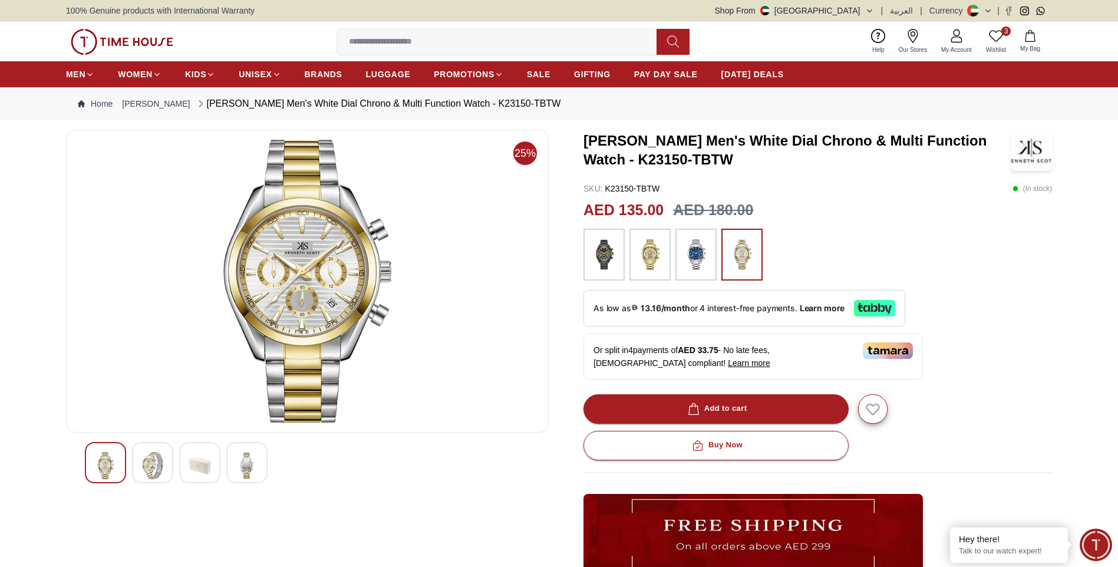
click at [162, 467] on img at bounding box center [152, 465] width 21 height 27
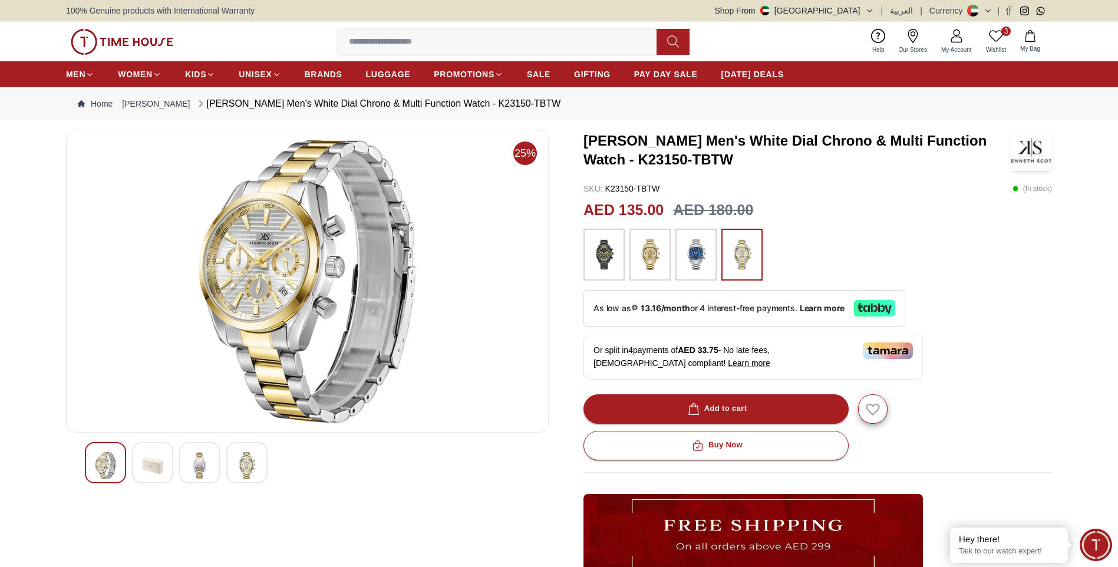
click at [247, 466] on img at bounding box center [246, 465] width 21 height 27
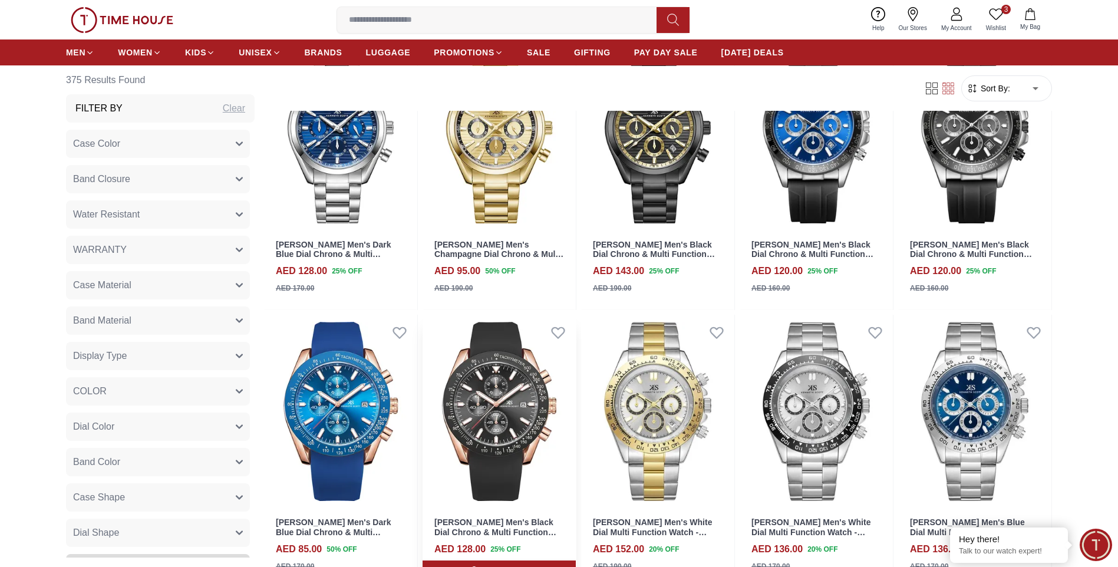
scroll to position [8131, 0]
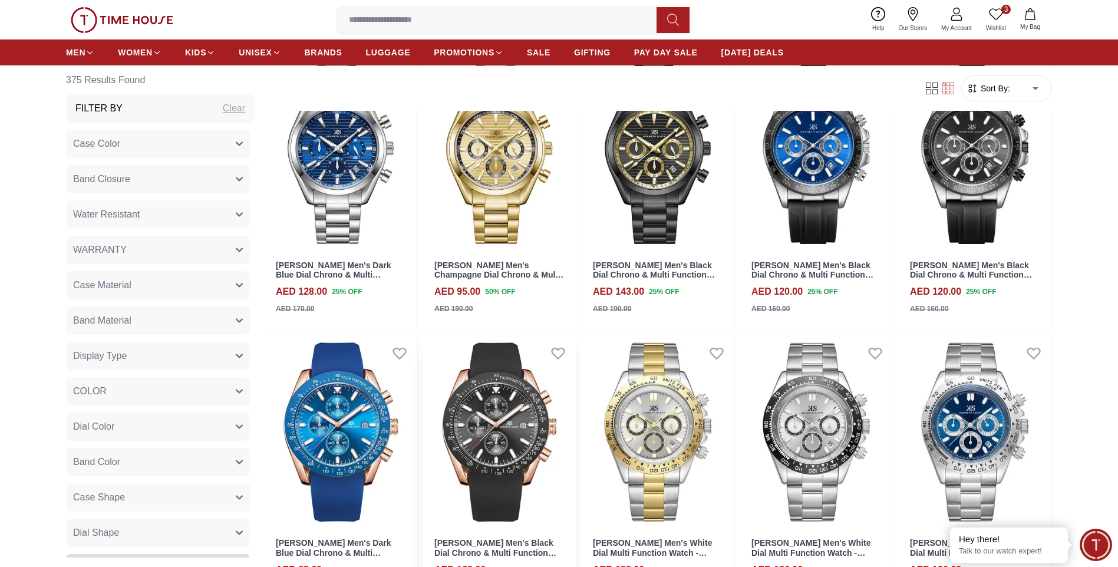
click at [507, 394] on img at bounding box center [499, 431] width 153 height 193
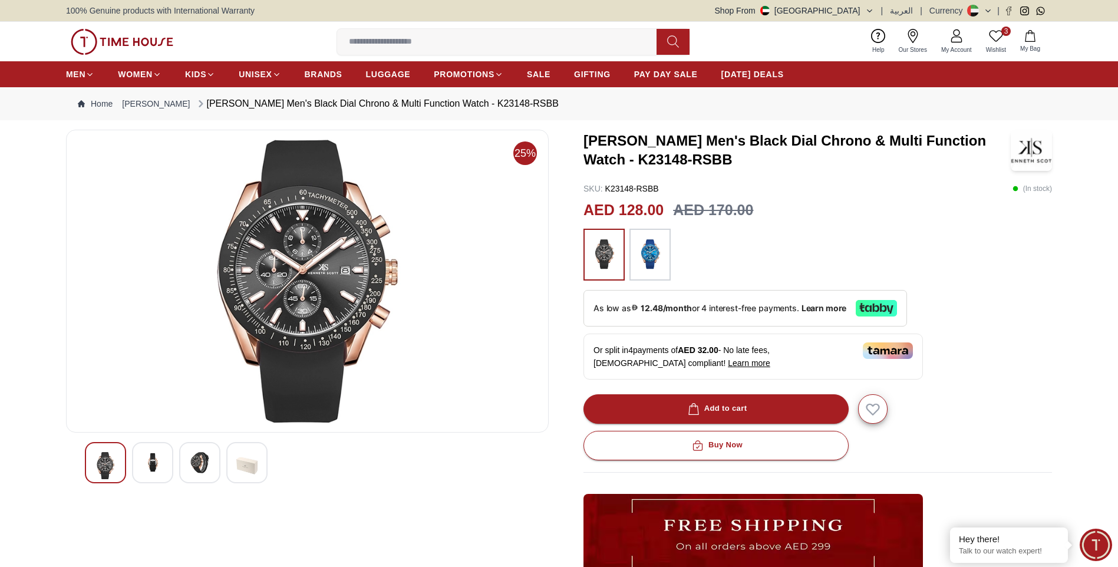
click at [150, 464] on img at bounding box center [152, 462] width 21 height 21
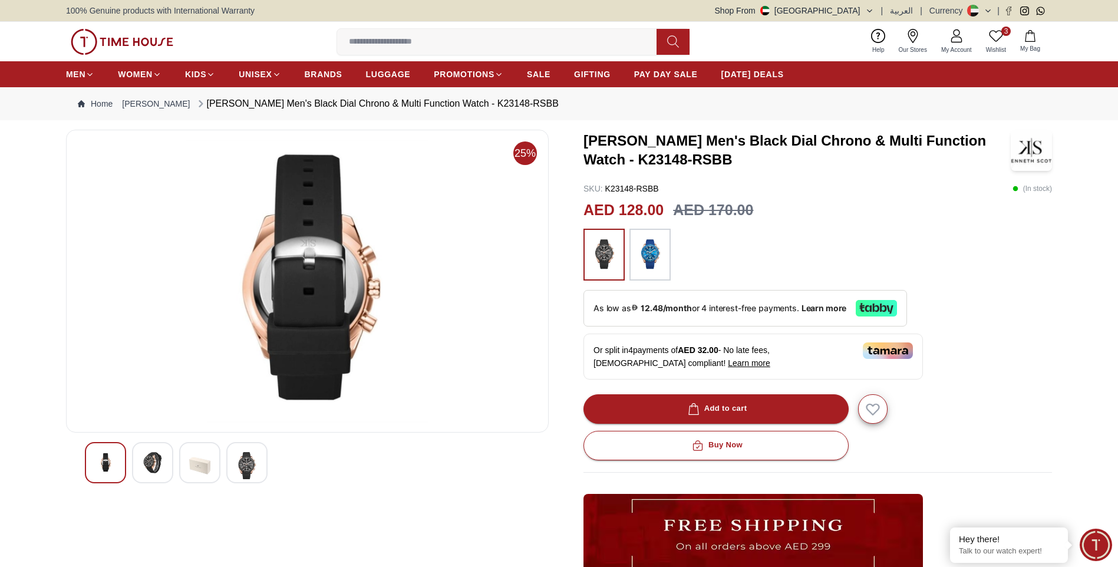
click at [160, 466] on img at bounding box center [152, 462] width 21 height 21
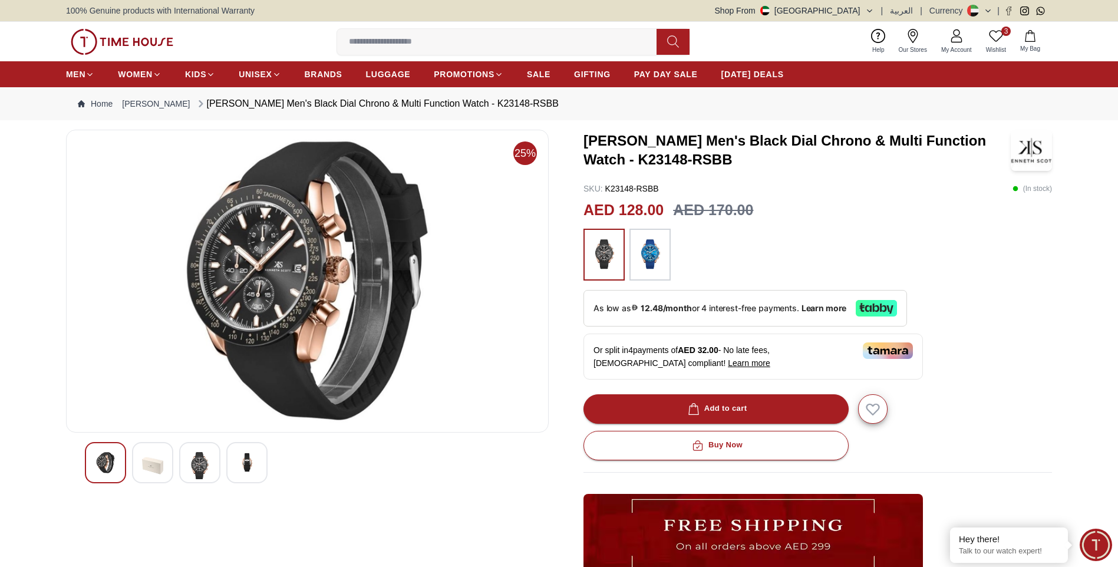
click at [246, 461] on img at bounding box center [246, 462] width 21 height 21
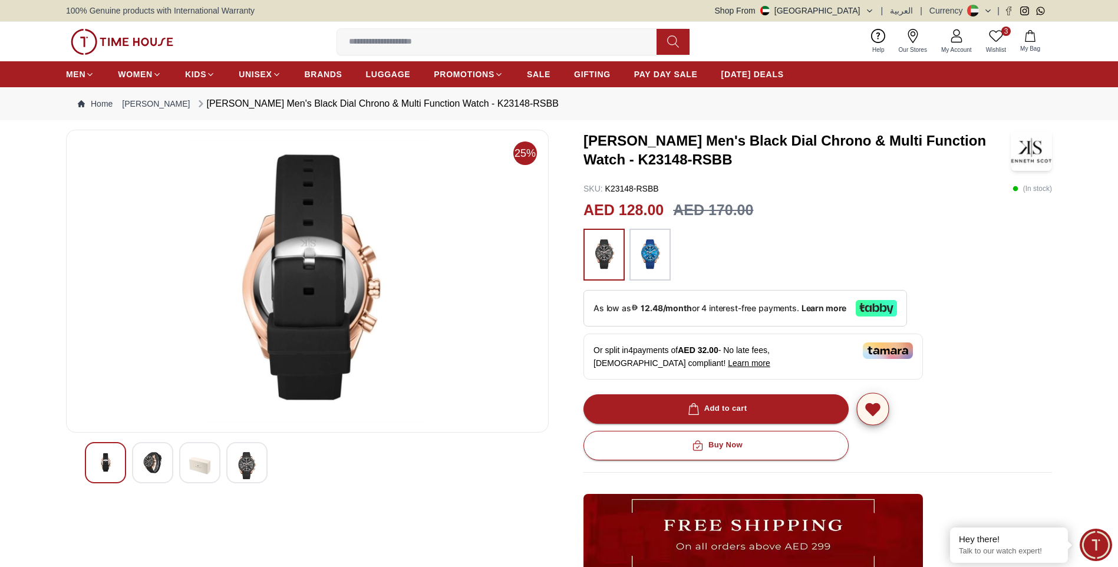
click at [878, 405] on icon "button" at bounding box center [873, 409] width 18 height 18
click at [156, 453] on img at bounding box center [152, 462] width 21 height 21
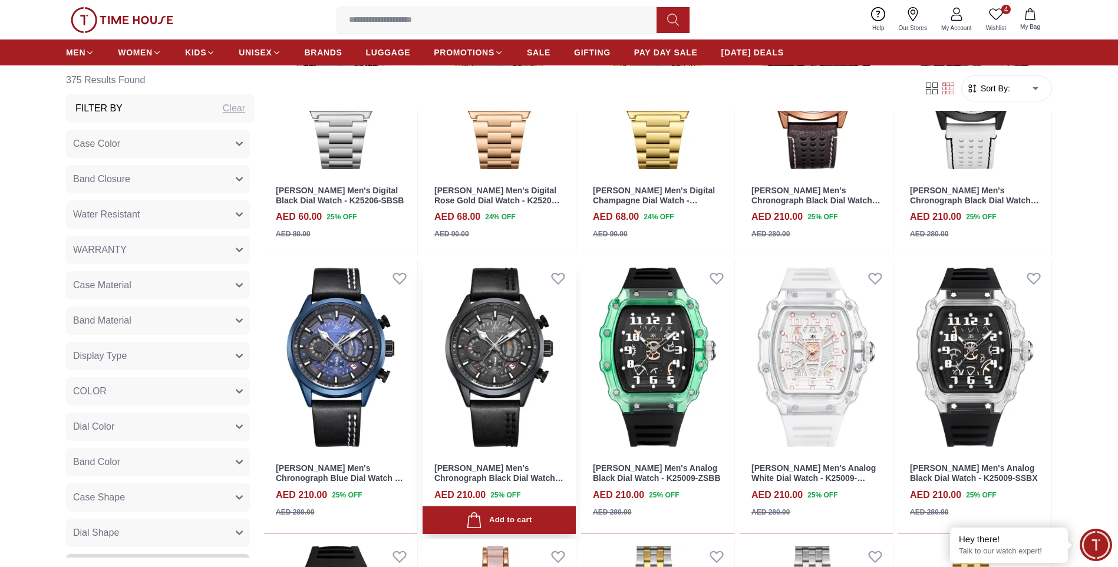
scroll to position [1530, 0]
click at [509, 352] on img at bounding box center [499, 356] width 153 height 193
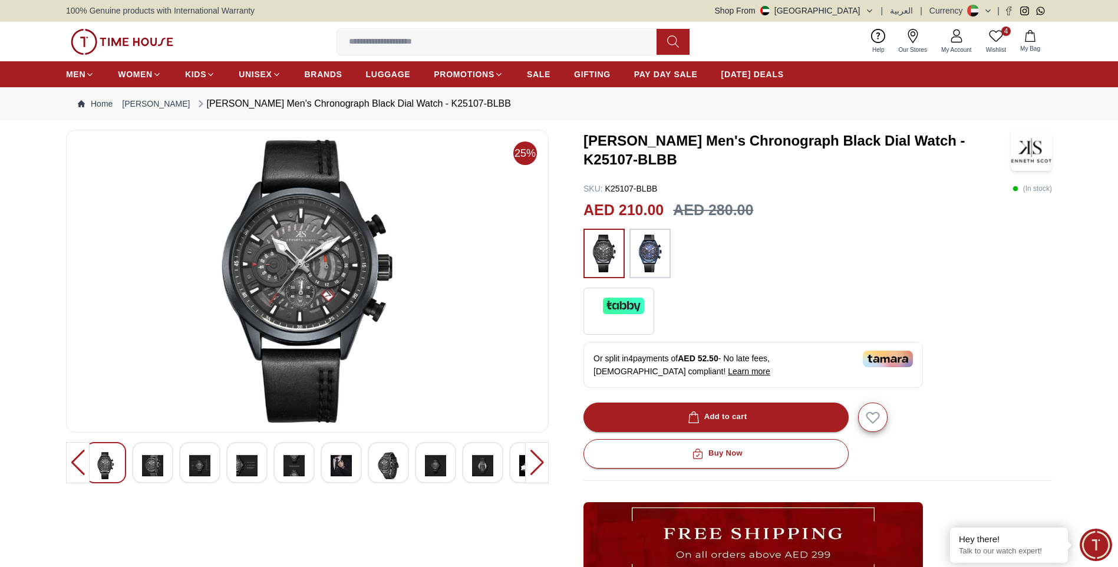
click at [290, 257] on img at bounding box center [307, 281] width 463 height 283
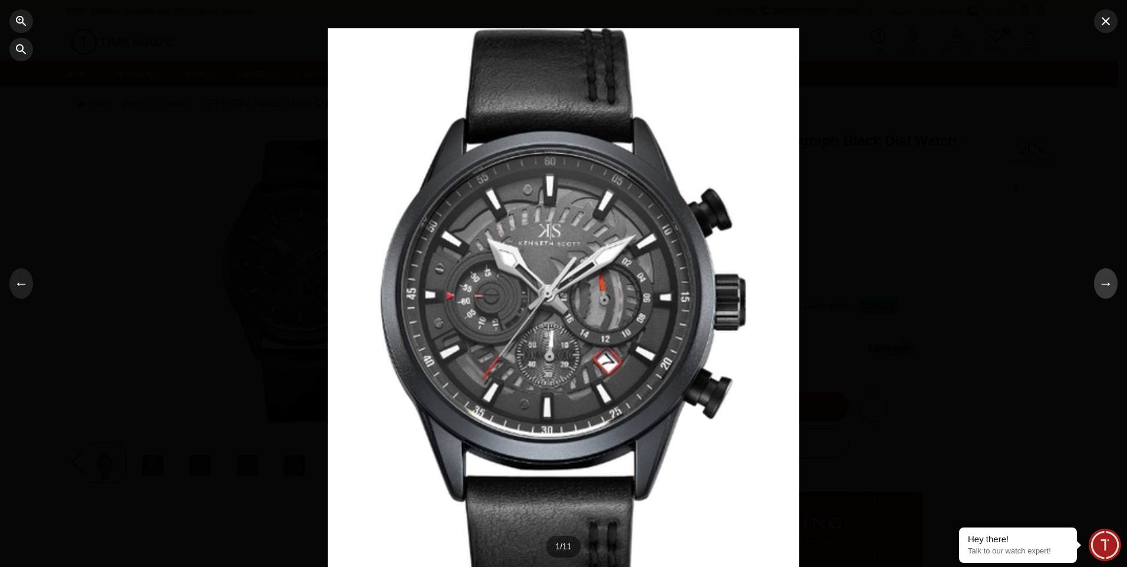
click at [1109, 289] on button "→" at bounding box center [1106, 283] width 24 height 31
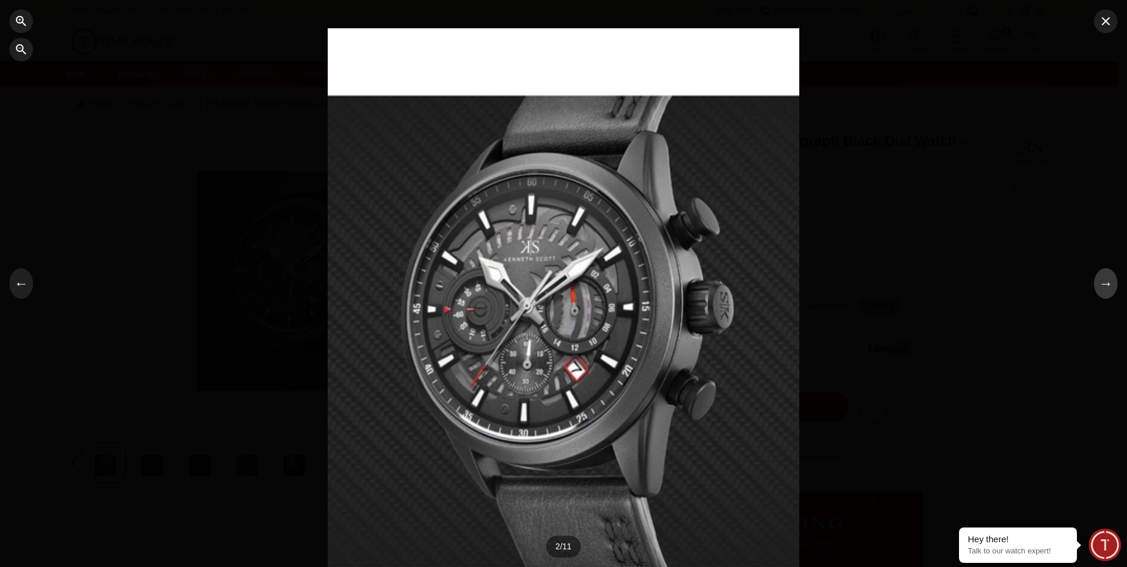
click at [1109, 289] on button "→" at bounding box center [1106, 283] width 24 height 31
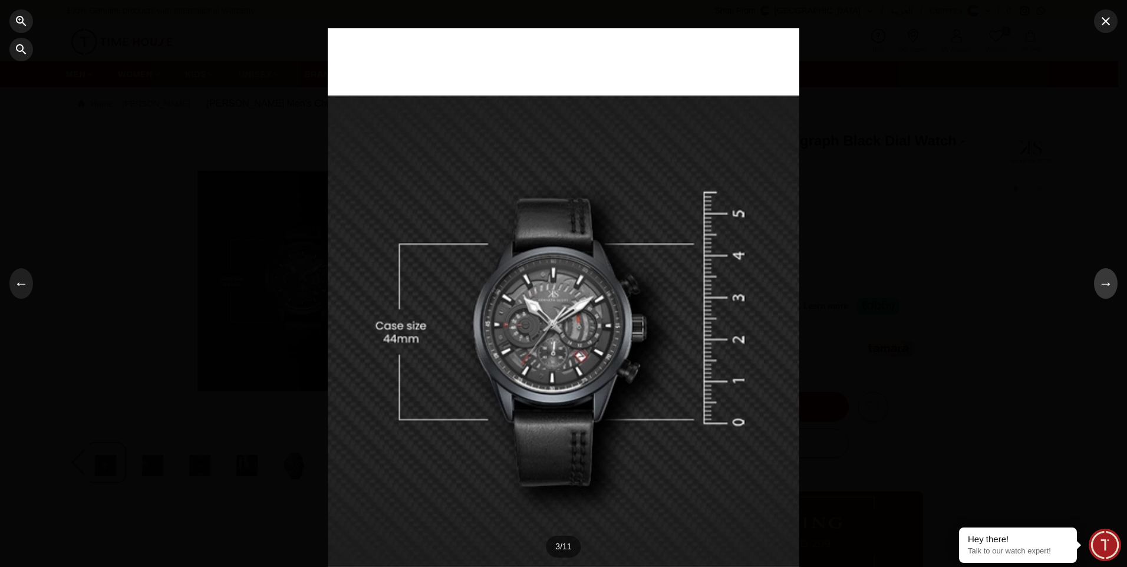
click at [1109, 289] on button "→" at bounding box center [1106, 283] width 24 height 31
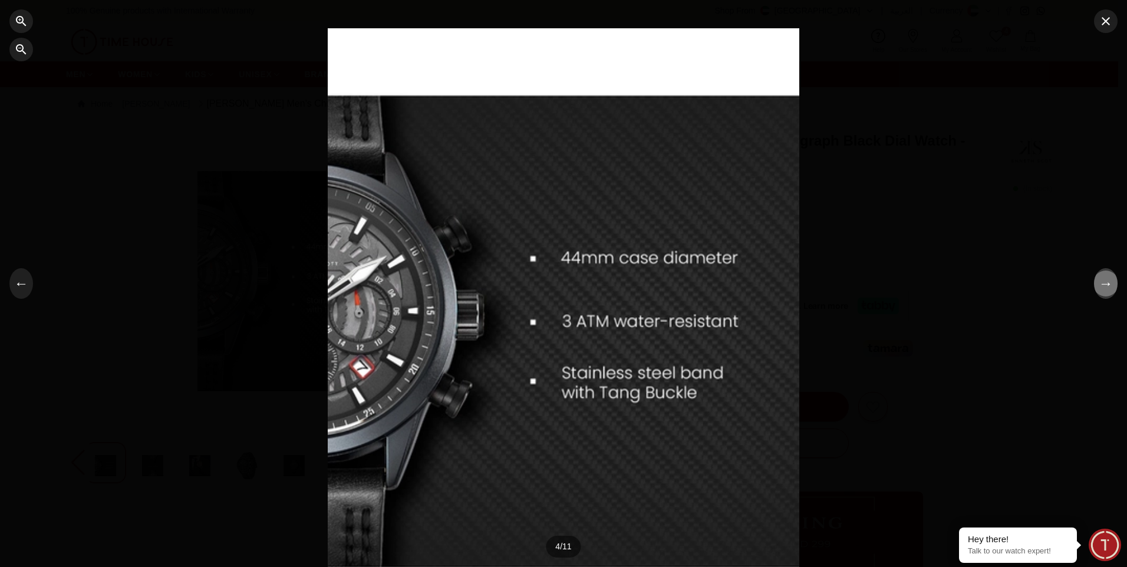
click at [1109, 289] on button "→" at bounding box center [1106, 283] width 24 height 31
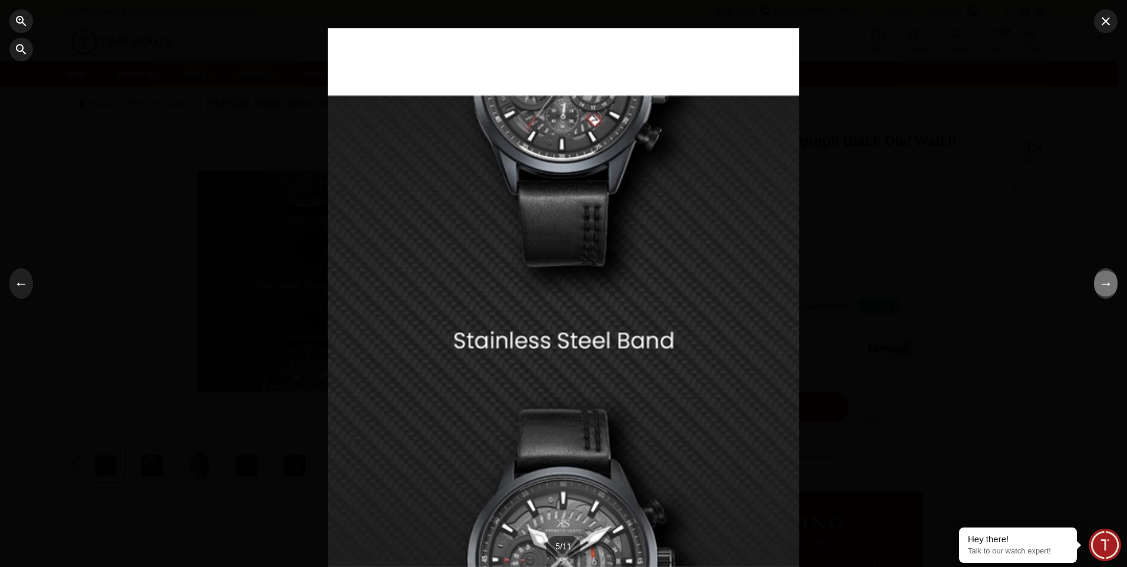
click at [1109, 289] on button "→" at bounding box center [1106, 283] width 24 height 31
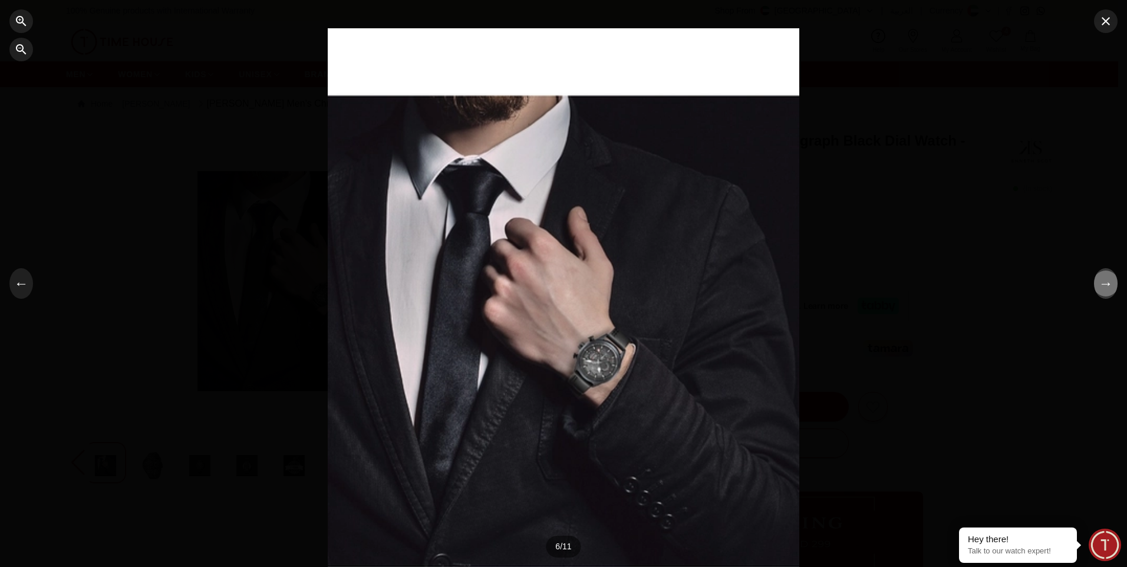
click at [1109, 289] on button "→" at bounding box center [1106, 283] width 24 height 31
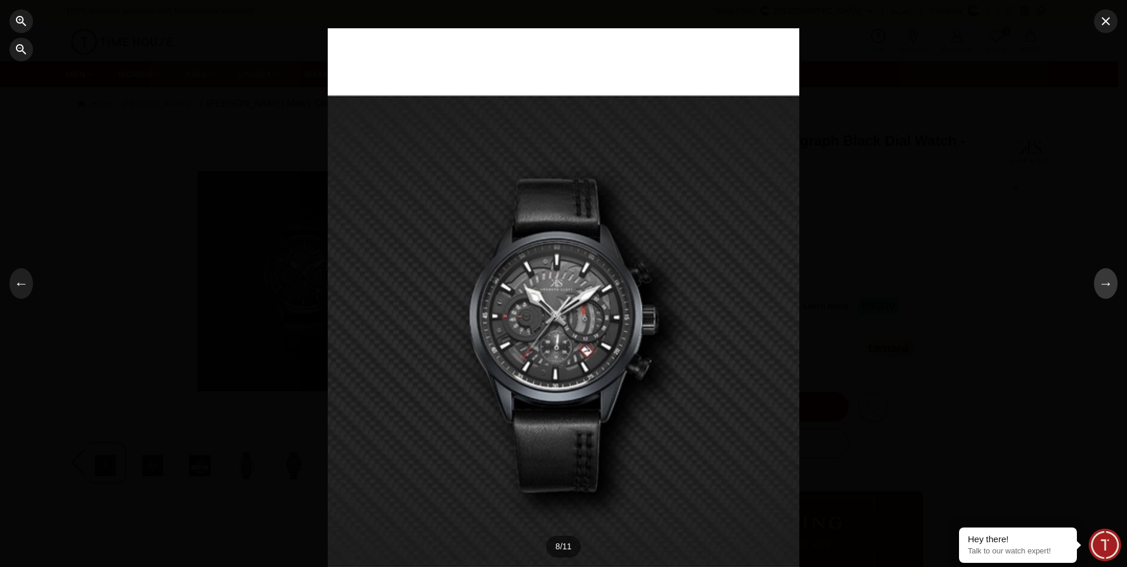
click at [1109, 289] on button "→" at bounding box center [1106, 283] width 24 height 31
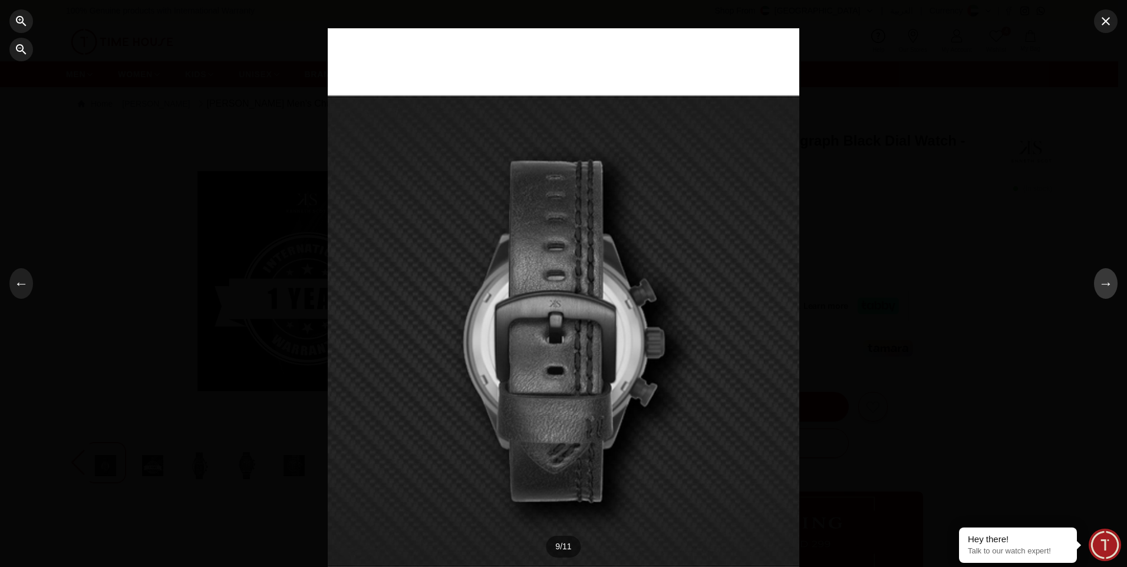
click at [1109, 289] on button "→" at bounding box center [1106, 283] width 24 height 31
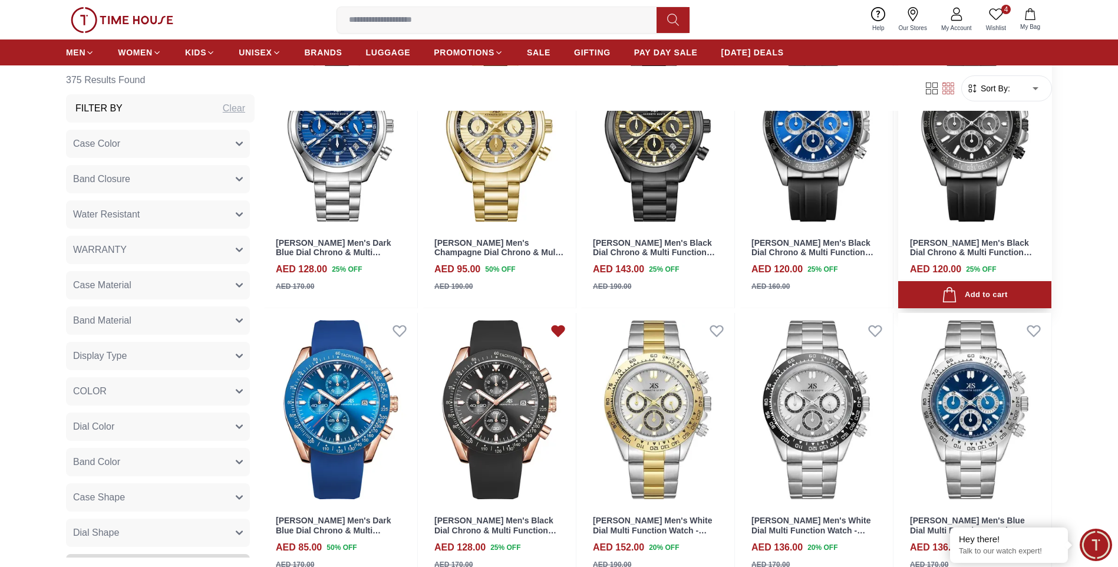
scroll to position [8174, 0]
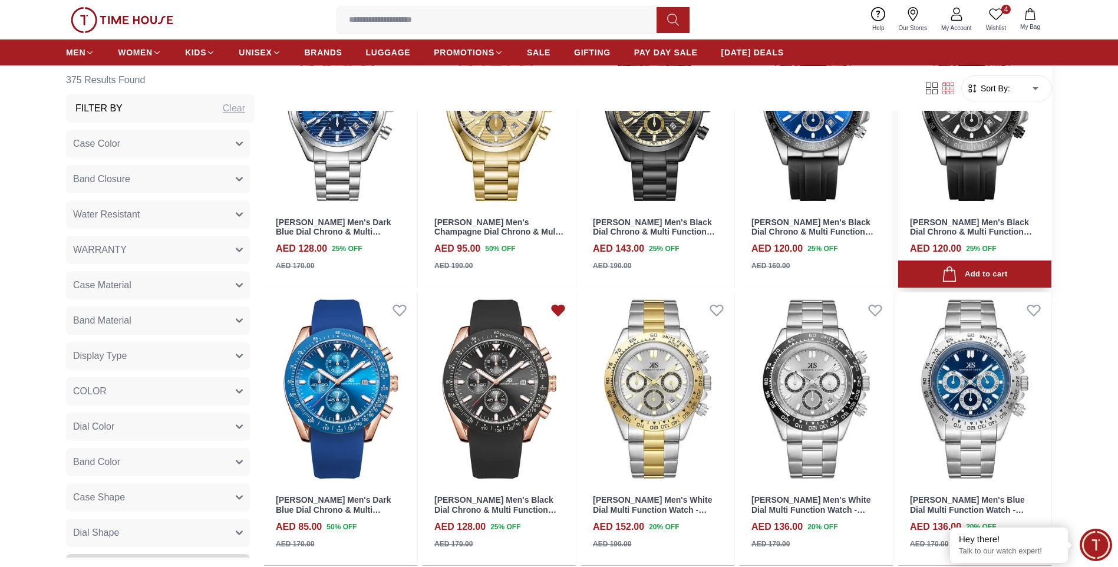
click at [984, 161] on img at bounding box center [974, 111] width 153 height 193
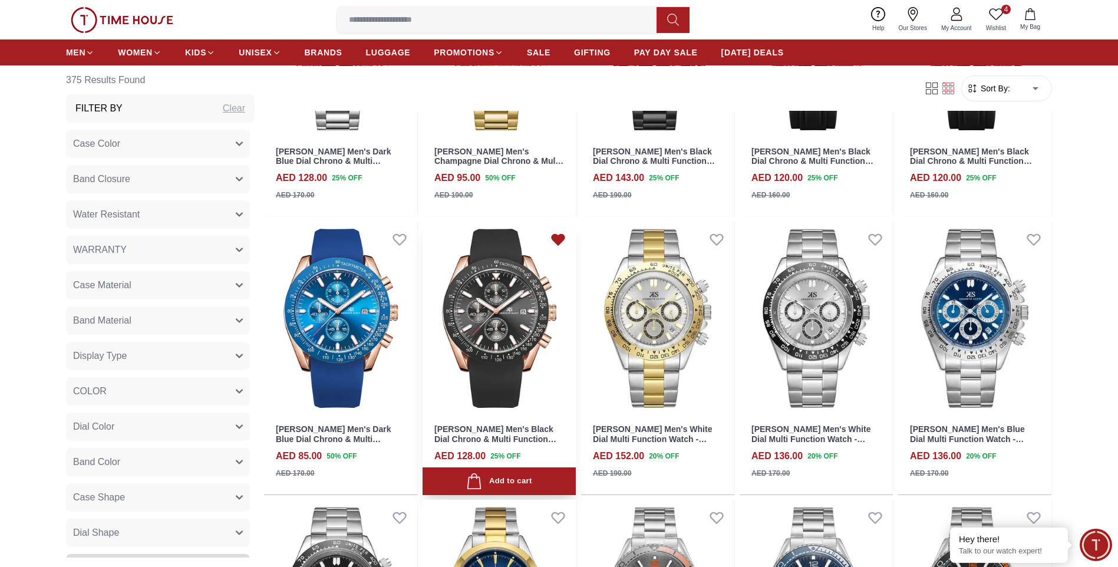
scroll to position [8249, 0]
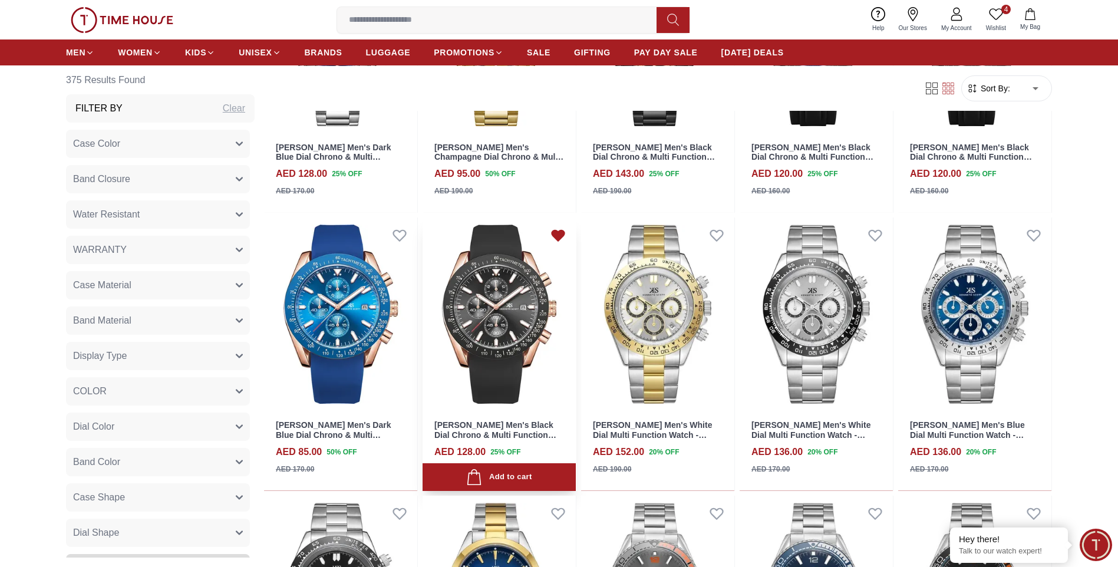
click at [508, 323] on img at bounding box center [499, 313] width 153 height 193
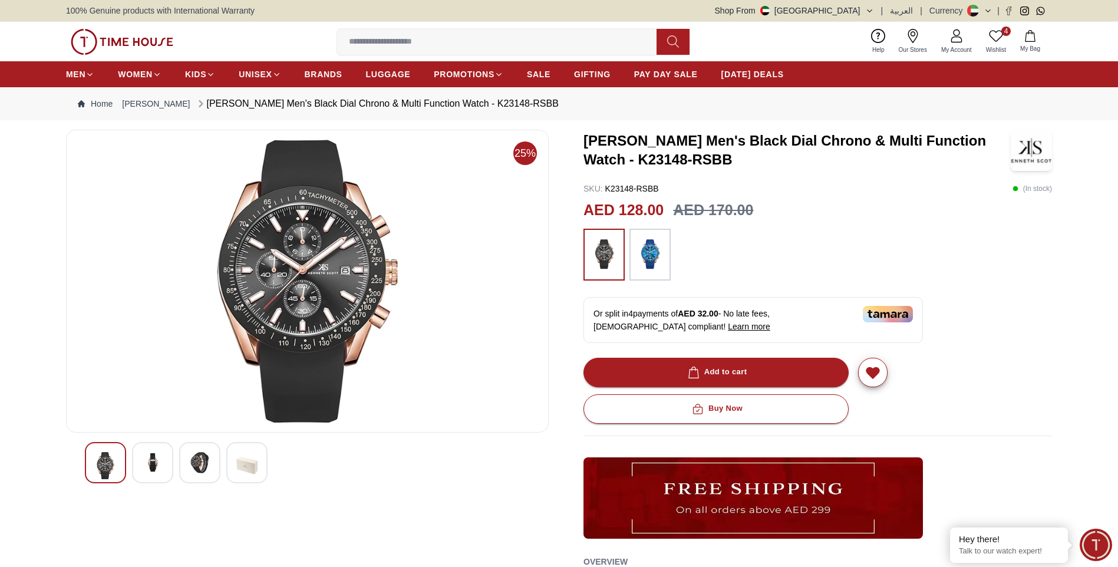
click at [993, 38] on icon at bounding box center [996, 35] width 14 height 11
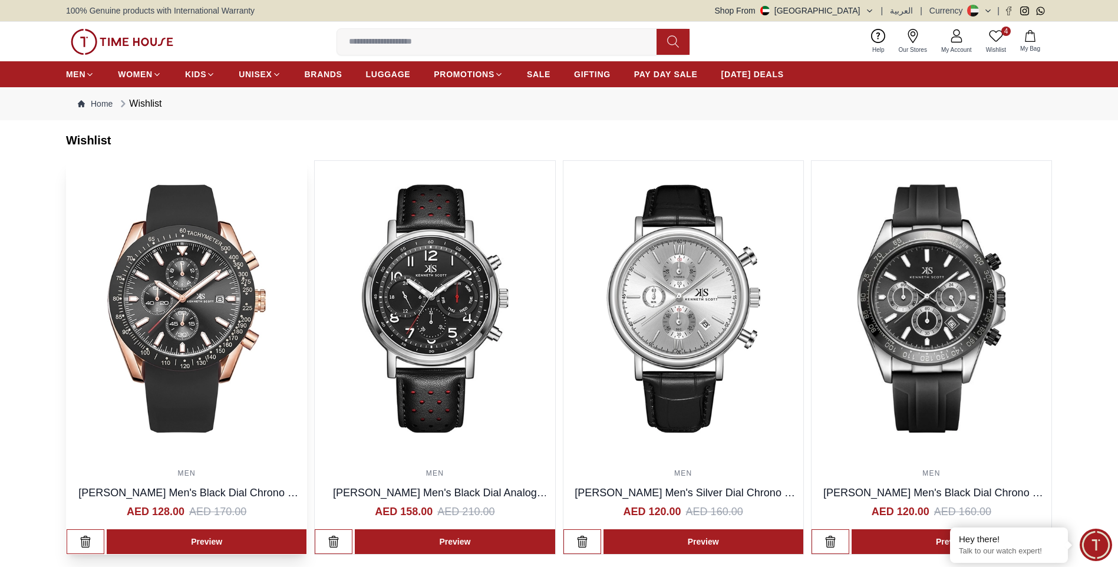
click at [143, 289] on img at bounding box center [187, 308] width 240 height 295
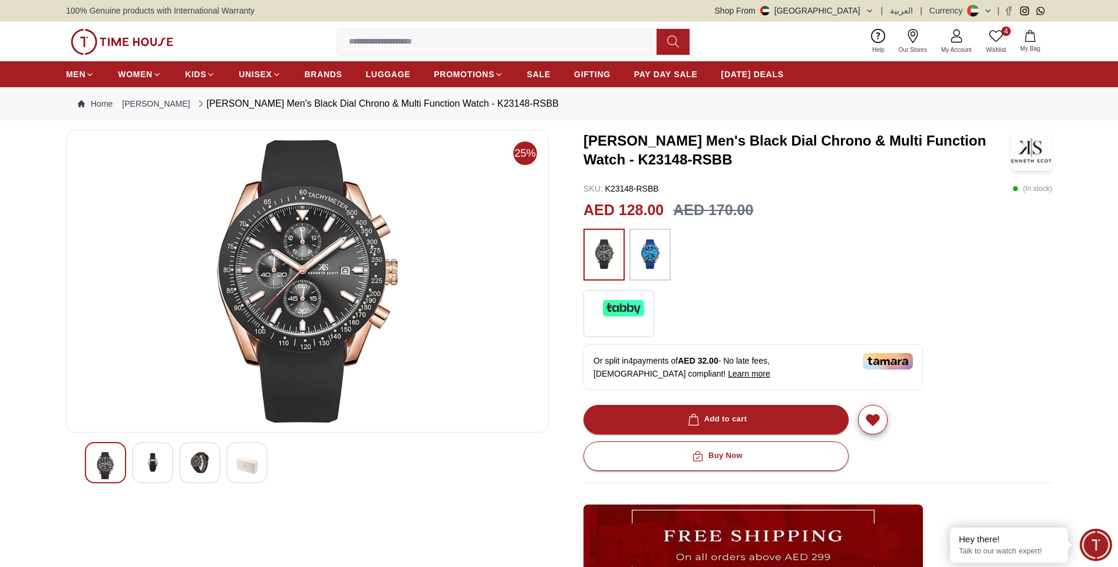
click at [385, 273] on img at bounding box center [307, 281] width 463 height 283
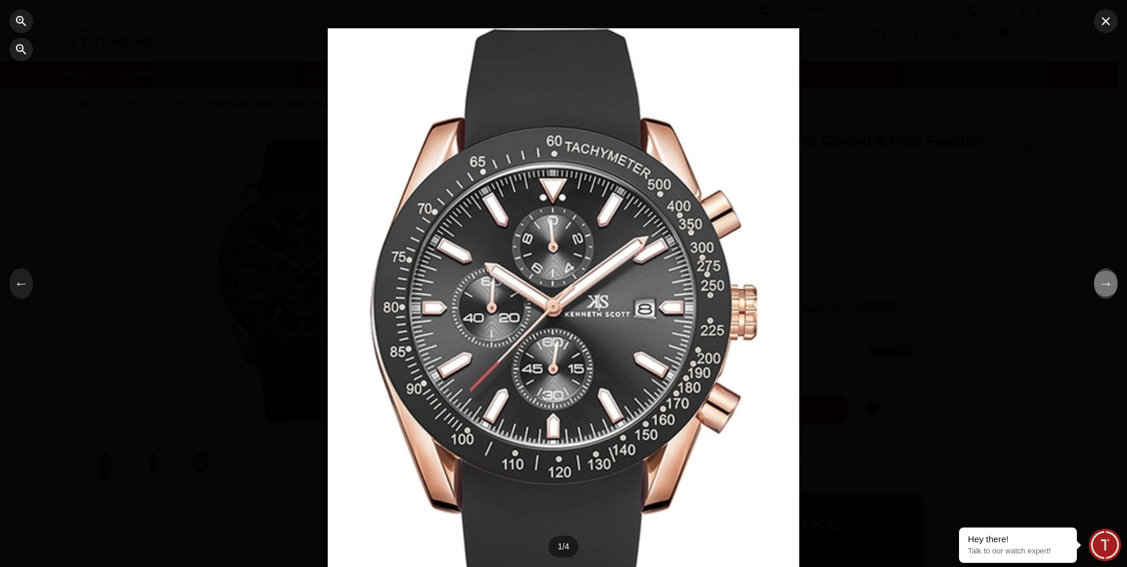
click at [1107, 286] on button "→" at bounding box center [1106, 283] width 24 height 31
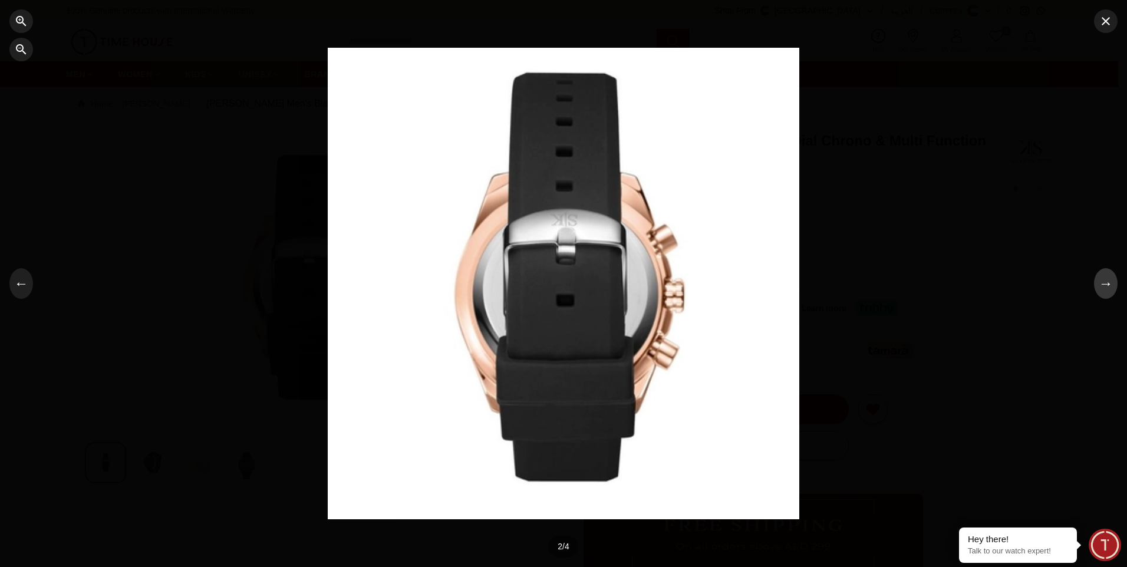
click at [1107, 286] on button "→" at bounding box center [1106, 283] width 24 height 31
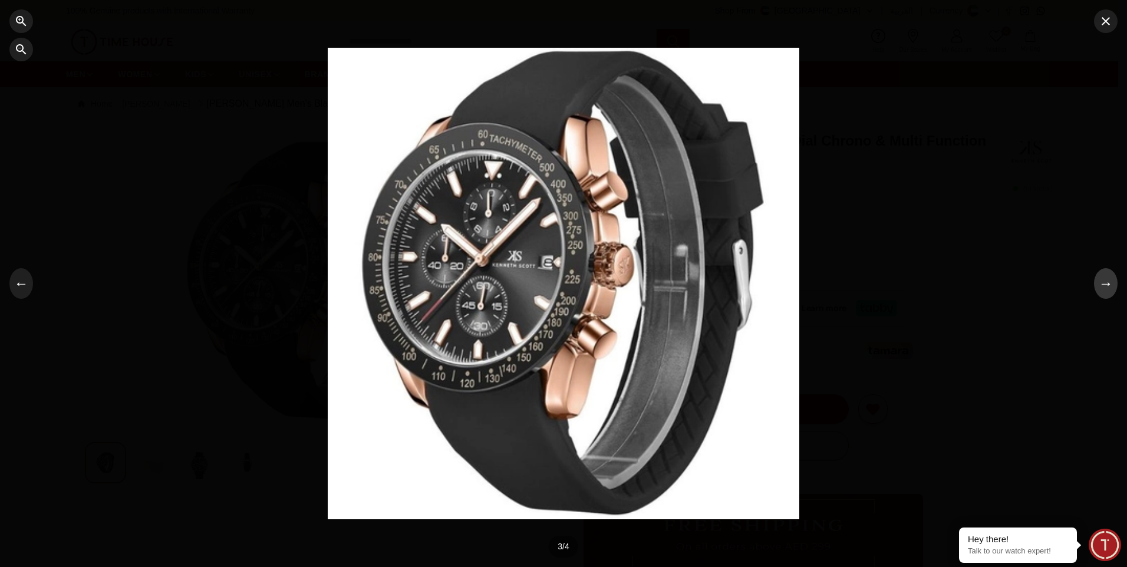
click at [1107, 286] on button "→" at bounding box center [1106, 283] width 24 height 31
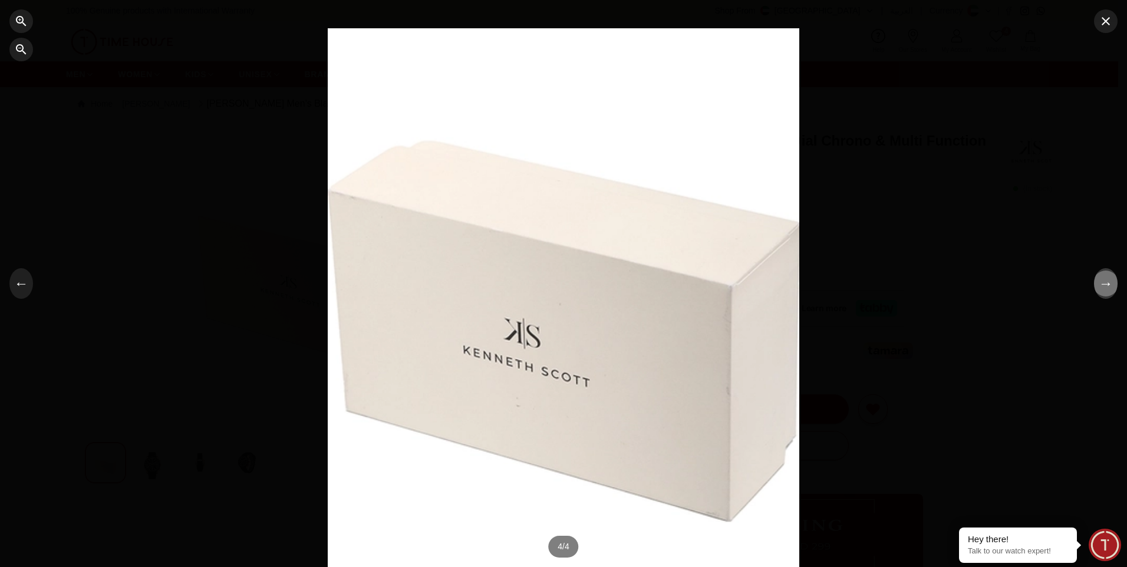
click at [1104, 285] on button "→" at bounding box center [1106, 283] width 24 height 31
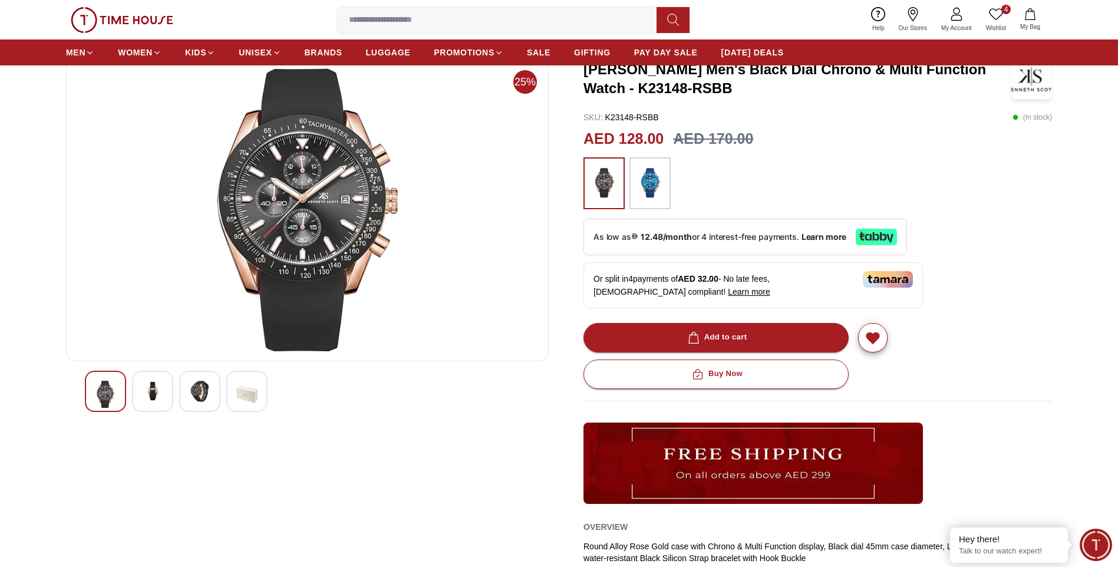
scroll to position [59, 0]
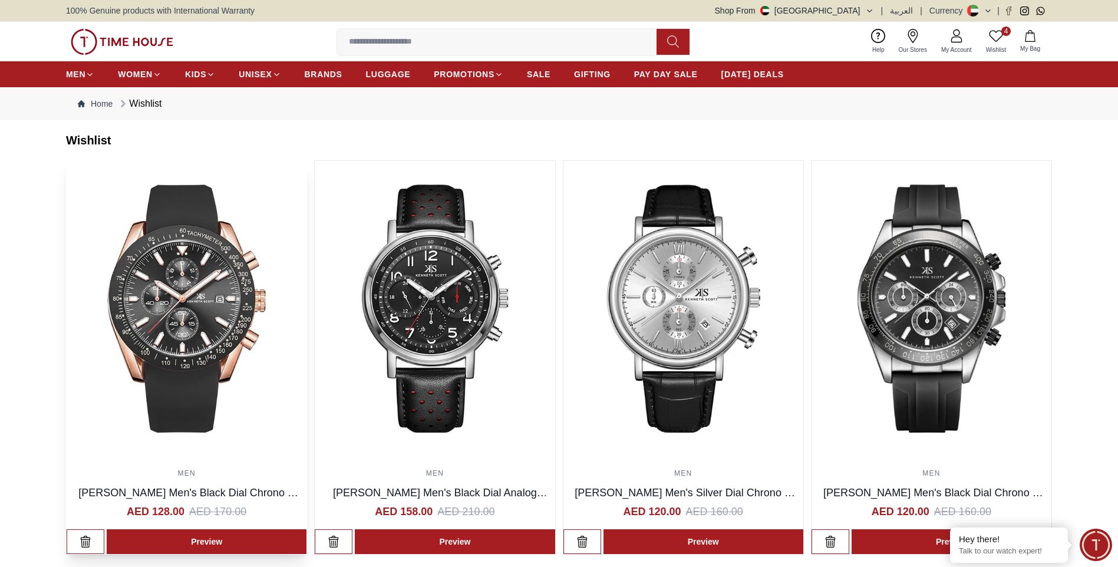
click at [197, 265] on img at bounding box center [187, 308] width 240 height 295
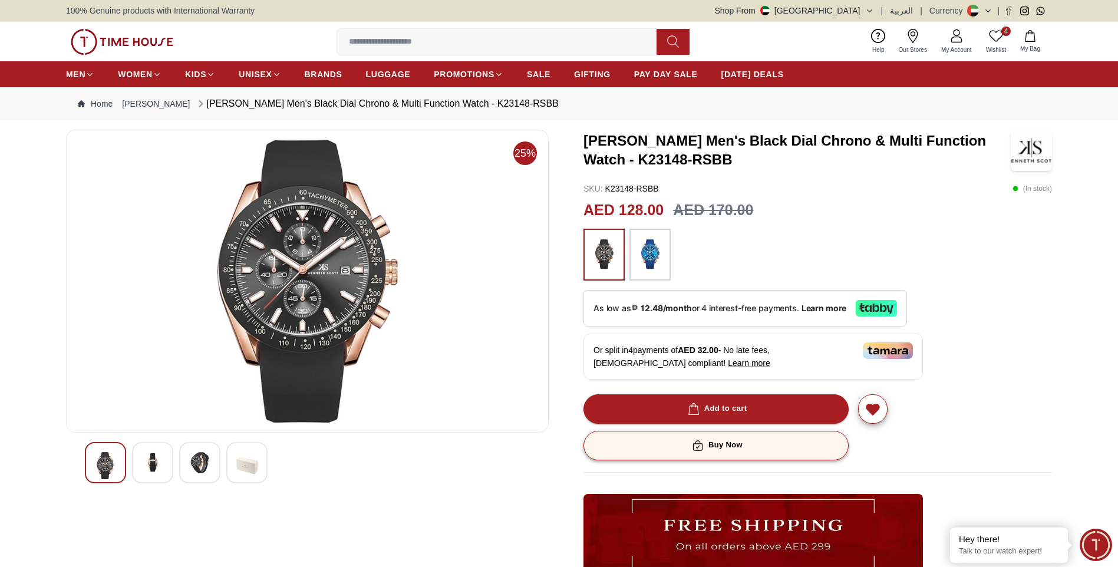
click at [724, 443] on div "Buy Now" at bounding box center [715, 445] width 53 height 14
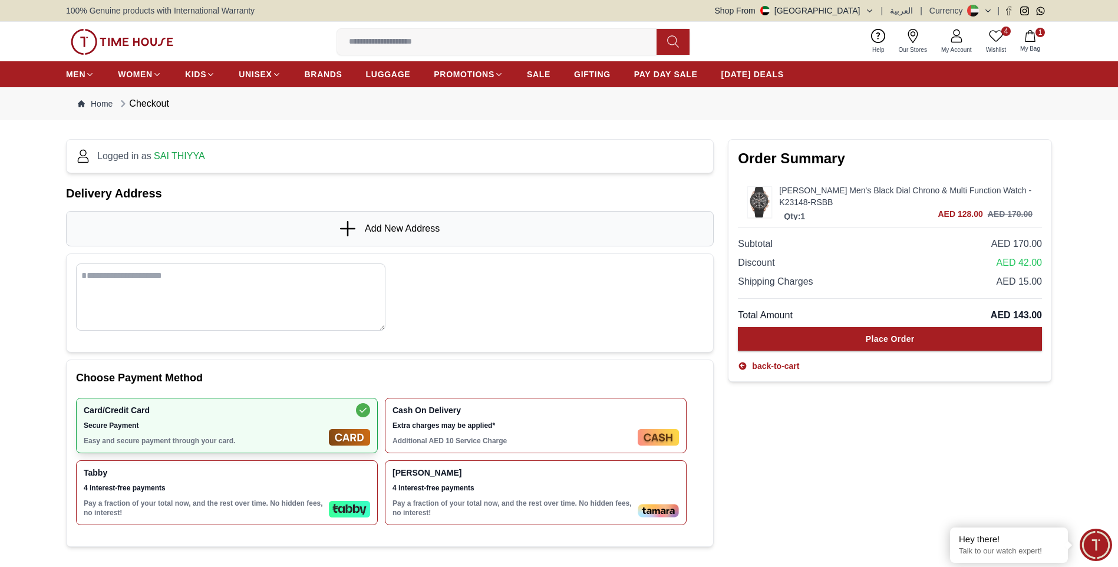
click at [384, 236] on div "Add New Address" at bounding box center [390, 228] width 648 height 35
click at [375, 230] on span "Add New Address" at bounding box center [402, 229] width 75 height 14
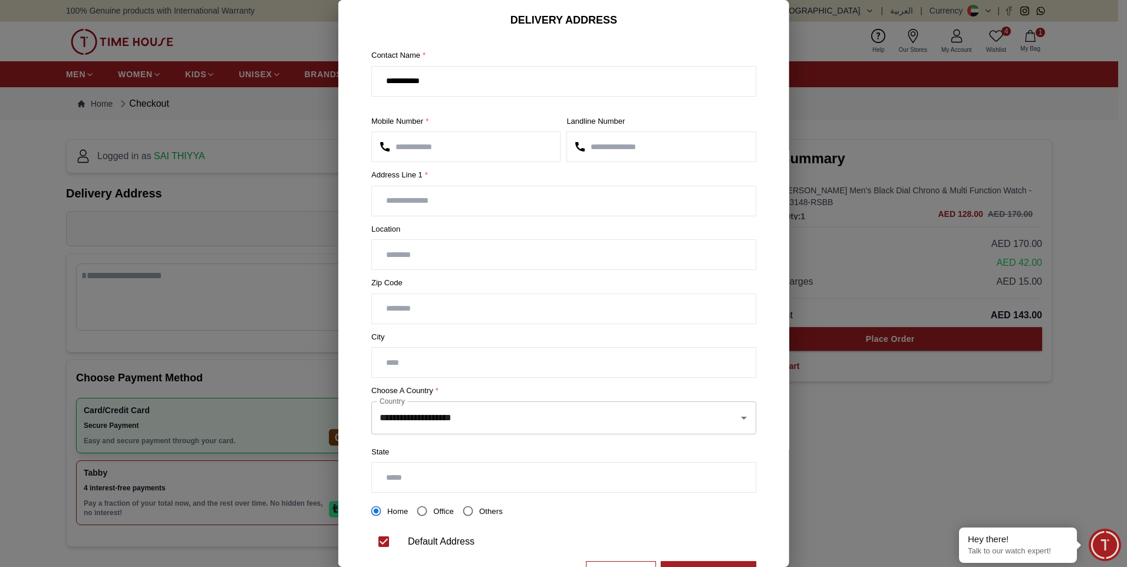
click at [431, 197] on input "text" at bounding box center [564, 200] width 384 height 29
click at [414, 209] on input "text" at bounding box center [564, 200] width 384 height 29
paste input "**********"
type input "**********"
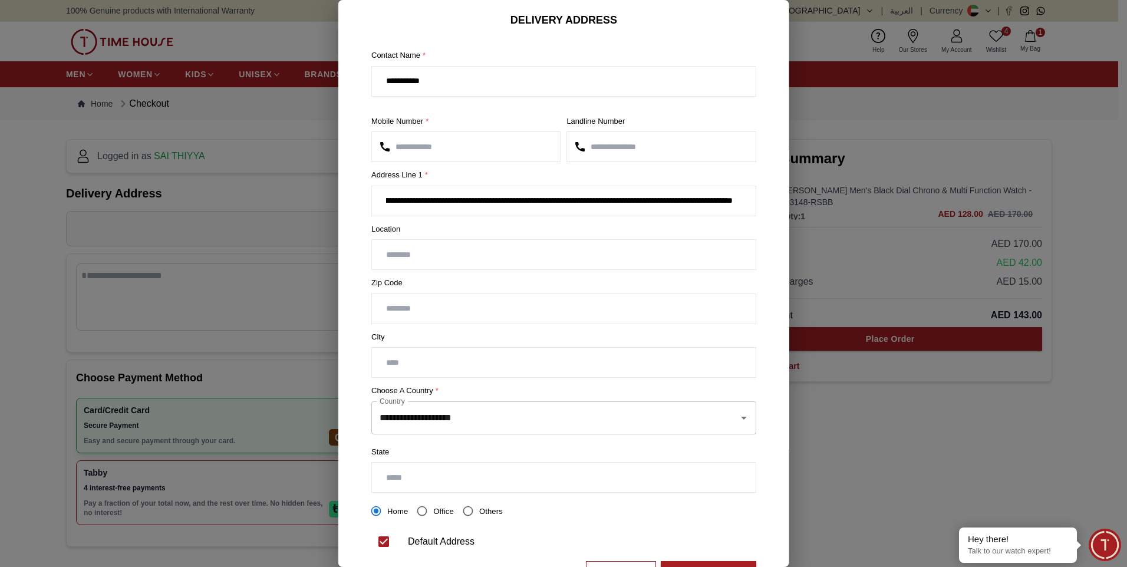
click at [403, 251] on input "text" at bounding box center [564, 254] width 384 height 29
drag, startPoint x: 509, startPoint y: 263, endPoint x: 517, endPoint y: 266, distance: 8.6
click at [517, 266] on input "text" at bounding box center [564, 254] width 384 height 29
drag, startPoint x: 664, startPoint y: 199, endPoint x: 718, endPoint y: 201, distance: 54.2
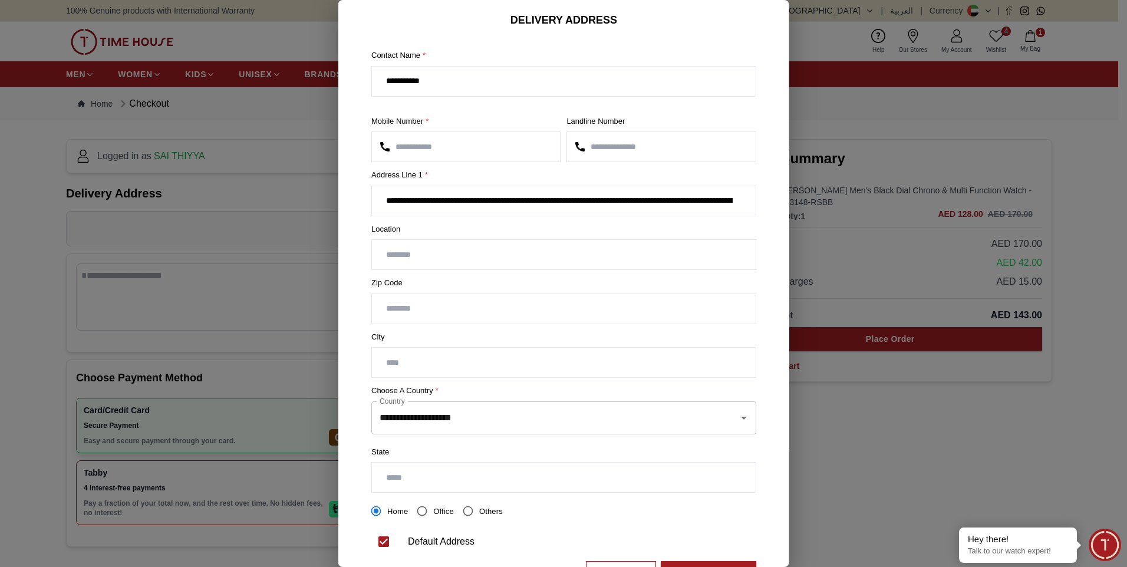
click at [718, 201] on input "**********" at bounding box center [559, 200] width 375 height 29
click at [414, 258] on input "text" at bounding box center [564, 254] width 384 height 29
paste input "**********"
type input "**********"
click at [423, 300] on input "number" at bounding box center [564, 308] width 384 height 29
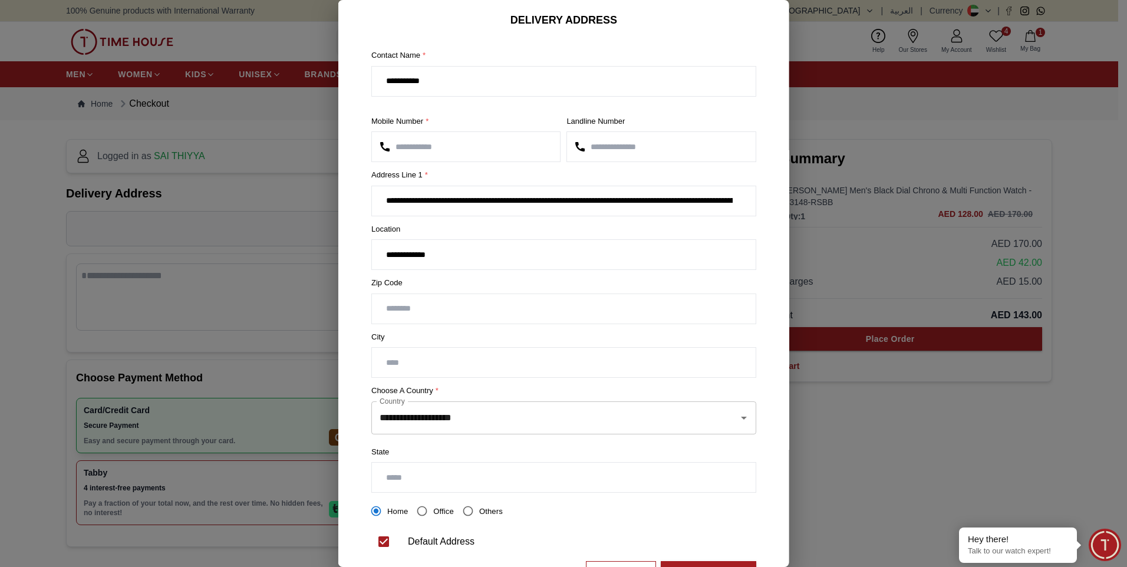
type input "******"
type input "*********"
type input "**********"
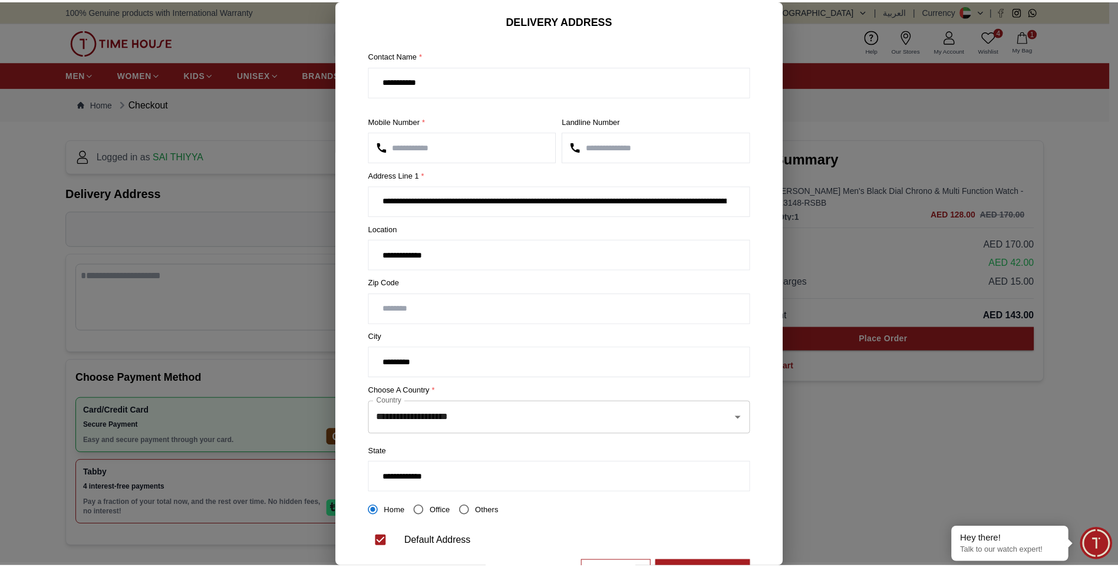
scroll to position [54, 0]
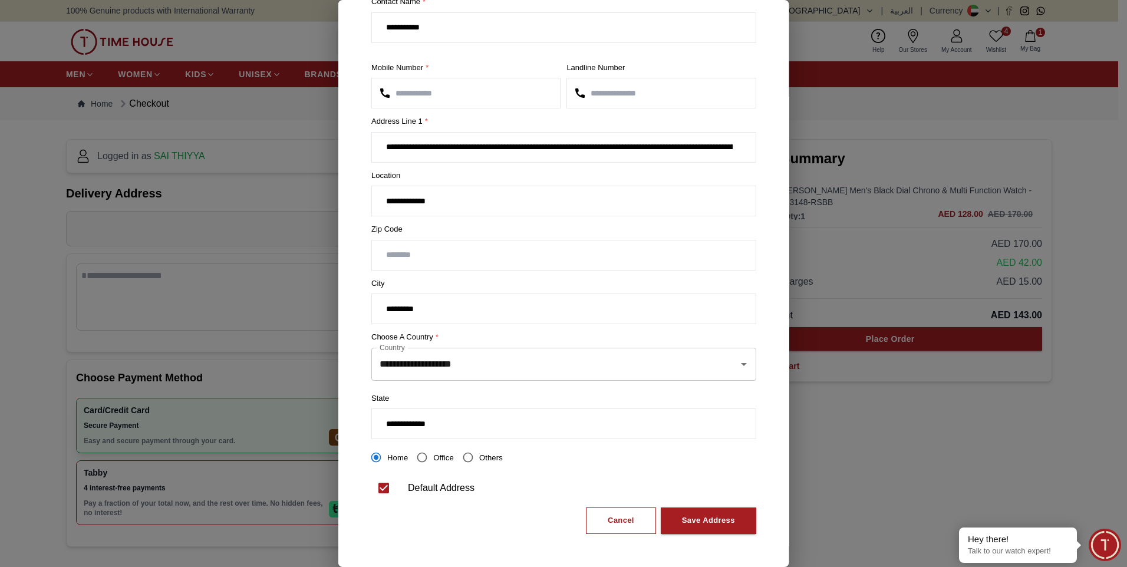
click at [447, 431] on input "**********" at bounding box center [564, 423] width 384 height 29
click at [700, 516] on div "Save Address" at bounding box center [707, 521] width 53 height 14
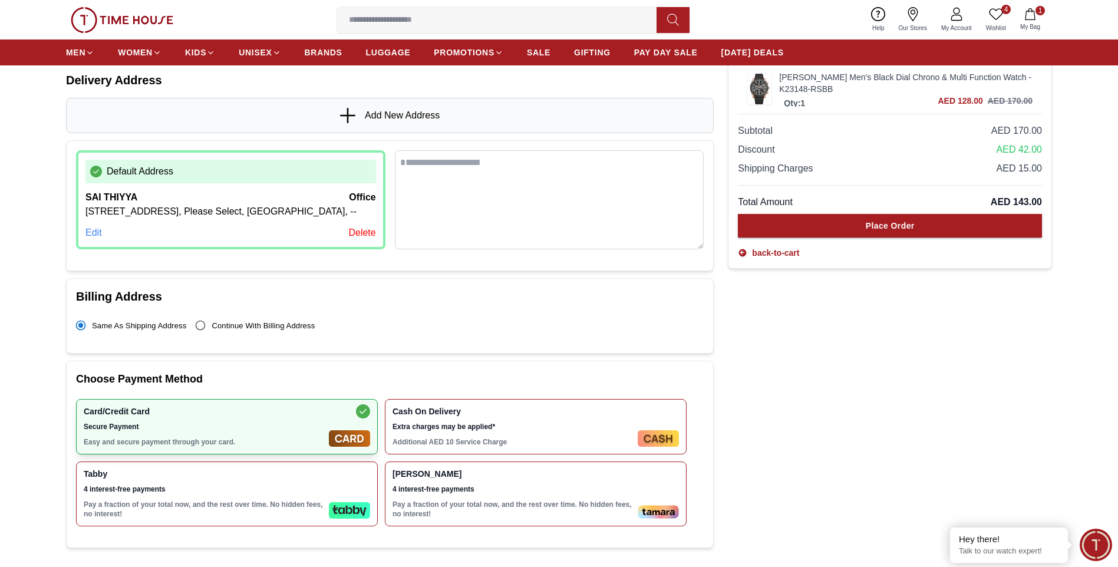
scroll to position [118, 0]
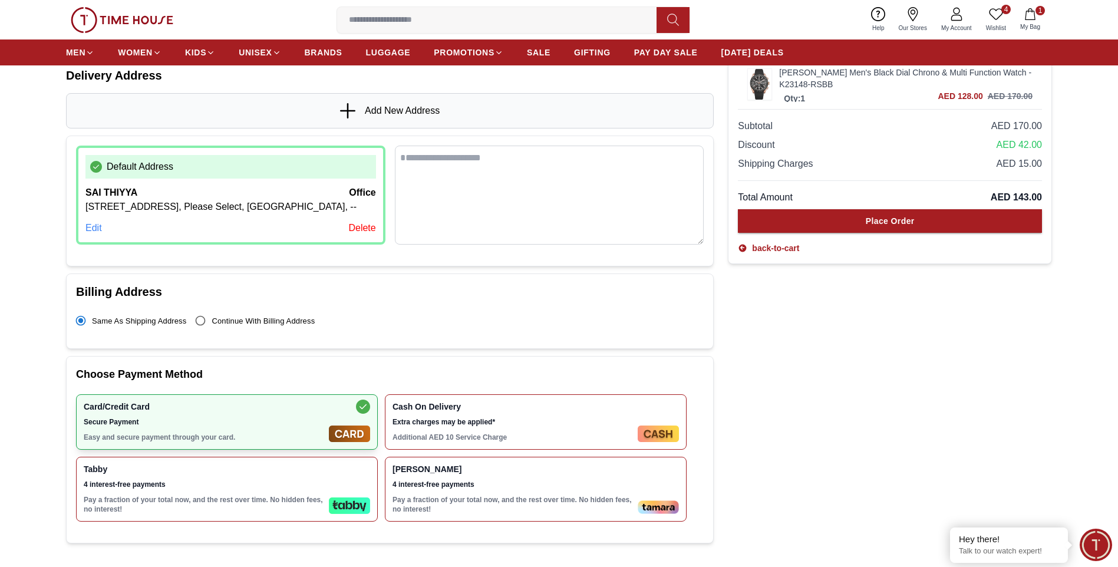
click at [244, 504] on div "Tabby 4 interest-free payments Pay a fraction of your total now, and the rest o…" at bounding box center [204, 489] width 240 height 50
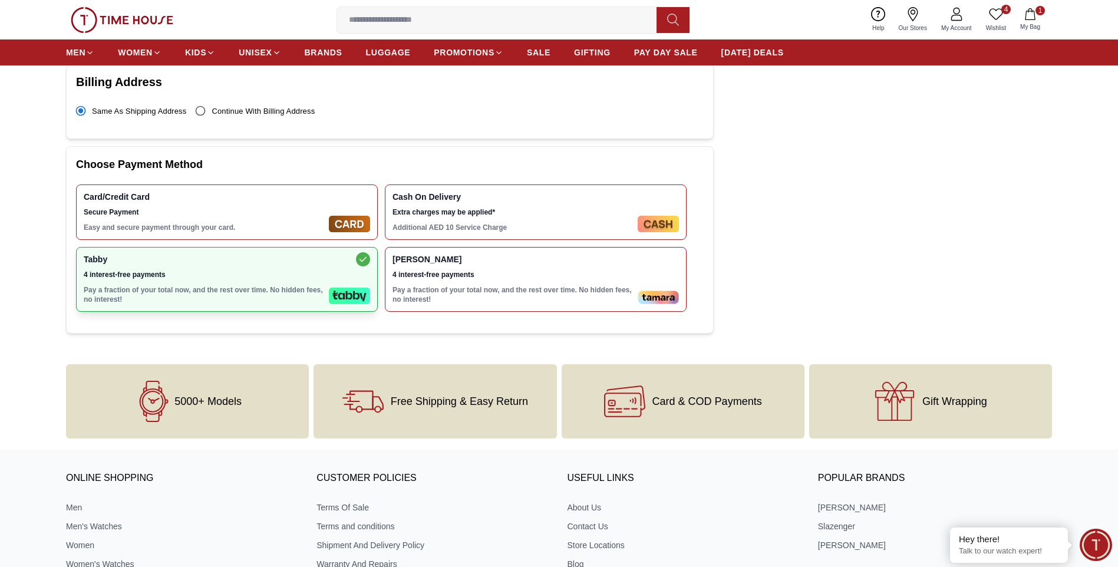
scroll to position [530, 0]
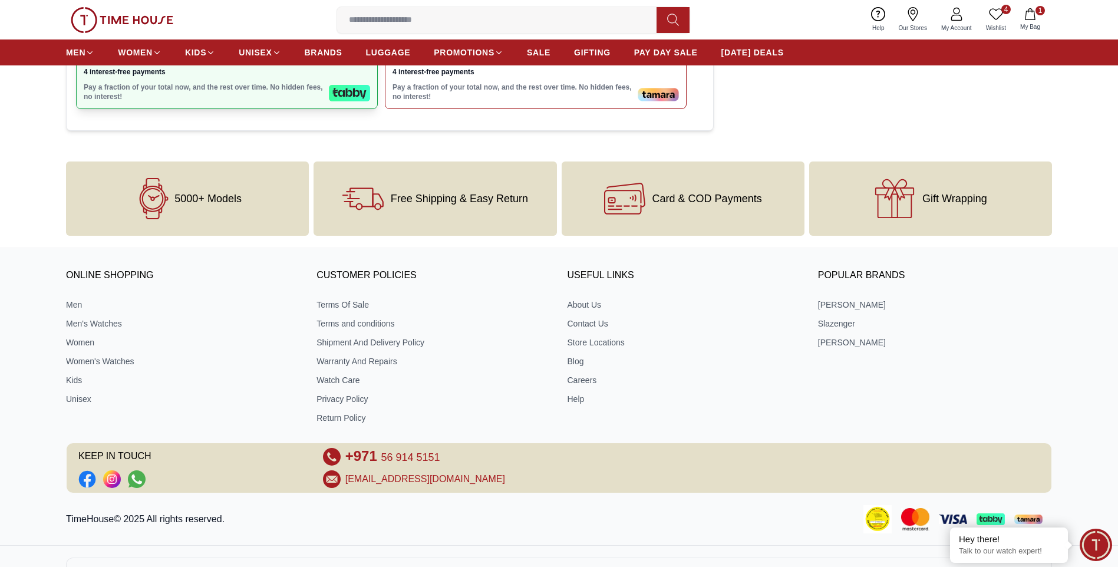
click at [258, 101] on p "Pay a fraction of your total now, and the rest over time. No hidden fees, no in…" at bounding box center [204, 92] width 240 height 19
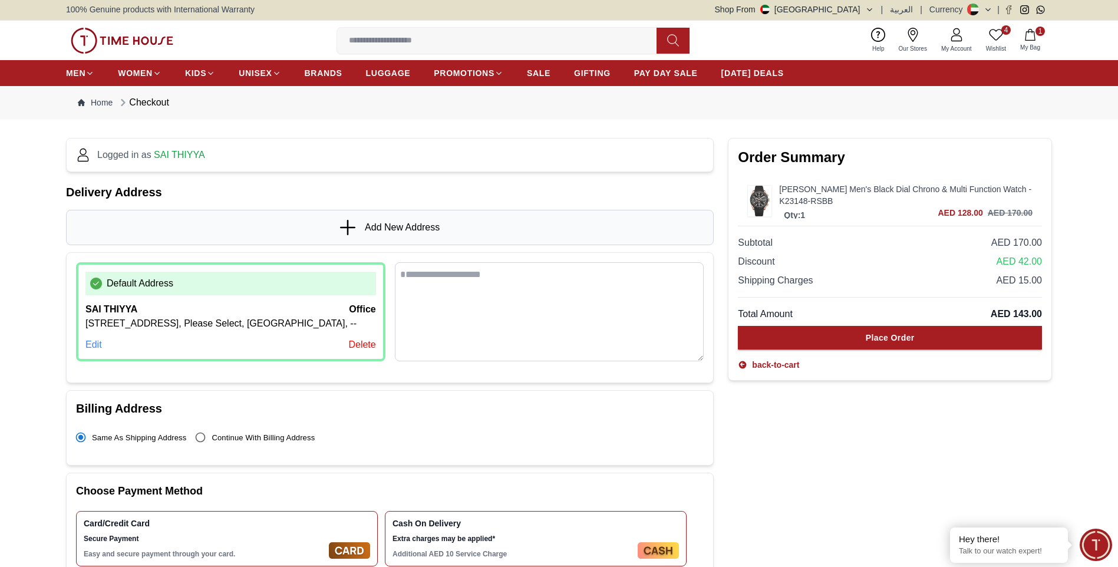
scroll to position [0, 0]
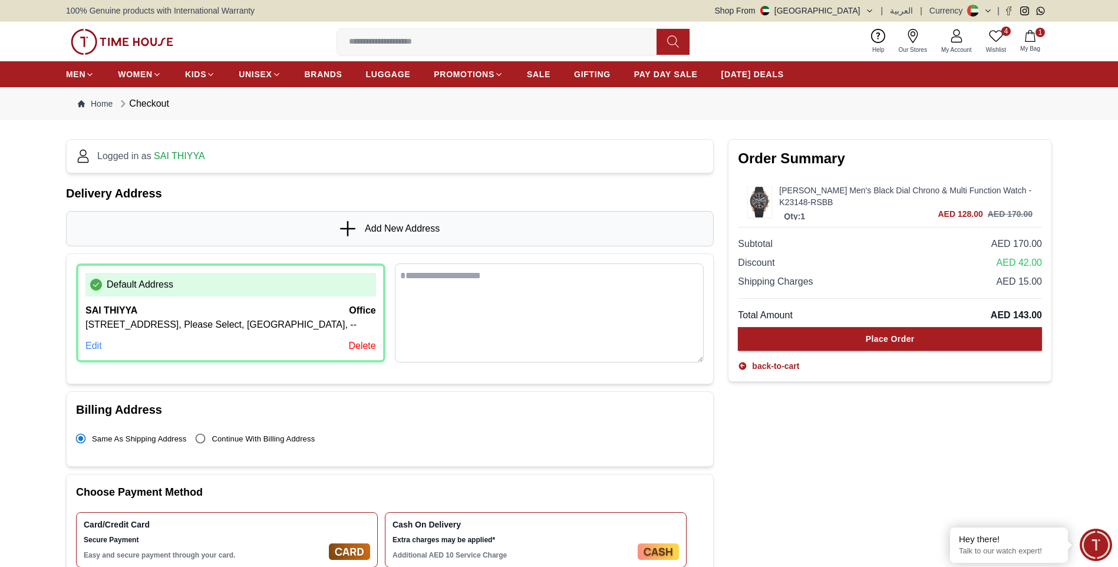
click at [757, 203] on img at bounding box center [760, 202] width 24 height 30
click at [769, 196] on img at bounding box center [760, 202] width 24 height 30
click at [793, 199] on link "[PERSON_NAME] Men's Black Dial Chrono & Multi Function Watch - K23148-RSBB" at bounding box center [905, 196] width 253 height 24
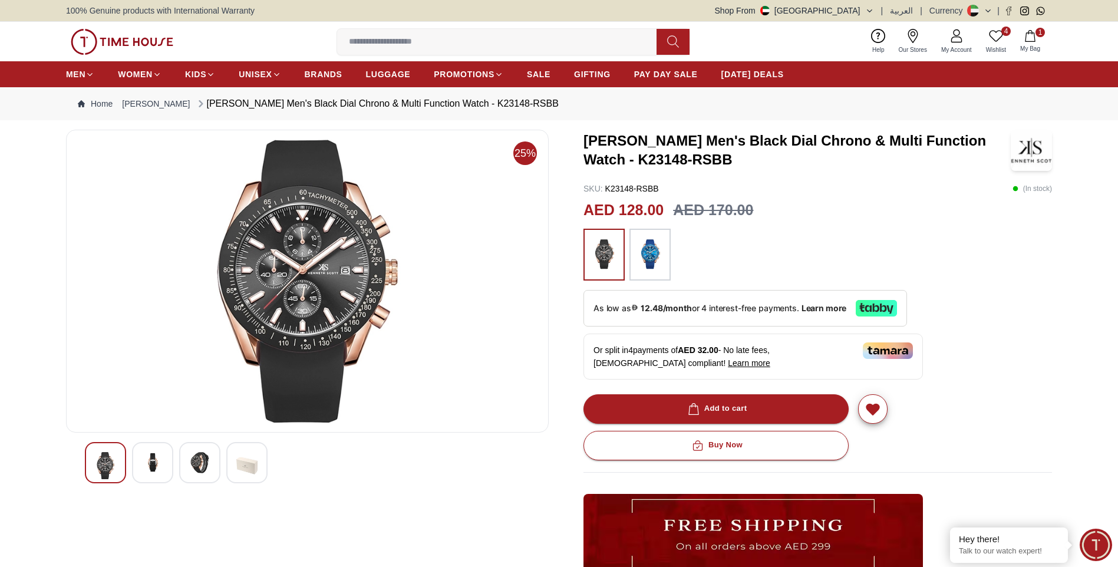
click at [147, 463] on img at bounding box center [152, 462] width 21 height 21
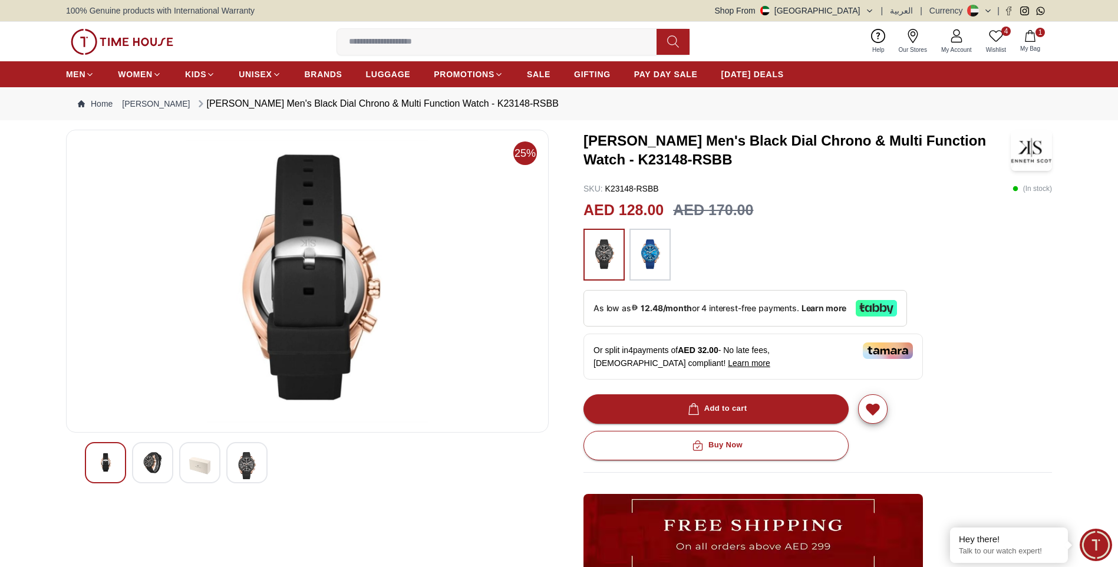
click at [194, 464] on img at bounding box center [199, 465] width 21 height 27
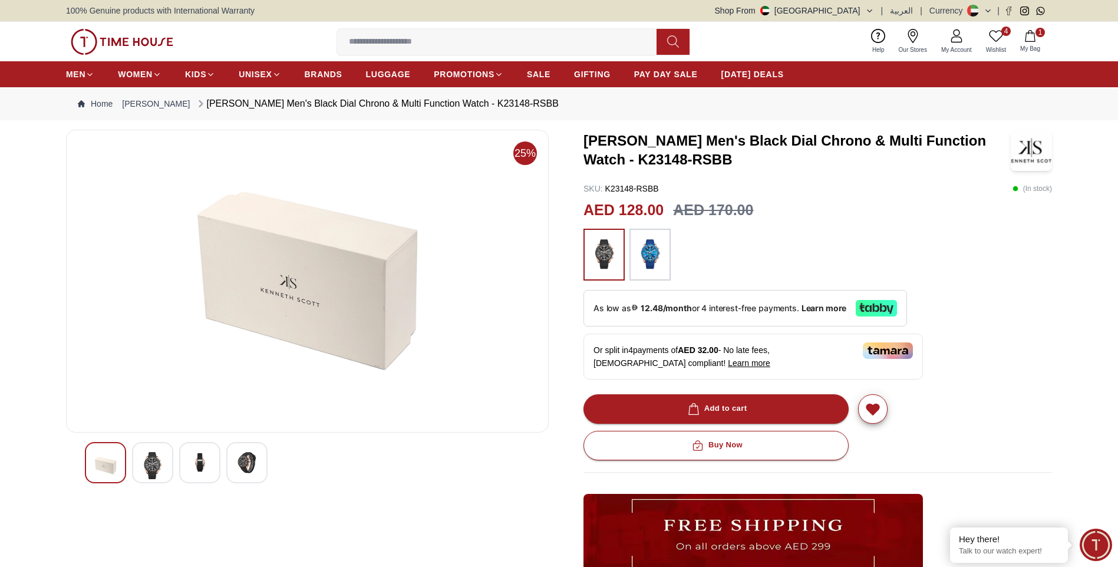
click at [151, 467] on img at bounding box center [152, 465] width 21 height 27
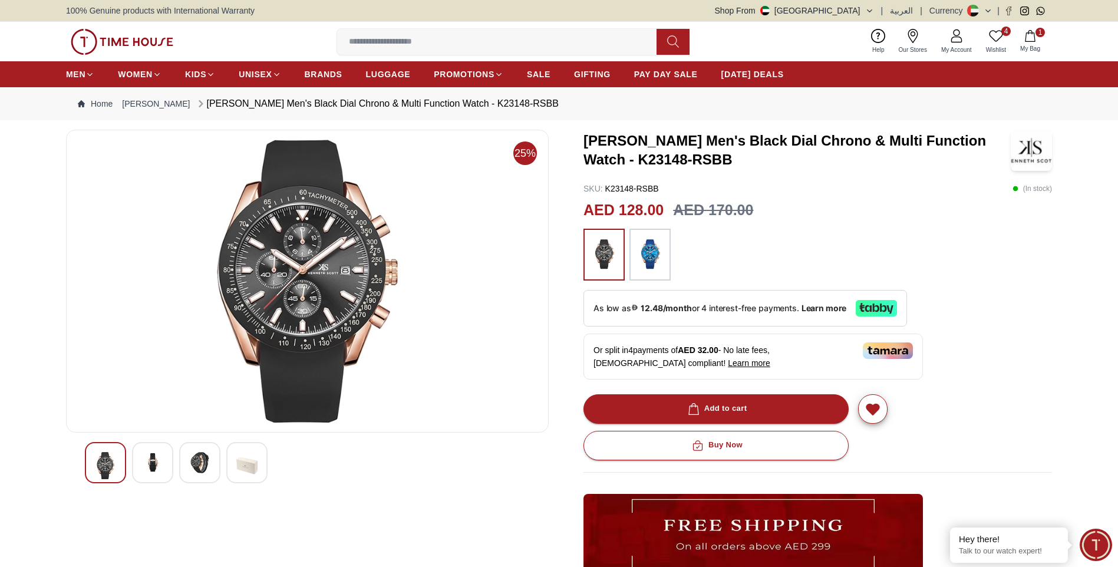
click at [115, 461] on img at bounding box center [105, 465] width 21 height 27
click at [182, 463] on div at bounding box center [199, 462] width 41 height 41
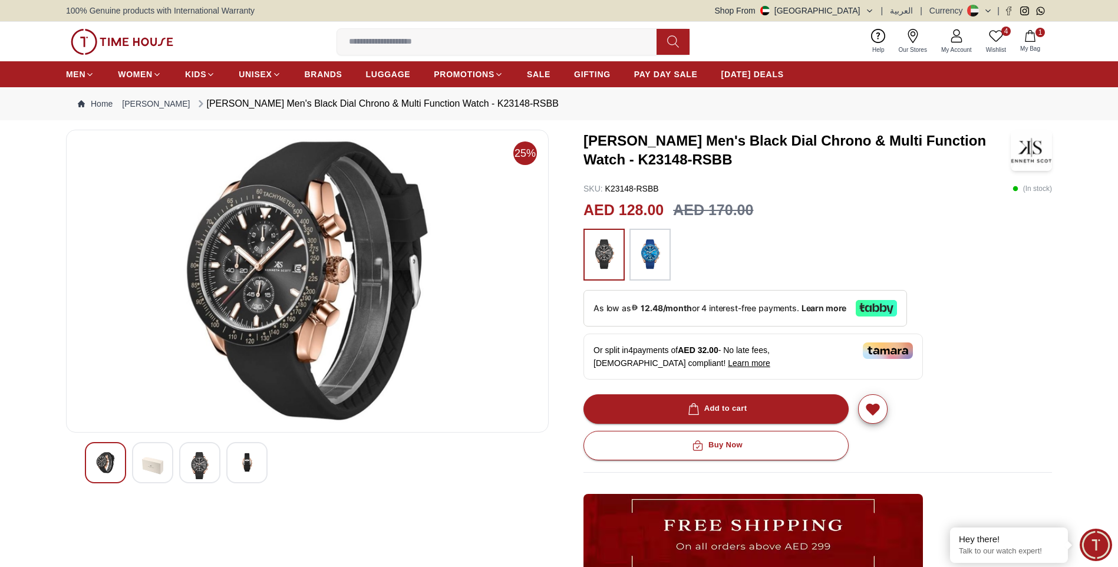
click at [999, 38] on icon at bounding box center [996, 36] width 14 height 14
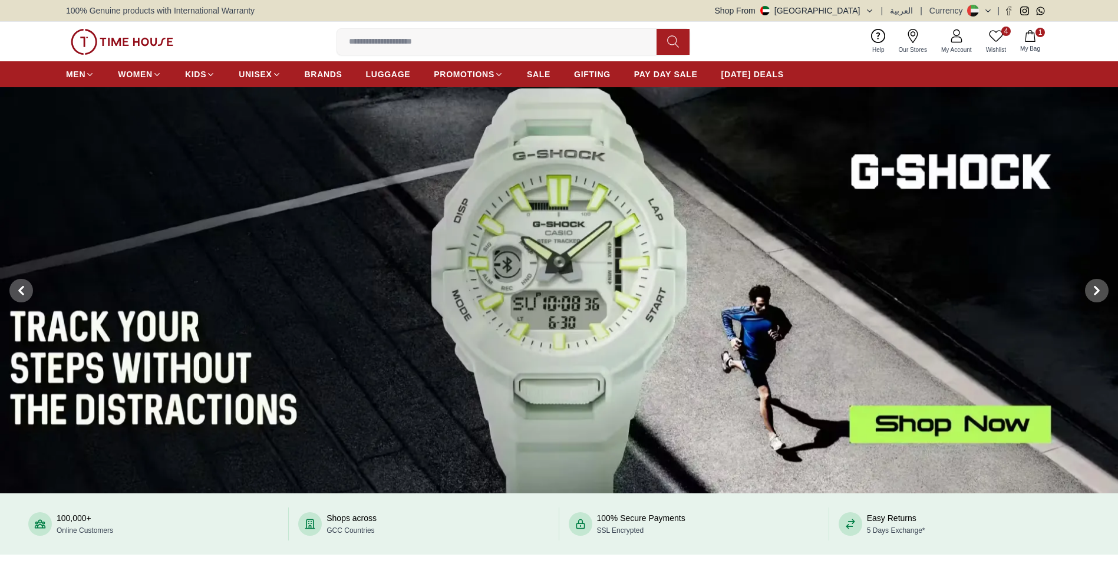
drag, startPoint x: 0, startPoint y: 0, endPoint x: 1005, endPoint y: 37, distance: 1006.0
click at [1005, 37] on link "4 Wishlist" at bounding box center [996, 42] width 34 height 30
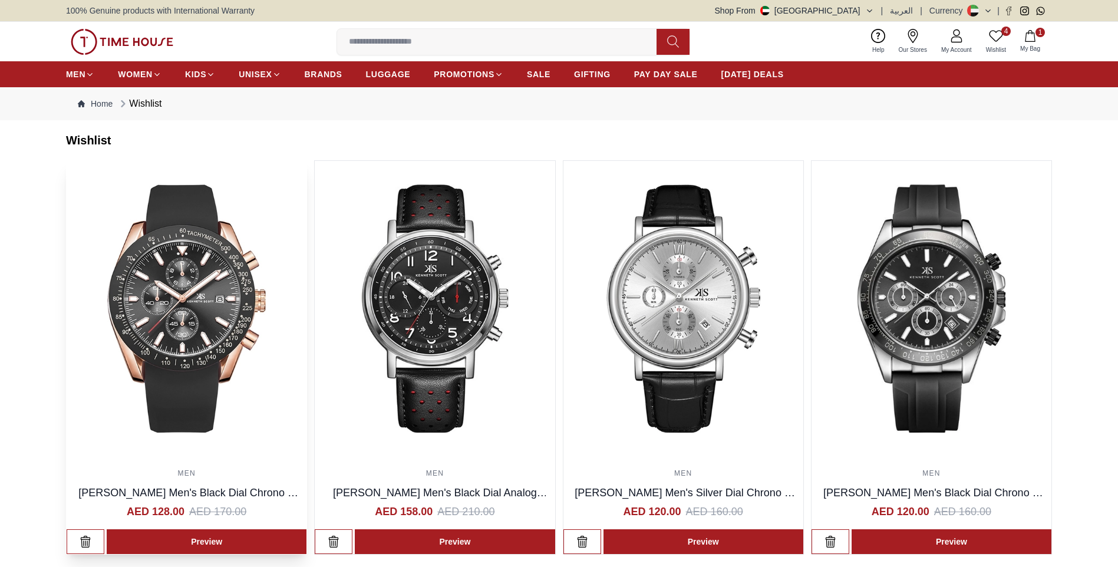
click at [222, 278] on img at bounding box center [187, 308] width 240 height 295
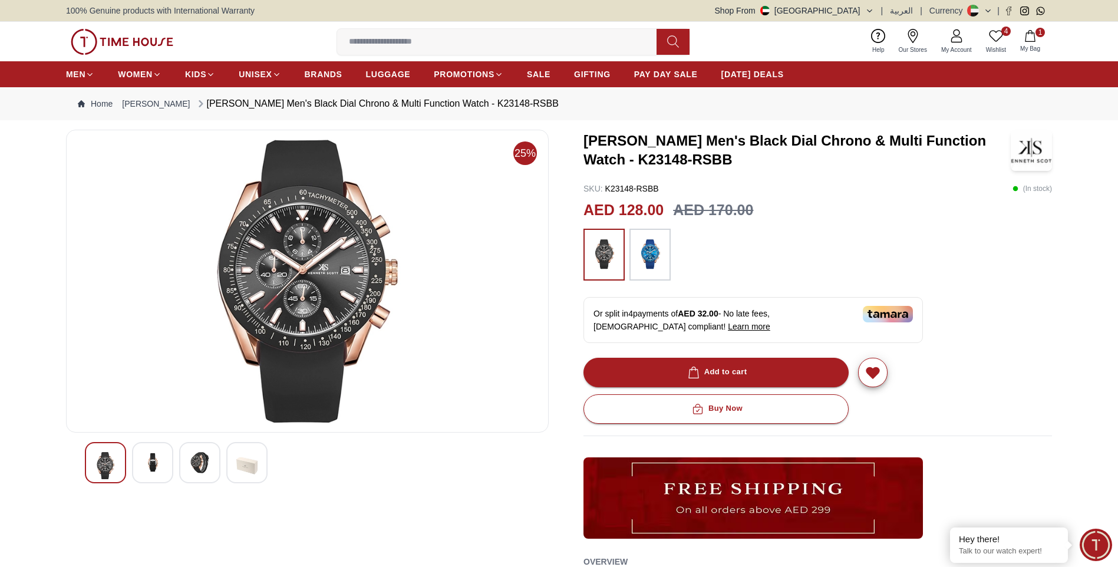
click at [235, 248] on img at bounding box center [307, 281] width 463 height 283
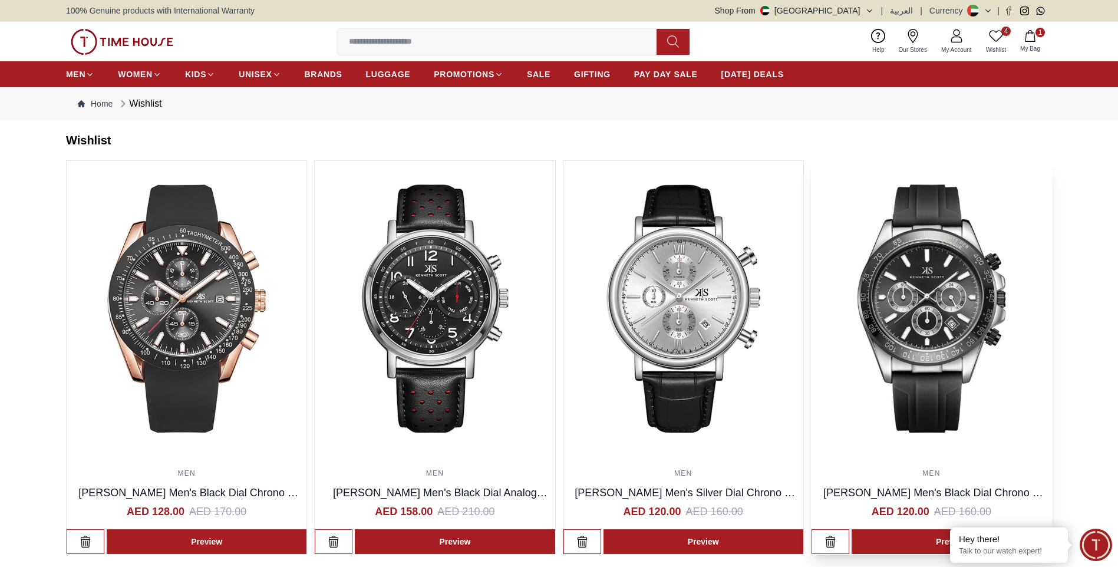
click at [922, 292] on img at bounding box center [931, 308] width 240 height 295
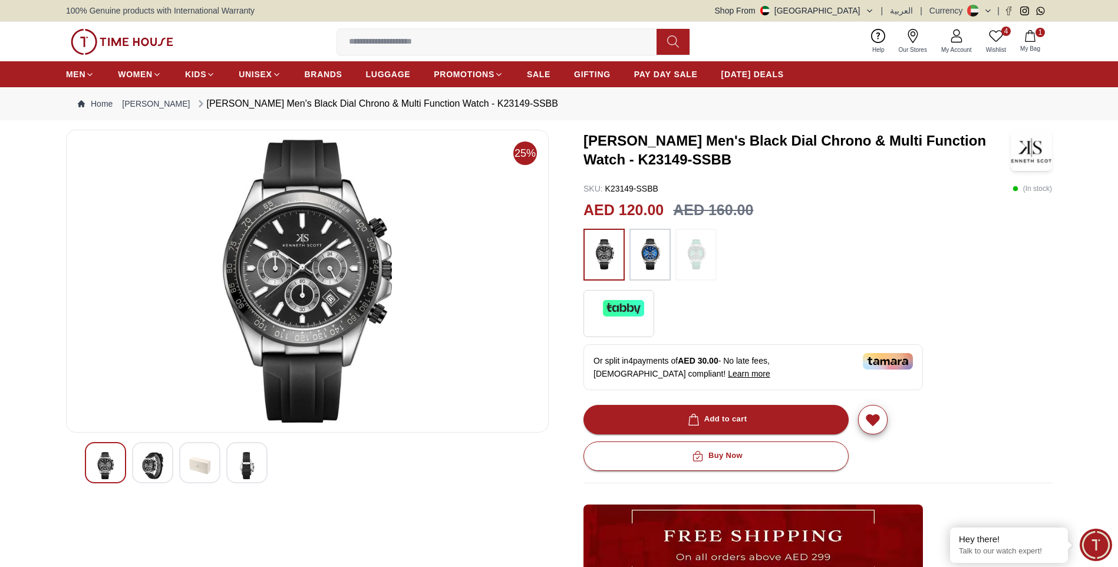
click at [307, 250] on img at bounding box center [307, 281] width 463 height 283
